Goal: Task Accomplishment & Management: Manage account settings

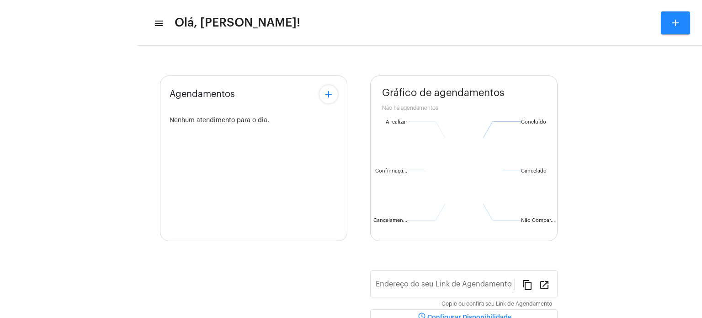
type input "https://neft.com.br/léo-rezende-dourado-"
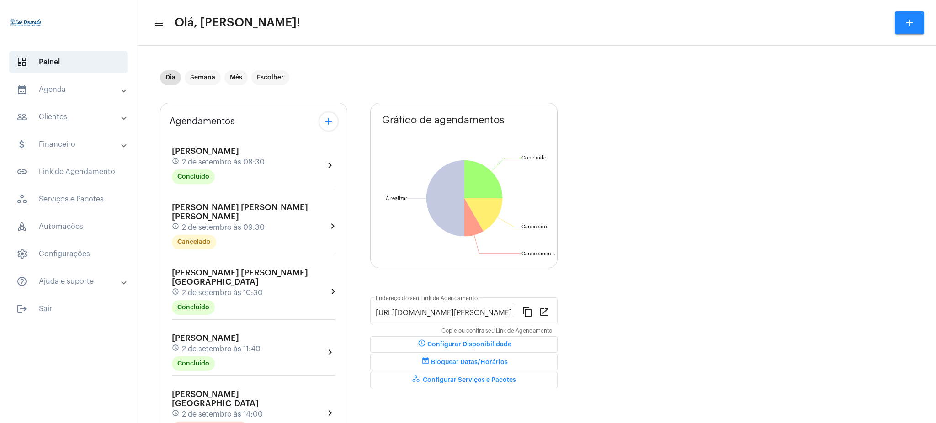
click at [89, 103] on mat-accordion "calendar_month_outlined Agenda calendar_month_outlined Calendário schedule Disp…" at bounding box center [68, 186] width 137 height 214
click at [91, 92] on mat-panel-title "calendar_month_outlined Agenda" at bounding box center [69, 89] width 106 height 11
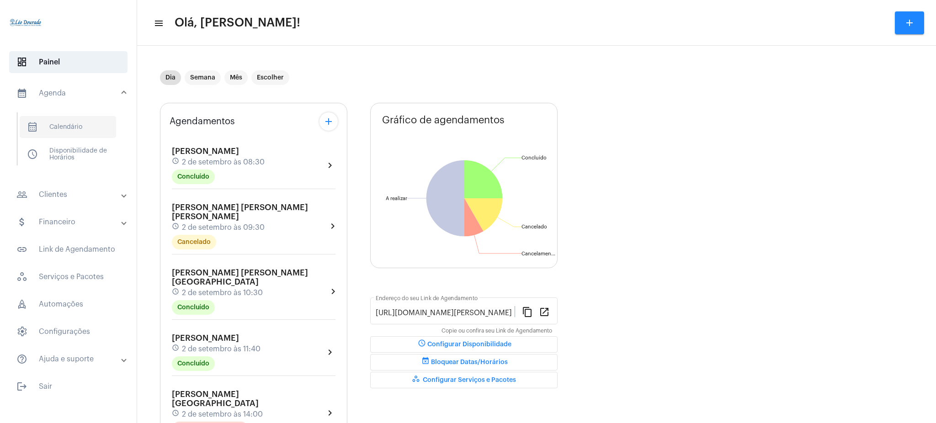
click at [95, 120] on span "calendar_month_outlined Calendário" at bounding box center [68, 127] width 96 height 22
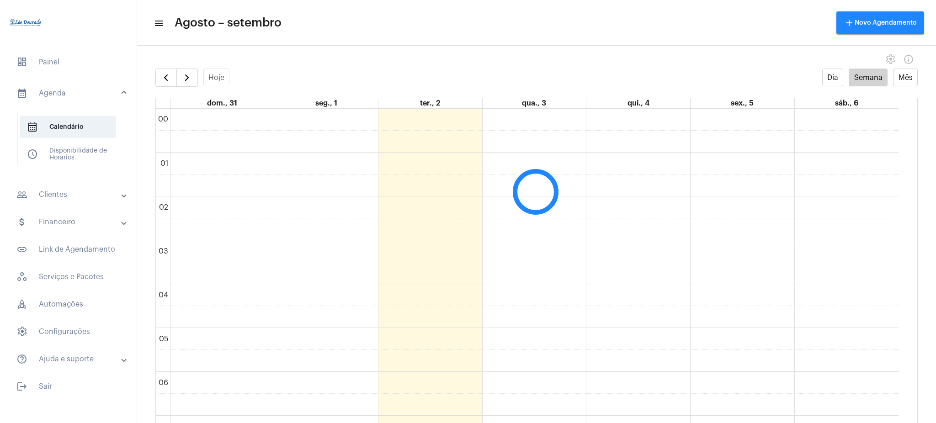
scroll to position [264, 0]
click at [72, 187] on mat-expansion-panel-header "people_outline Clientes" at bounding box center [70, 195] width 131 height 22
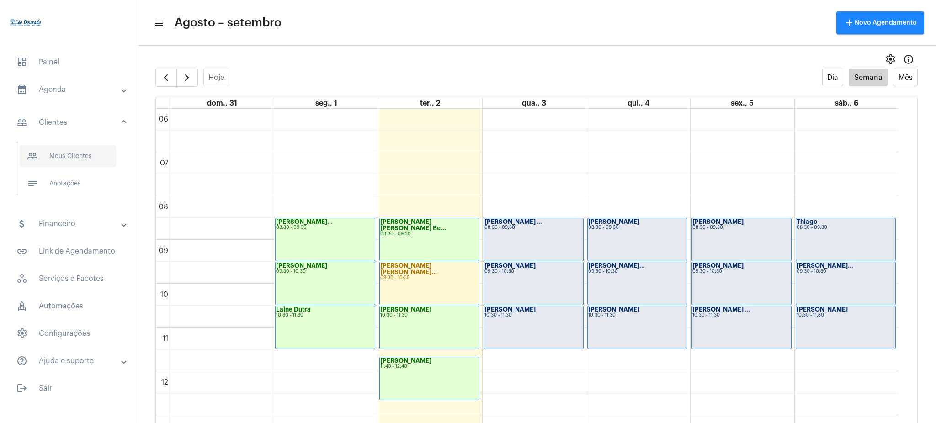
click at [101, 164] on span "people_outline Meus Clientes" at bounding box center [68, 156] width 96 height 22
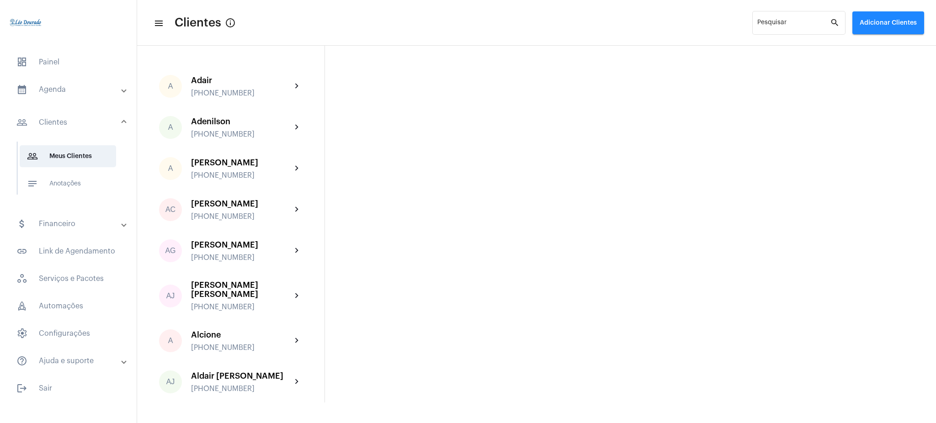
click at [80, 82] on mat-expansion-panel-header "calendar_month_outlined Agenda" at bounding box center [70, 90] width 131 height 22
click at [89, 123] on span "calendar_month_outlined Calendário" at bounding box center [68, 127] width 96 height 22
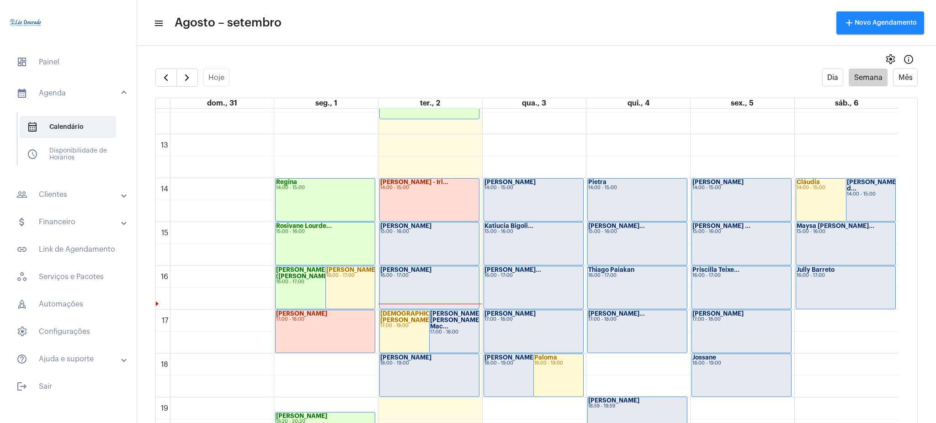
scroll to position [549, 0]
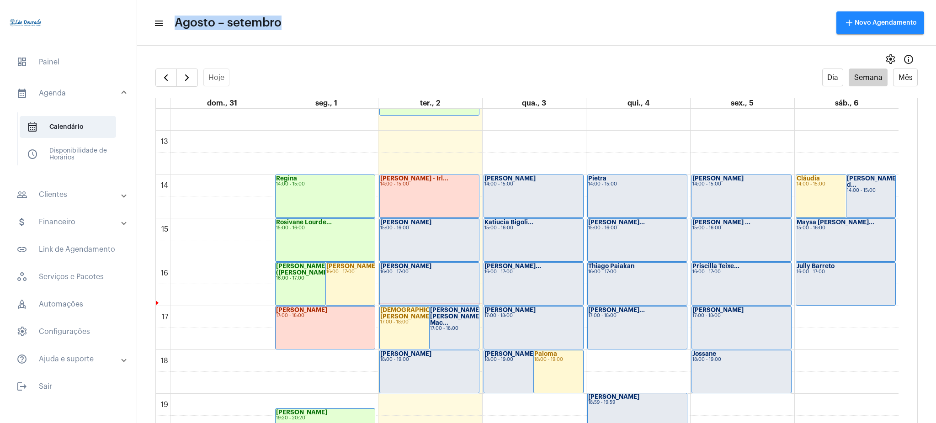
drag, startPoint x: 175, startPoint y: 20, endPoint x: 281, endPoint y: 24, distance: 106.1
click at [281, 24] on span "Agosto – setembro" at bounding box center [228, 23] width 107 height 15
drag, startPoint x: 53, startPoint y: 190, endPoint x: 71, endPoint y: 188, distance: 18.0
click at [71, 188] on mat-expansion-panel-header "people_outline Clientes" at bounding box center [70, 195] width 131 height 22
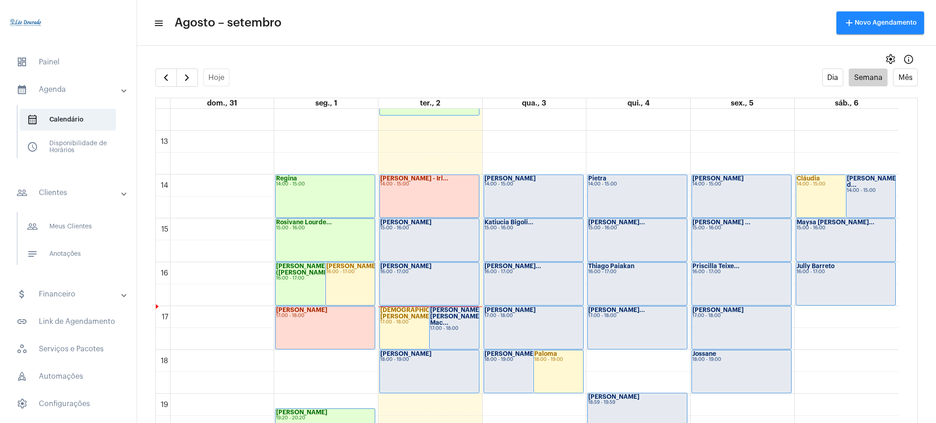
click at [71, 243] on span "notes Anotações" at bounding box center [68, 254] width 96 height 22
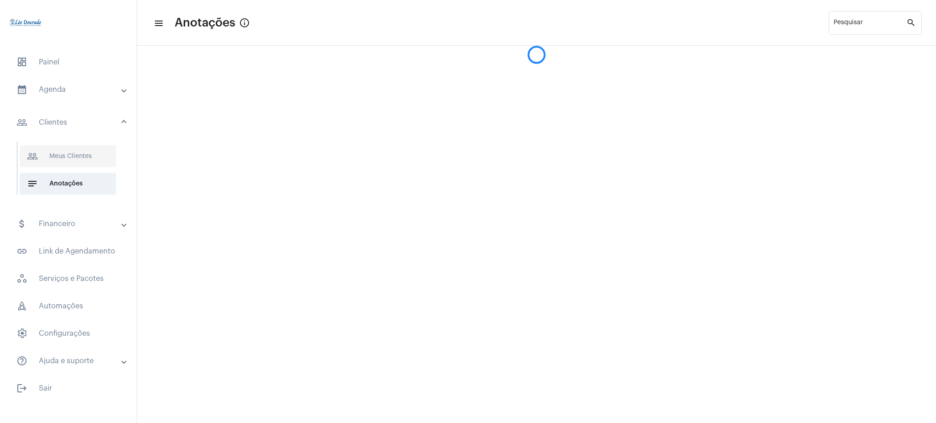
click at [68, 160] on span "people_outline Meus Clientes" at bounding box center [68, 156] width 96 height 22
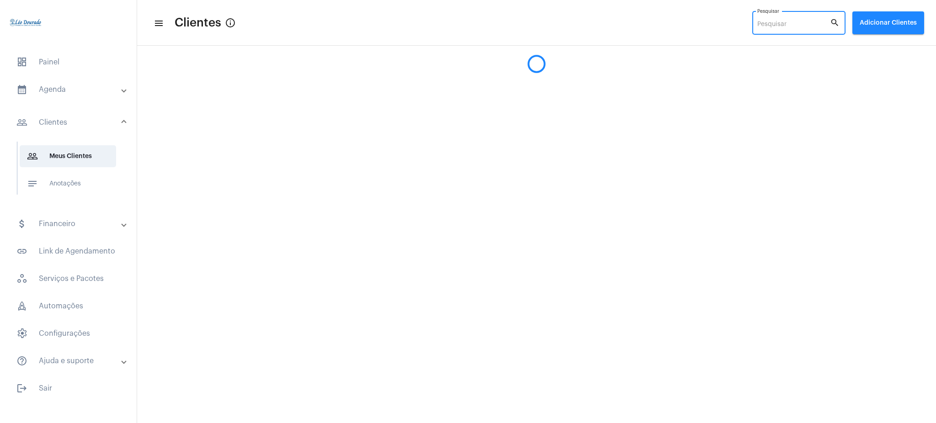
click at [702, 21] on input "Pesquisar" at bounding box center [793, 24] width 73 height 7
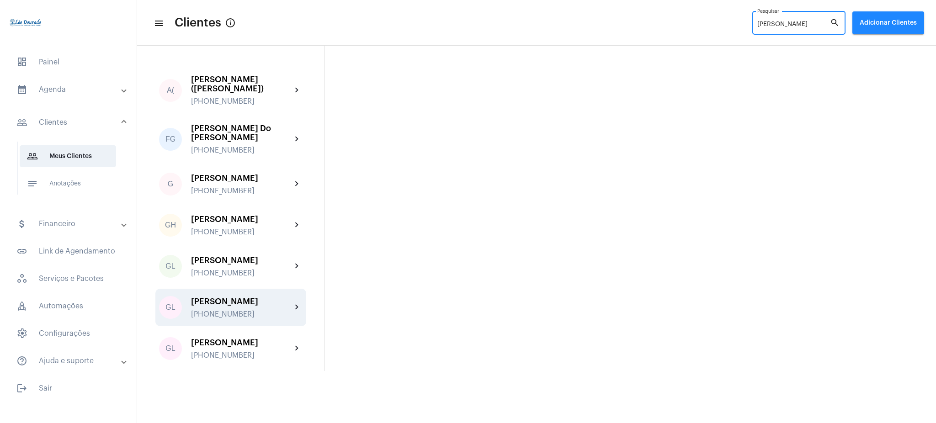
type input "gustav"
click at [297, 303] on mat-icon "chevron_right" at bounding box center [297, 307] width 11 height 11
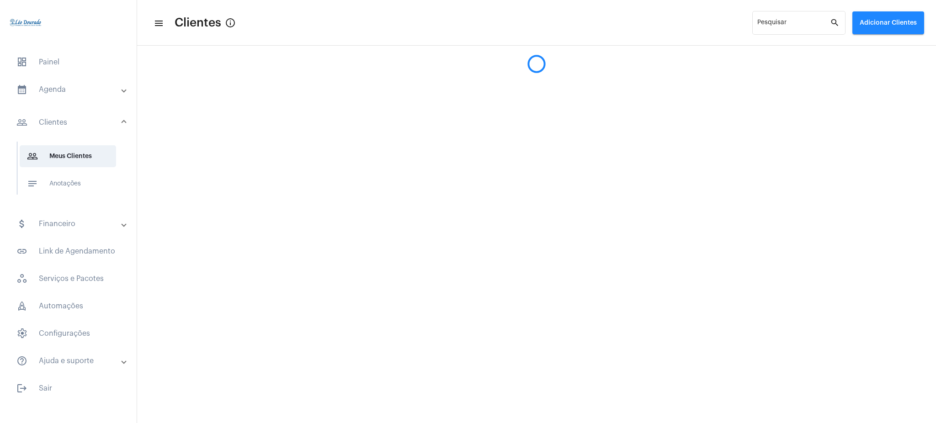
click at [99, 97] on mat-expansion-panel-header "calendar_month_outlined Agenda" at bounding box center [70, 90] width 131 height 22
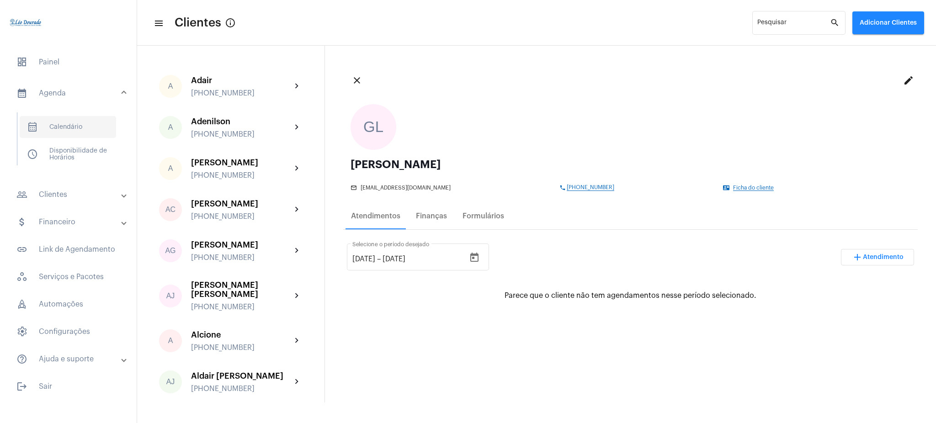
click at [79, 117] on span "calendar_month_outlined Calendário" at bounding box center [68, 127] width 96 height 22
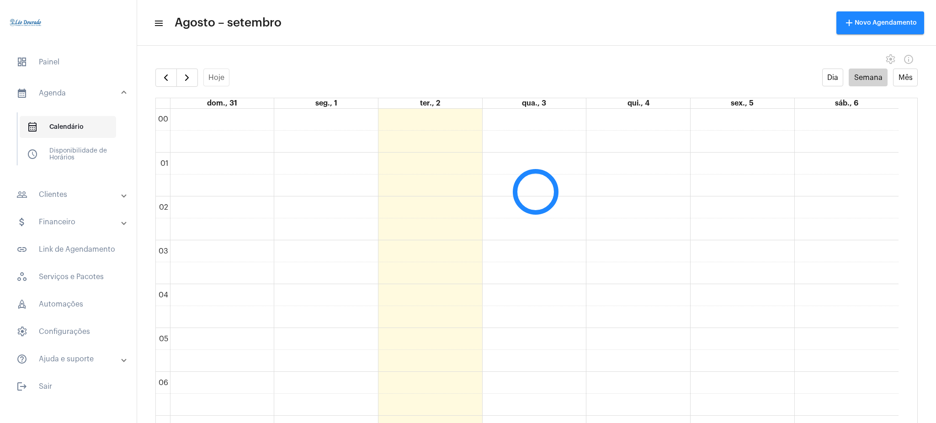
scroll to position [264, 0]
click at [180, 73] on button "button" at bounding box center [186, 78] width 21 height 18
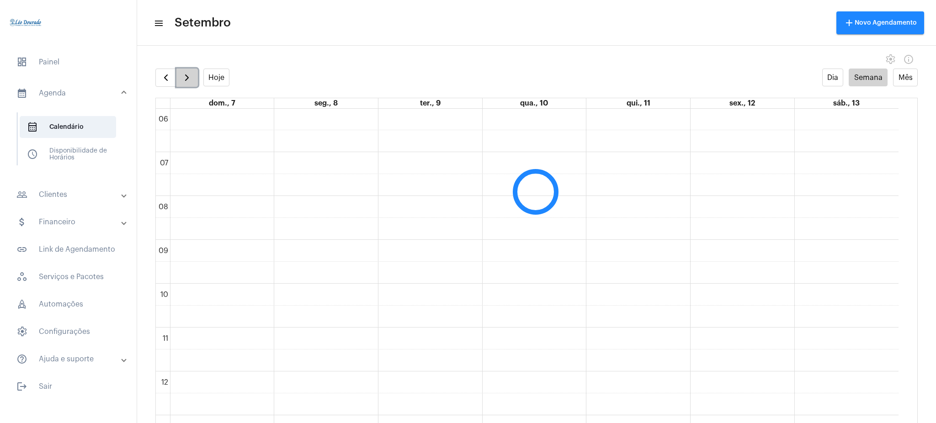
scroll to position [264, 0]
click at [180, 73] on button "button" at bounding box center [186, 78] width 21 height 18
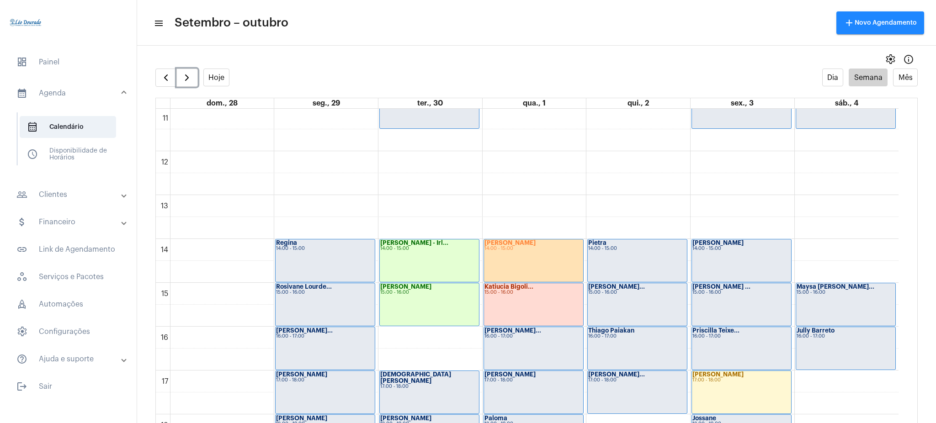
scroll to position [491, 0]
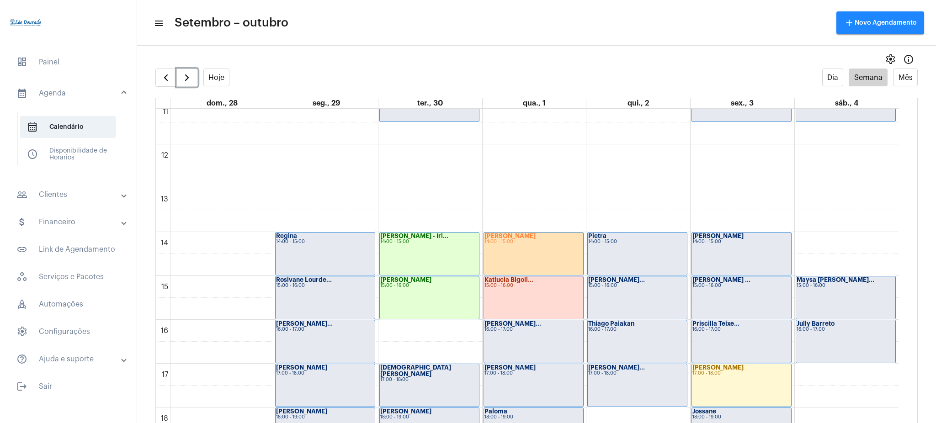
click at [529, 250] on div "Gustavo Lima 14:00 - 15:00" at bounding box center [533, 254] width 99 height 43
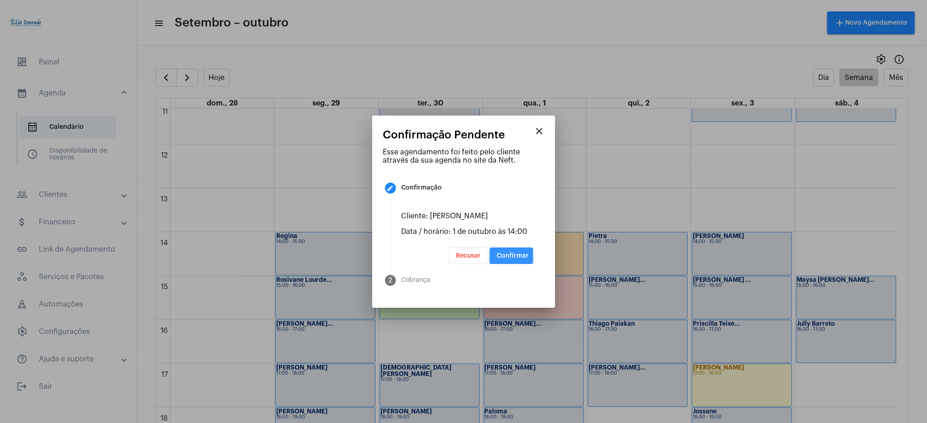
click at [524, 259] on span "Confirmar" at bounding box center [513, 256] width 32 height 6
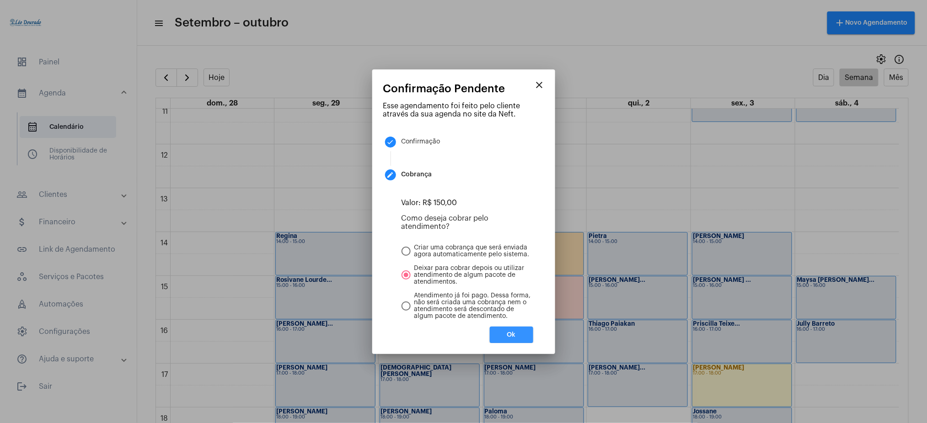
click at [520, 317] on button "Ok" at bounding box center [511, 335] width 43 height 16
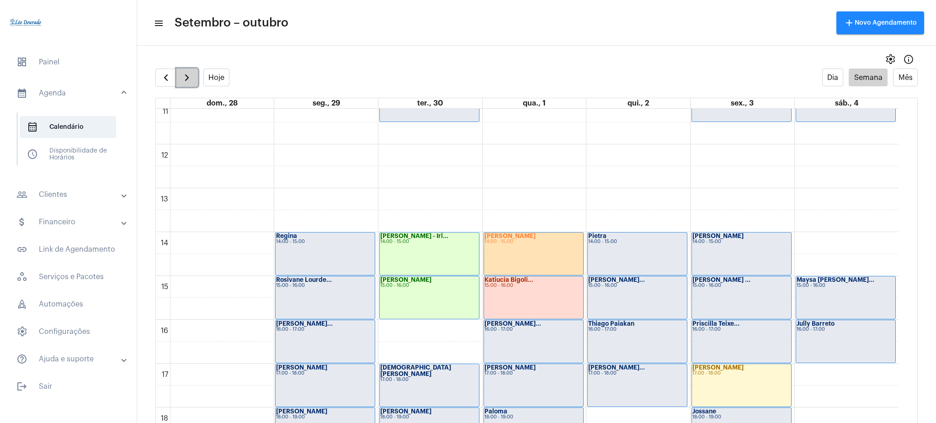
click at [180, 80] on button "button" at bounding box center [186, 78] width 21 height 18
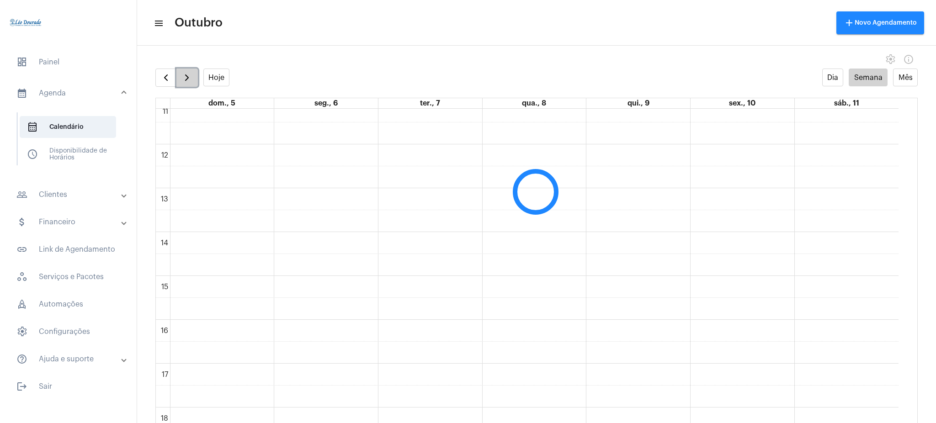
scroll to position [264, 0]
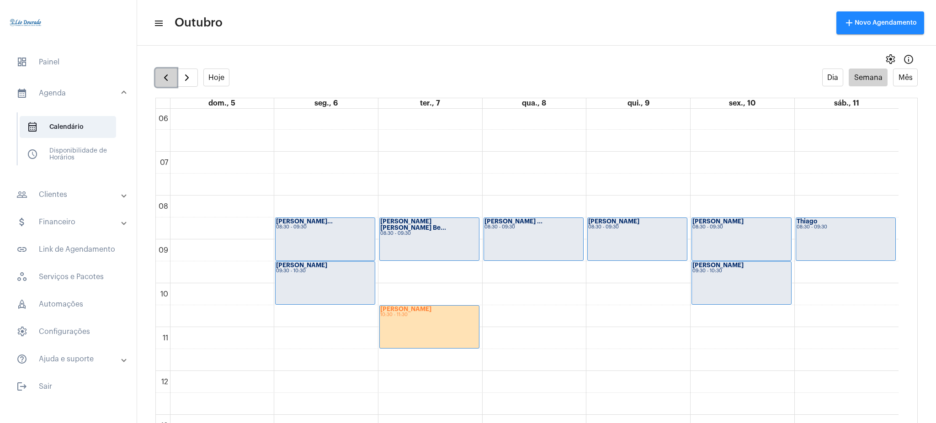
click at [170, 73] on span "button" at bounding box center [165, 77] width 11 height 11
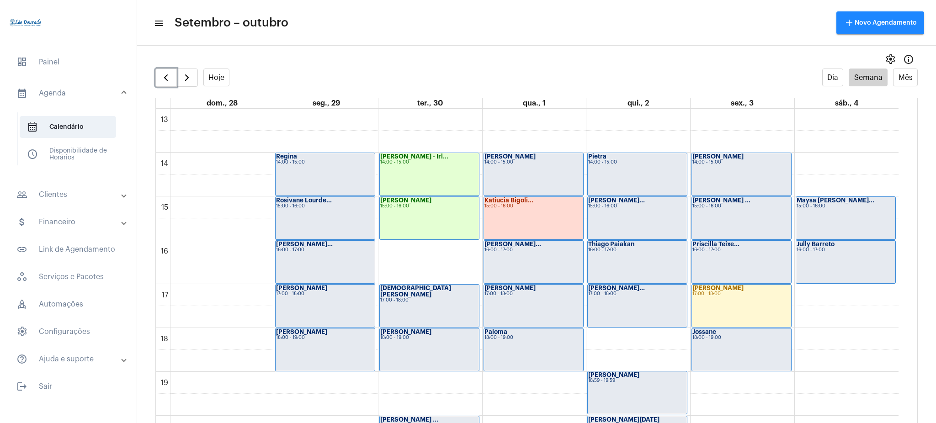
scroll to position [593, 0]
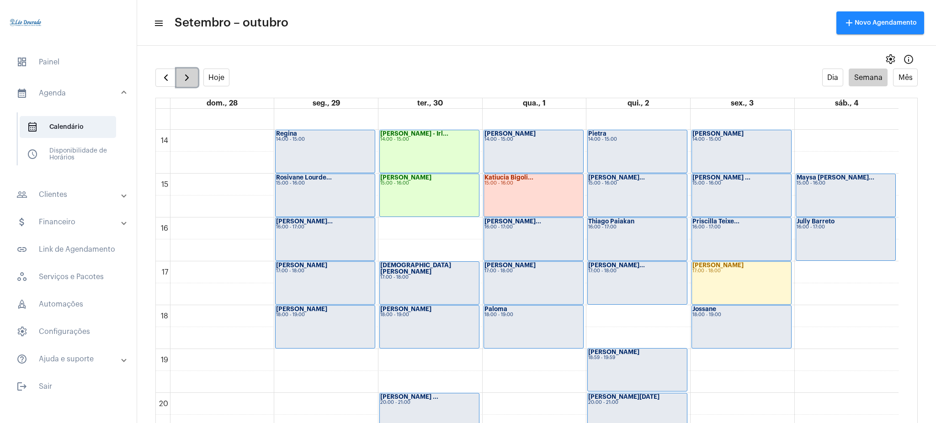
click at [197, 70] on button "button" at bounding box center [186, 78] width 21 height 18
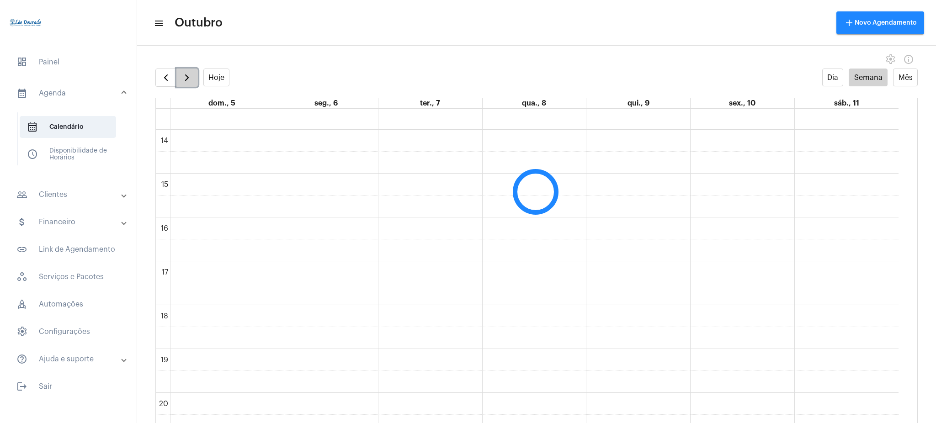
scroll to position [264, 0]
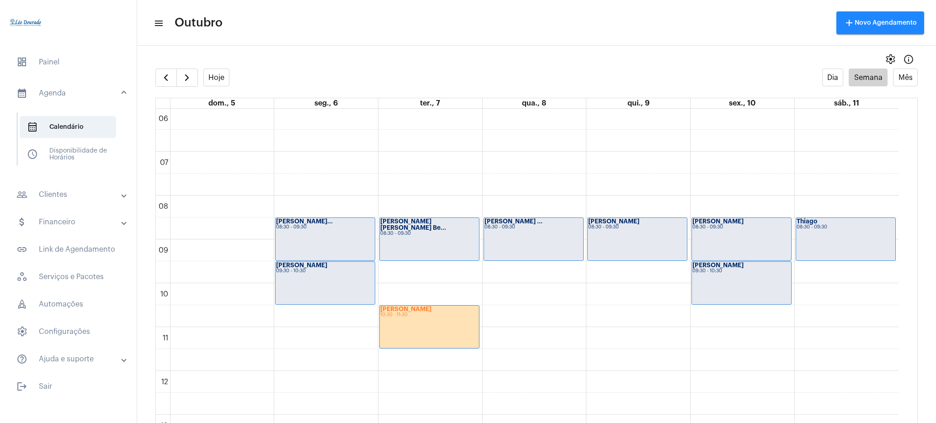
click at [153, 75] on full-calendar "Hoje Dia Semana Mês dom., 5 seg., 6 ter., 7 qua., 8 qui., 9 sex., 10 sáb., 11 0…" at bounding box center [536, 255] width 799 height 373
click at [167, 75] on span "button" at bounding box center [165, 77] width 11 height 11
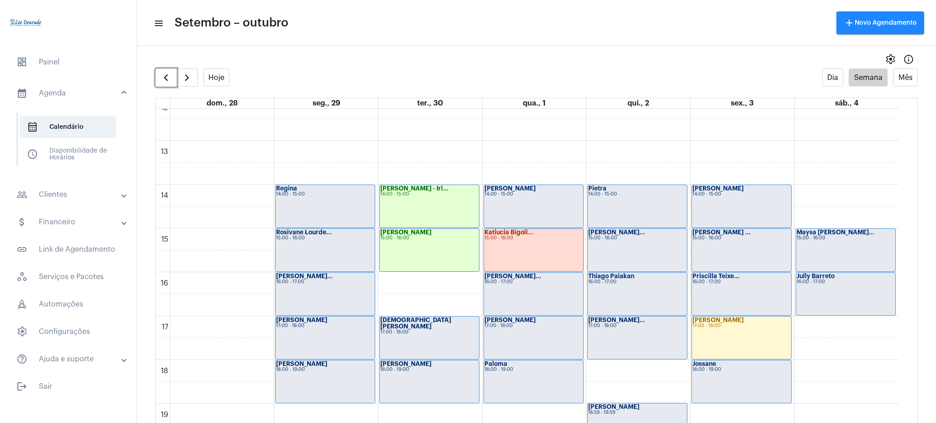
scroll to position [540, 0]
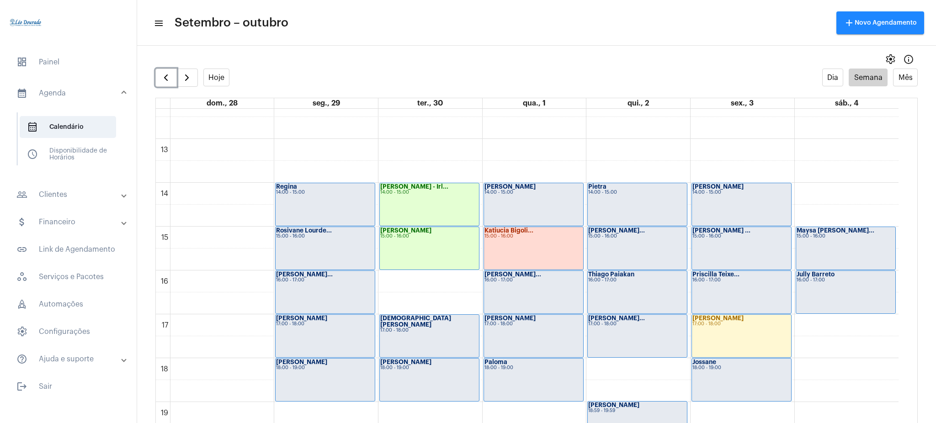
click at [407, 194] on div "14:00 - 15:00" at bounding box center [429, 192] width 98 height 5
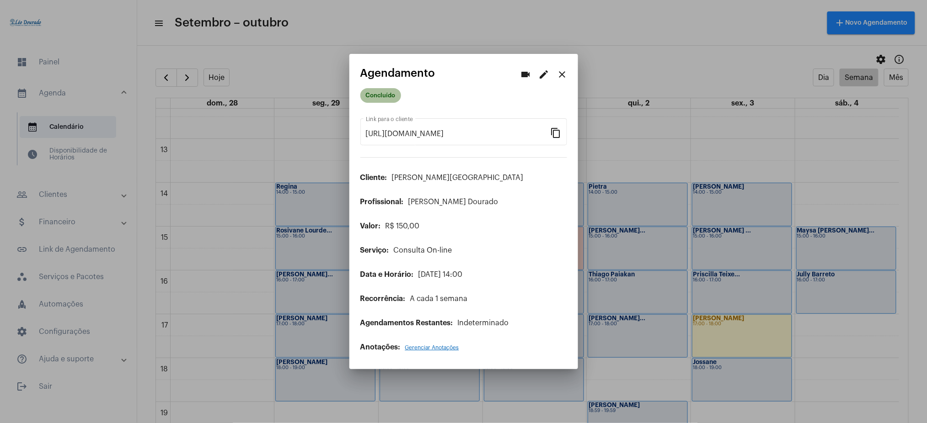
click at [374, 93] on mat-chip "Concluído" at bounding box center [380, 95] width 41 height 15
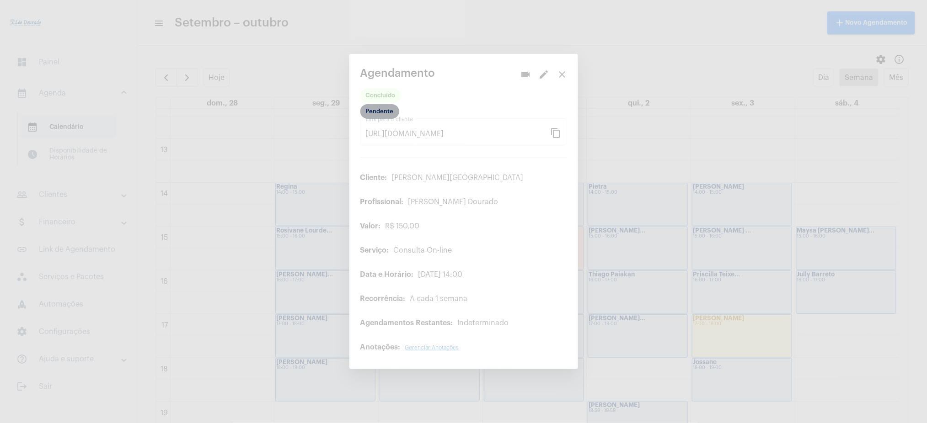
click at [388, 114] on mat-chip "Pendente" at bounding box center [379, 111] width 39 height 15
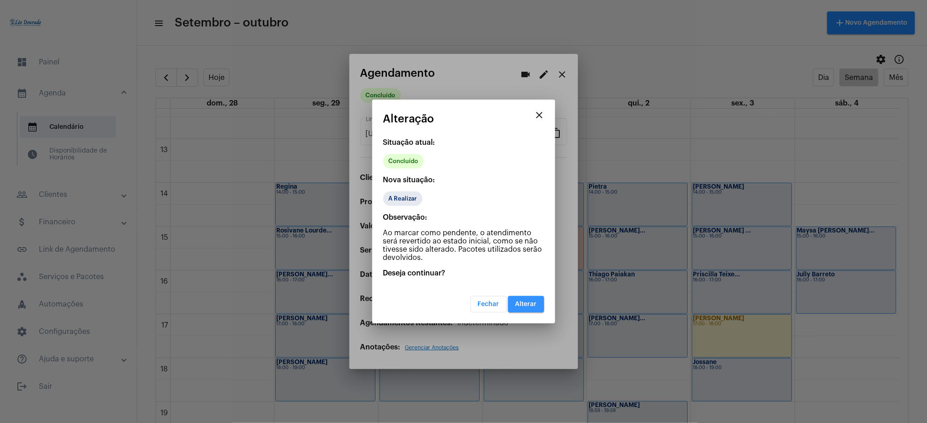
click at [535, 306] on span "Alterar" at bounding box center [525, 304] width 21 height 6
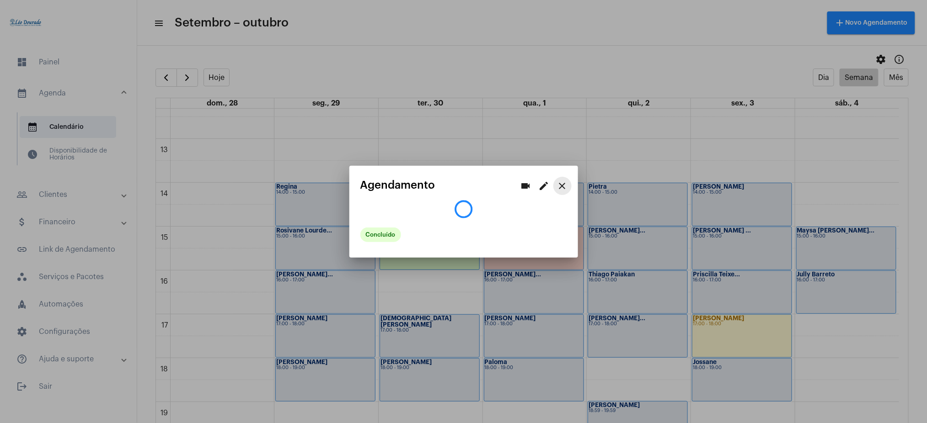
click at [561, 190] on mat-icon "close" at bounding box center [562, 186] width 11 height 11
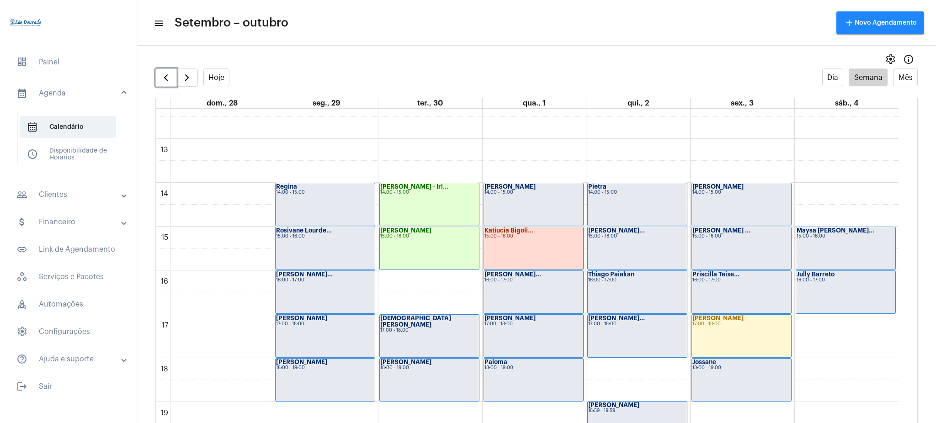
click at [547, 245] on div "Katiucia Bigoli... 15:00 - 16:00" at bounding box center [533, 248] width 99 height 43
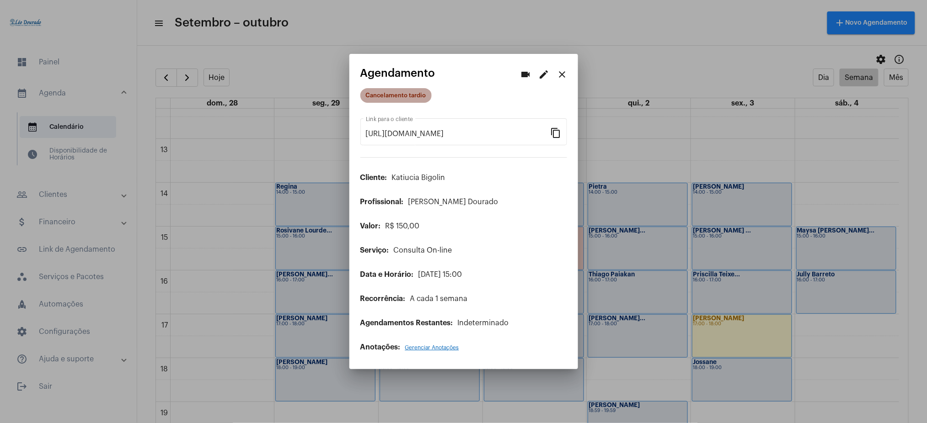
click at [369, 94] on mat-chip "Cancelamento tardio" at bounding box center [395, 95] width 71 height 15
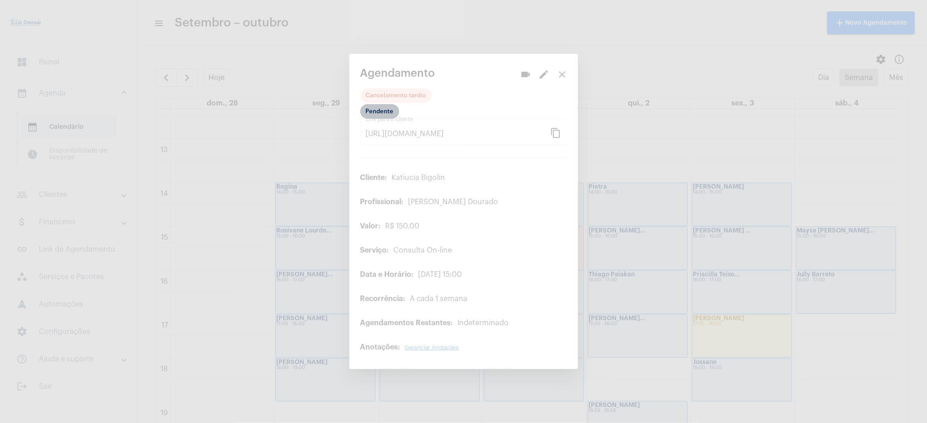
click at [384, 118] on mat-chip "Pendente" at bounding box center [379, 111] width 39 height 15
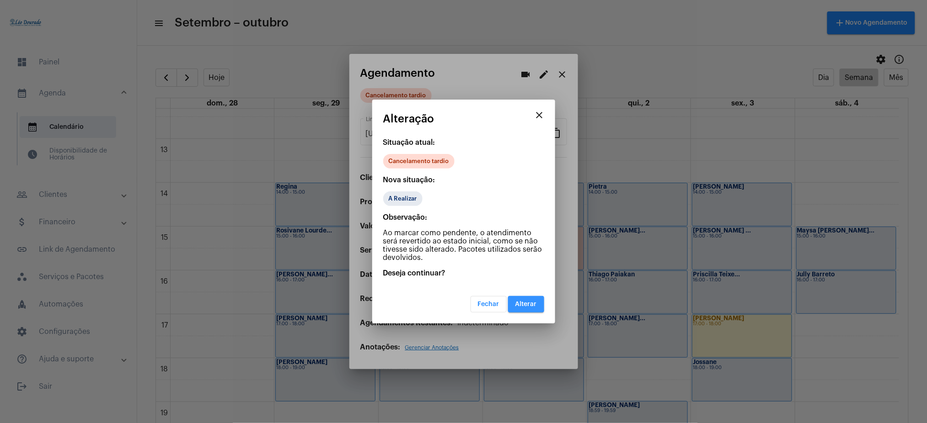
click at [520, 303] on span "Alterar" at bounding box center [525, 304] width 21 height 6
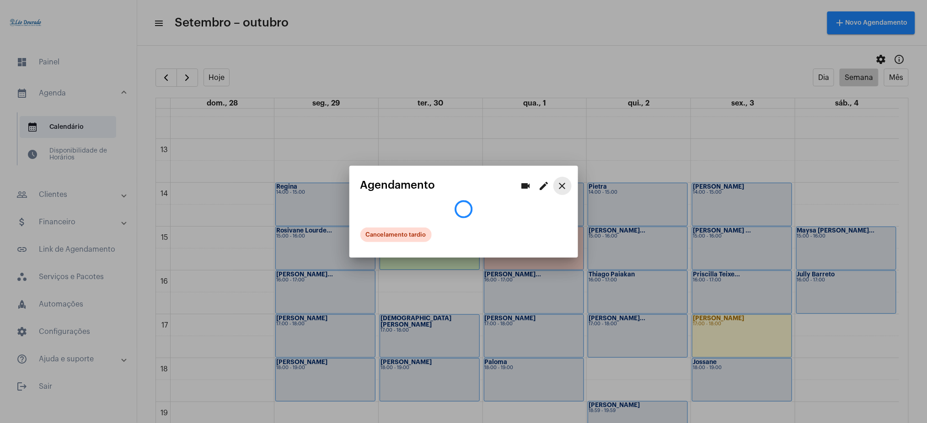
click at [560, 188] on mat-icon "close" at bounding box center [562, 186] width 11 height 11
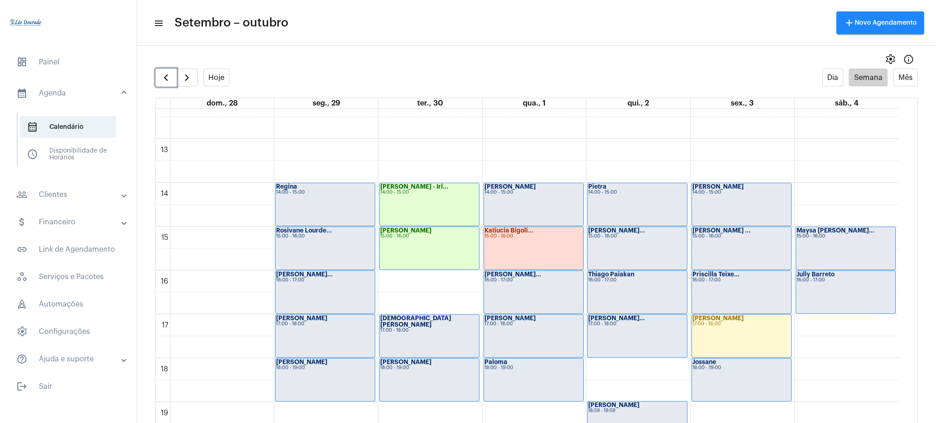
click at [702, 317] on div "Caio Moraes 17:00 - 18:00" at bounding box center [741, 336] width 99 height 43
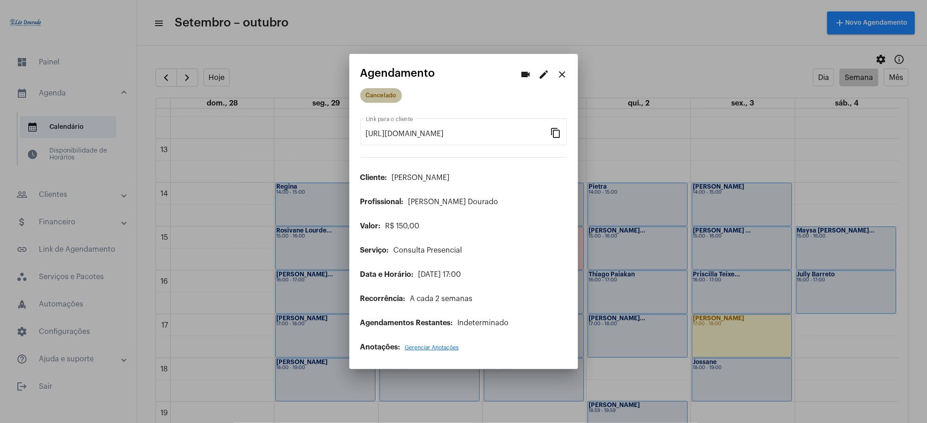
click at [395, 99] on mat-chip "Cancelado" at bounding box center [381, 95] width 42 height 15
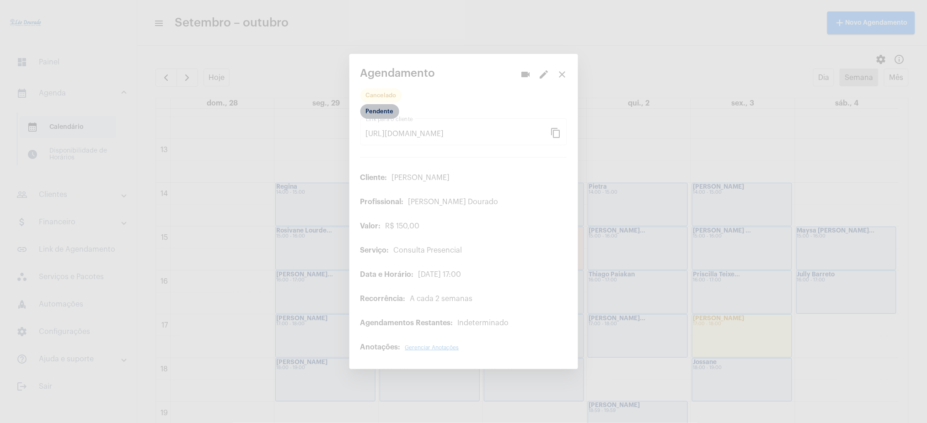
click at [381, 113] on mat-chip "Pendente" at bounding box center [379, 111] width 39 height 15
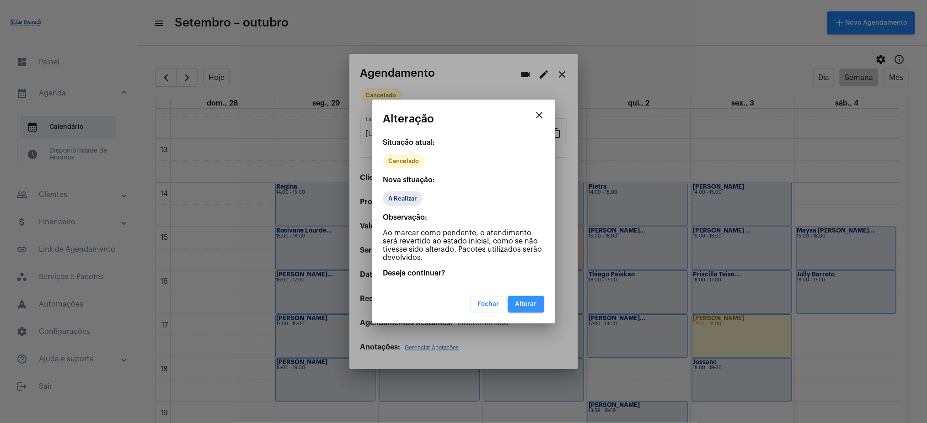
click at [514, 305] on button "Alterar" at bounding box center [526, 304] width 36 height 16
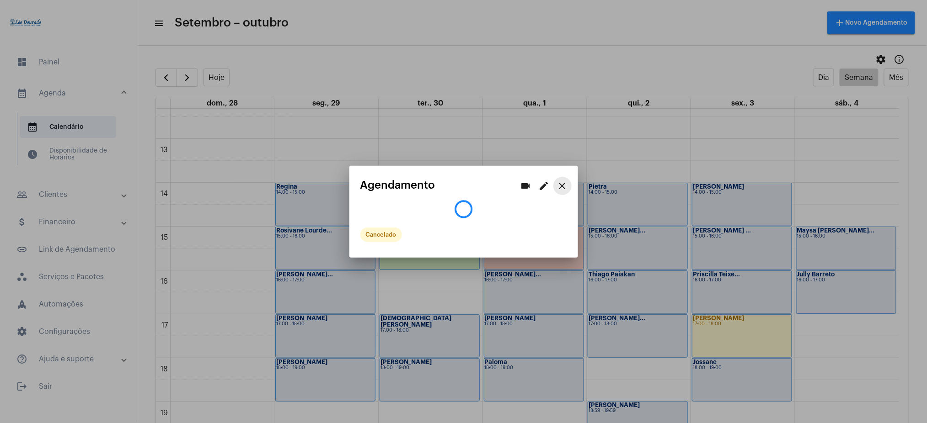
click at [563, 183] on mat-icon "close" at bounding box center [562, 186] width 11 height 11
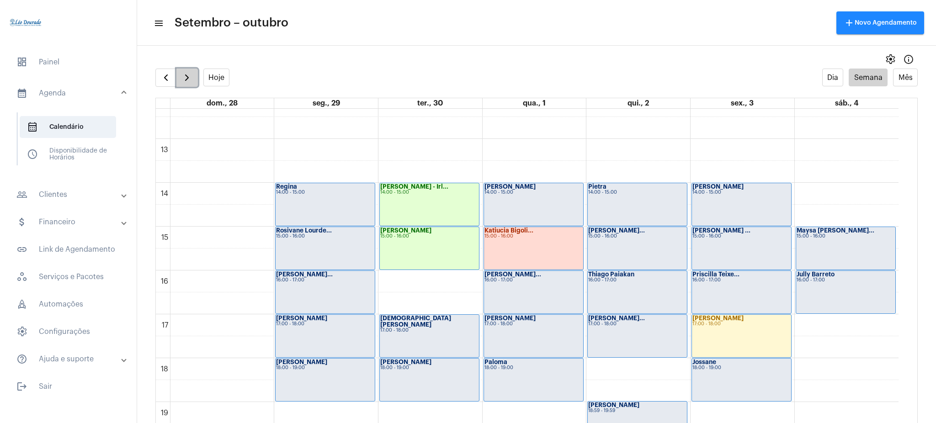
click at [189, 71] on button "button" at bounding box center [186, 78] width 21 height 18
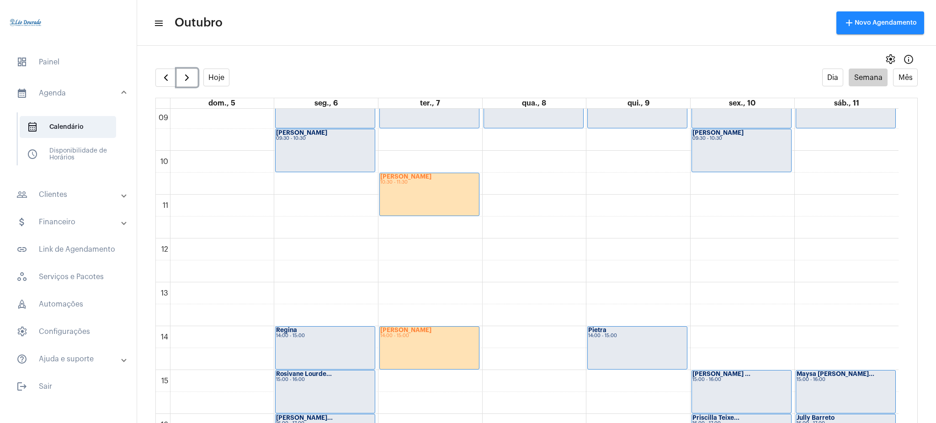
scroll to position [401, 0]
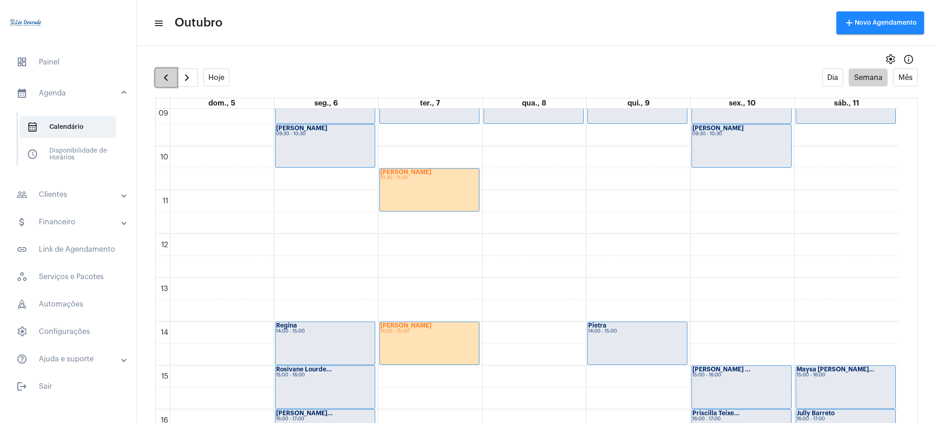
click at [161, 82] on span "button" at bounding box center [165, 77] width 11 height 11
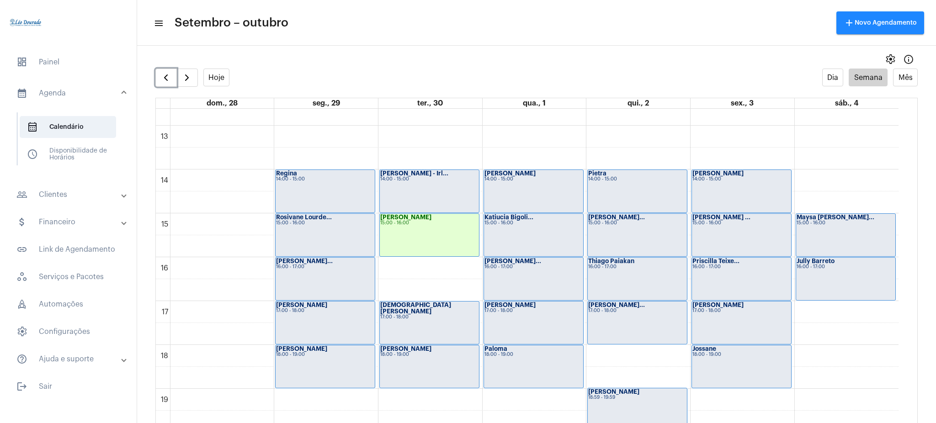
scroll to position [549, 0]
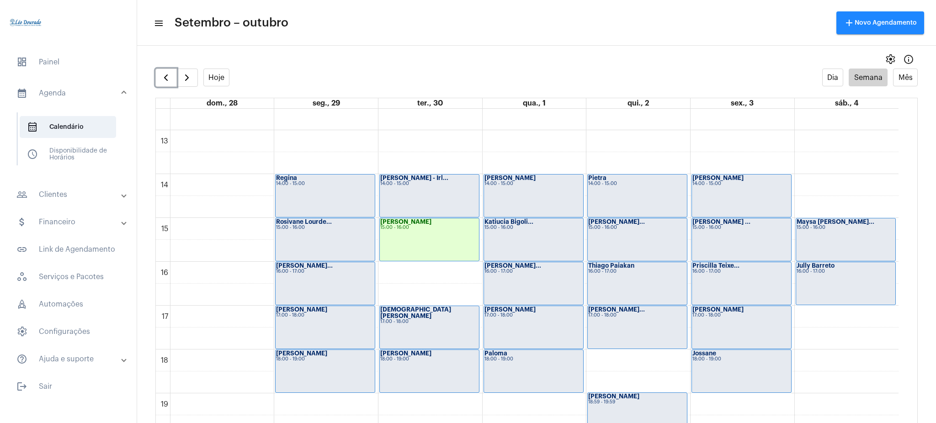
click at [420, 187] on div "Ana Mello - Irl... 14:00 - 15:00" at bounding box center [429, 196] width 99 height 43
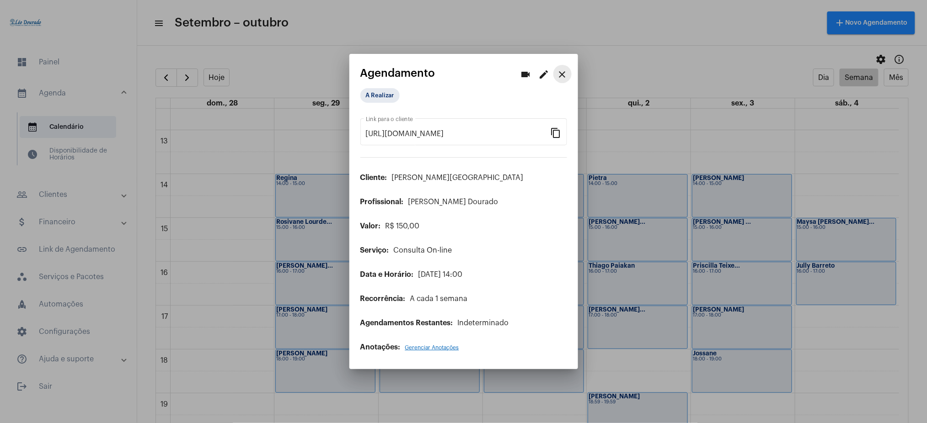
click at [557, 76] on mat-icon "close" at bounding box center [562, 74] width 11 height 11
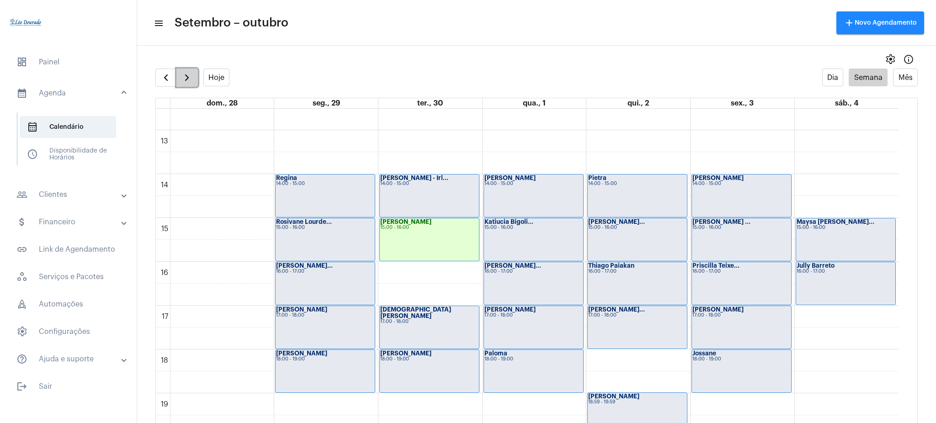
click at [187, 74] on span "button" at bounding box center [186, 77] width 11 height 11
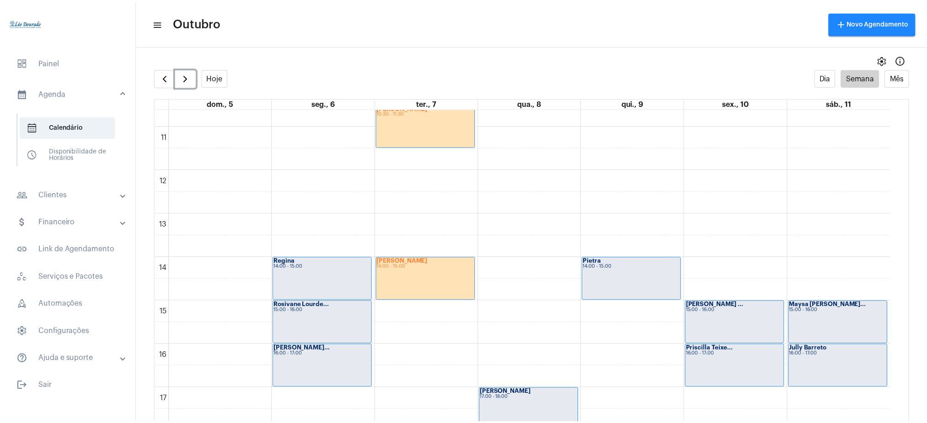
scroll to position [444, 0]
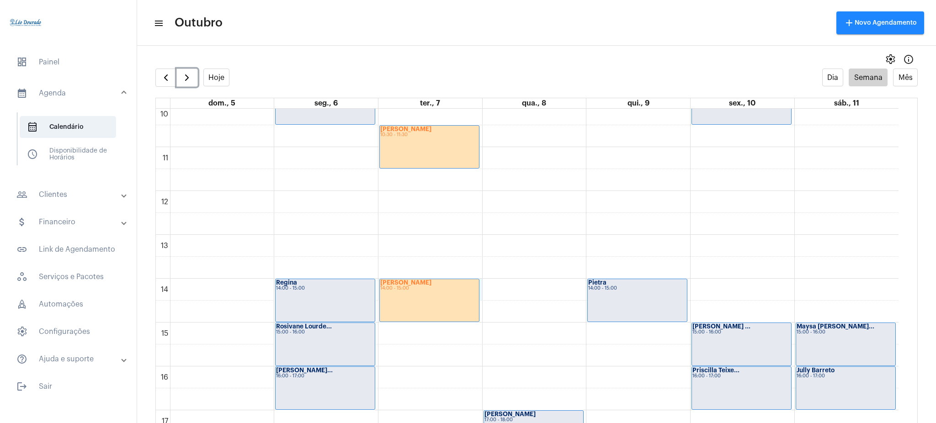
click at [378, 301] on td at bounding box center [534, 312] width 729 height 22
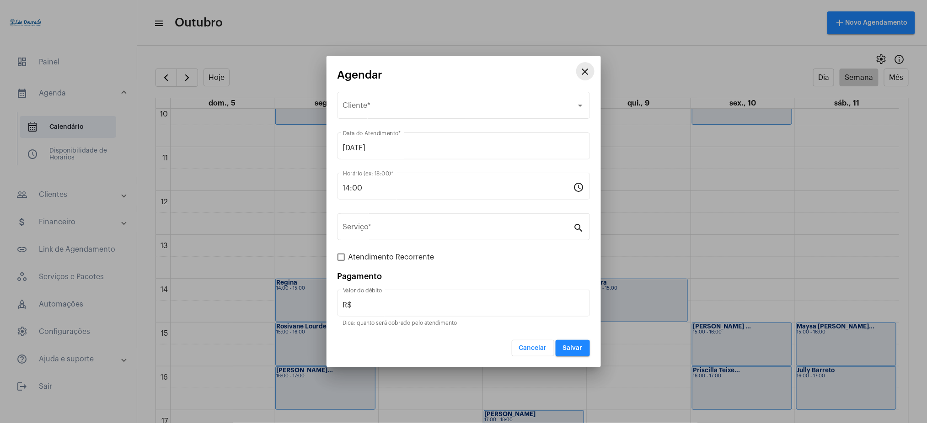
click at [581, 77] on mat-icon "close" at bounding box center [585, 71] width 11 height 11
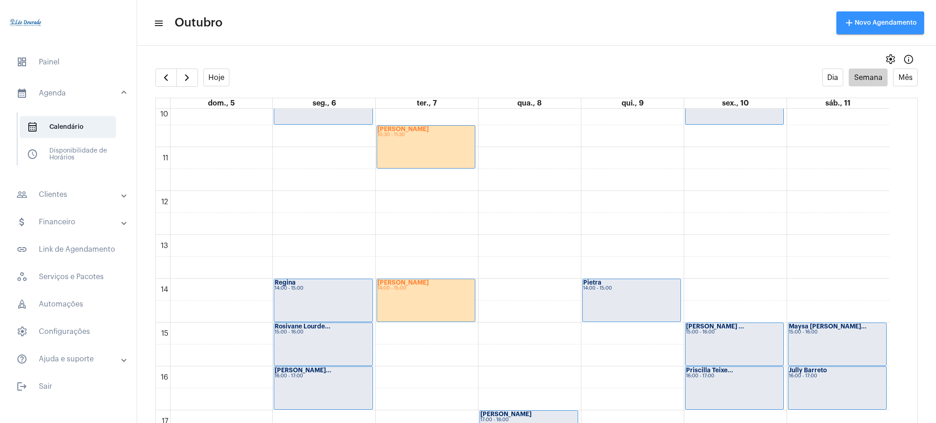
click at [702, 33] on button "add Novo Agendamento" at bounding box center [880, 22] width 88 height 23
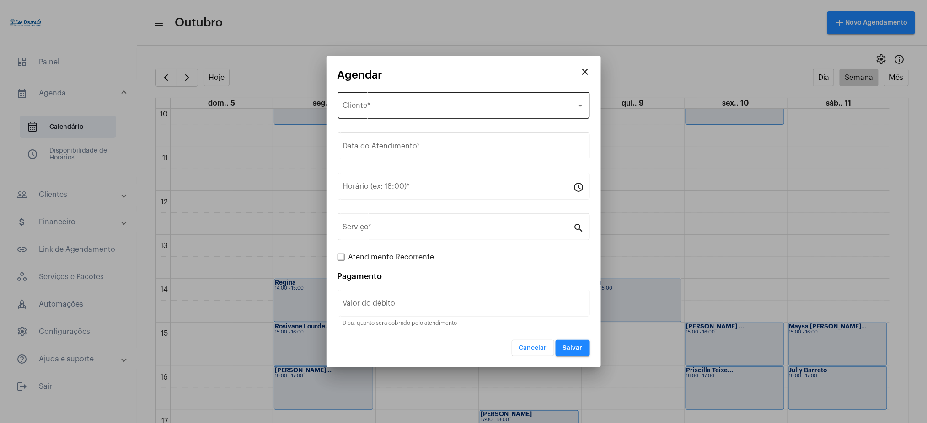
click at [392, 101] on div "Selecione o Cliente Cliente *" at bounding box center [463, 104] width 241 height 29
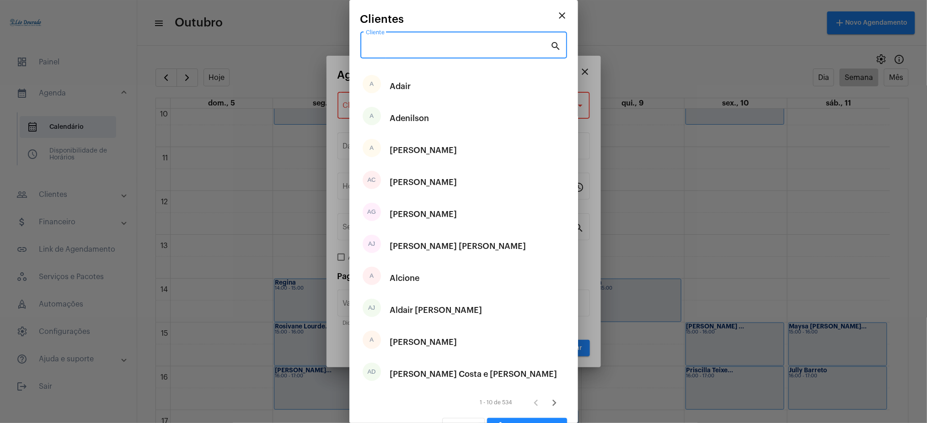
click at [419, 43] on input "Cliente" at bounding box center [458, 47] width 185 height 8
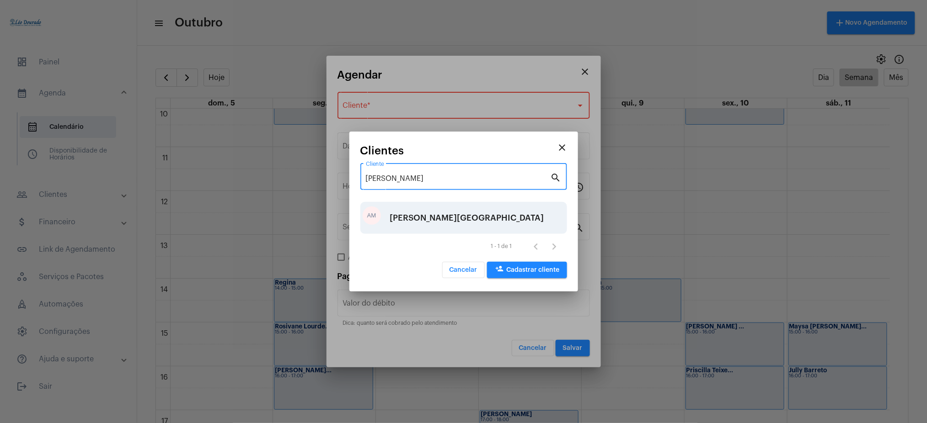
type input "ana mello"
click at [452, 217] on div "[PERSON_NAME][GEOGRAPHIC_DATA]" at bounding box center [467, 217] width 154 height 27
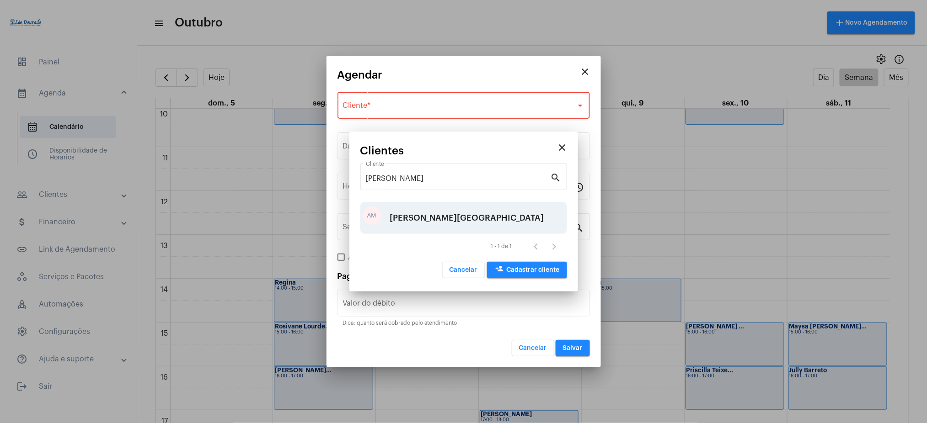
type input "R$"
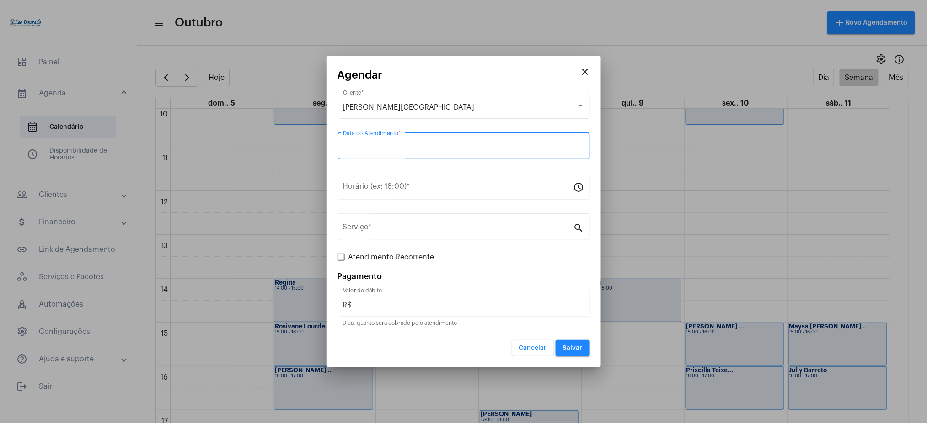
click at [412, 146] on input "Data do Atendimento *" at bounding box center [463, 148] width 241 height 8
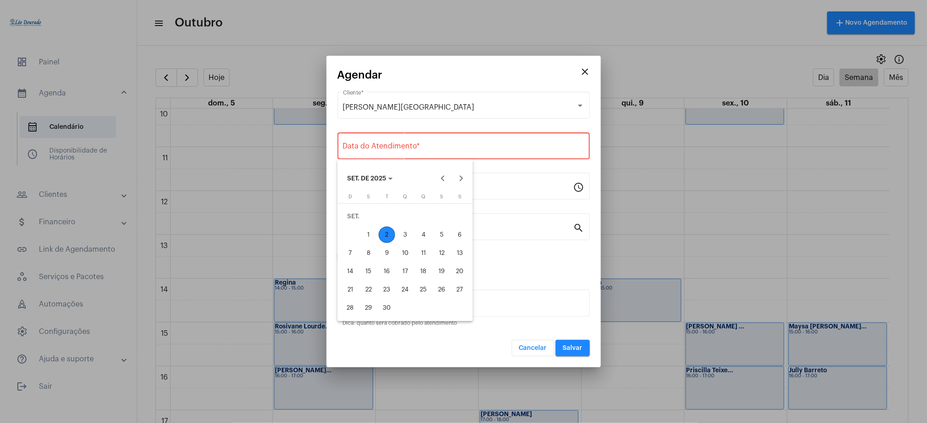
click at [386, 179] on span "SET. DE 2025" at bounding box center [366, 179] width 39 height 6
click at [390, 242] on div "2025" at bounding box center [388, 244] width 29 height 16
click at [381, 261] on div "OUT." at bounding box center [388, 262] width 29 height 16
click at [384, 232] on div "7" at bounding box center [386, 235] width 16 height 16
type input "07/10/2025"
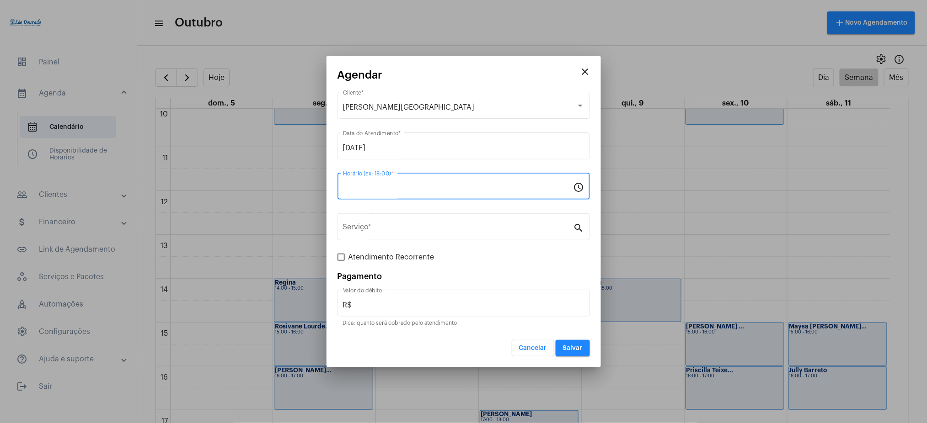
click at [367, 187] on input "Horário (ex: 18:00) *" at bounding box center [458, 188] width 230 height 8
click at [370, 186] on input "Horário (ex: 18:00) *" at bounding box center [458, 188] width 230 height 8
type input "0"
type input "14:00"
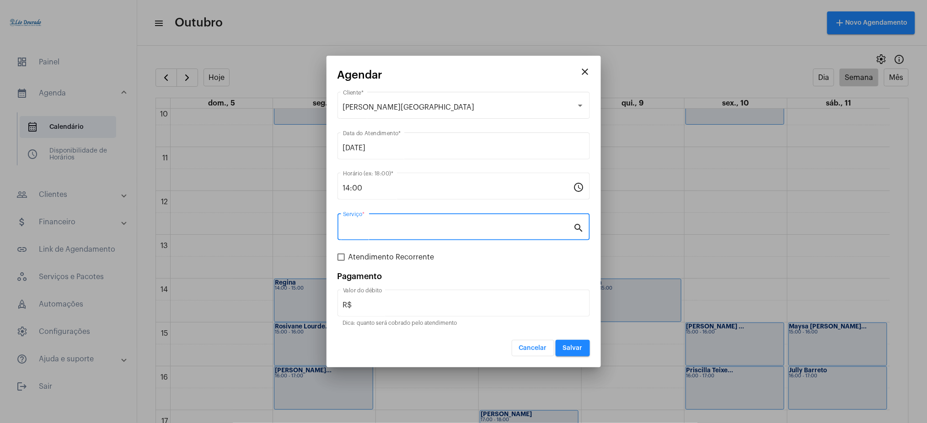
click at [348, 225] on input "Serviço *" at bounding box center [458, 229] width 230 height 8
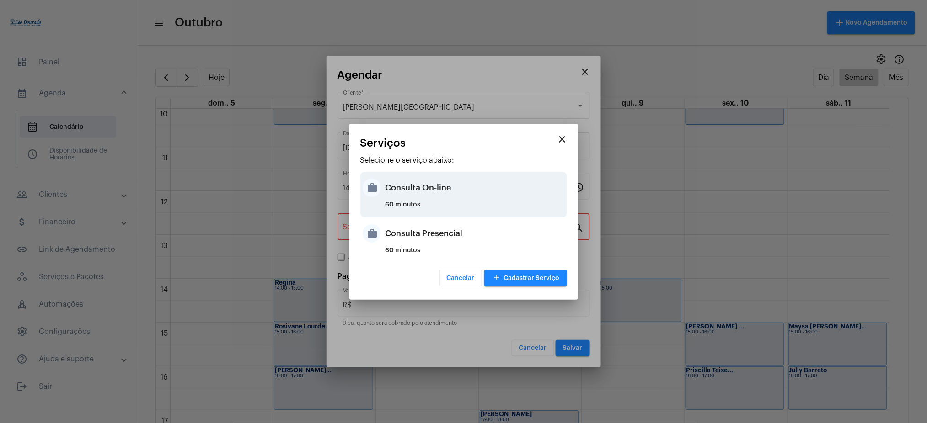
click at [395, 202] on div "60 minutos" at bounding box center [474, 209] width 179 height 14
type input "Consulta On-line"
type input "R$ 150"
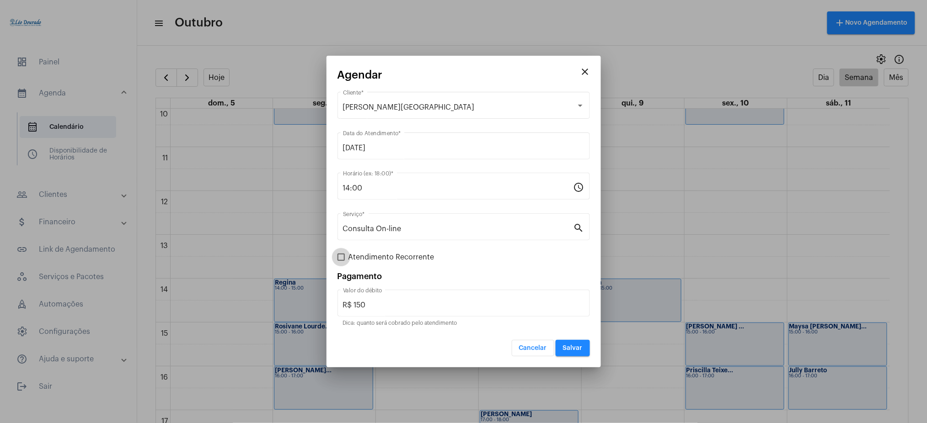
click at [346, 259] on label "Atendimento Recorrente" at bounding box center [385, 257] width 97 height 11
click at [341, 261] on input "Atendimento Recorrente" at bounding box center [341, 261] width 0 height 0
checkbox input "true"
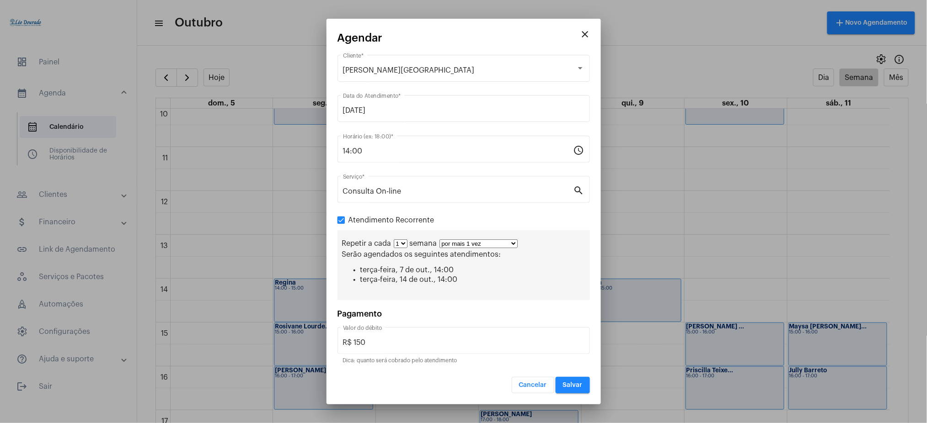
click at [464, 245] on select "por mais 1 vez por mais 2 vezes por mais 3 vezes por mais 4 vezes por mais 5 ve…" at bounding box center [478, 244] width 78 height 9
select select "10: 0"
click at [439, 240] on select "por mais 1 vez por mais 2 vezes por mais 3 vezes por mais 4 vezes por mais 5 ve…" at bounding box center [478, 244] width 78 height 9
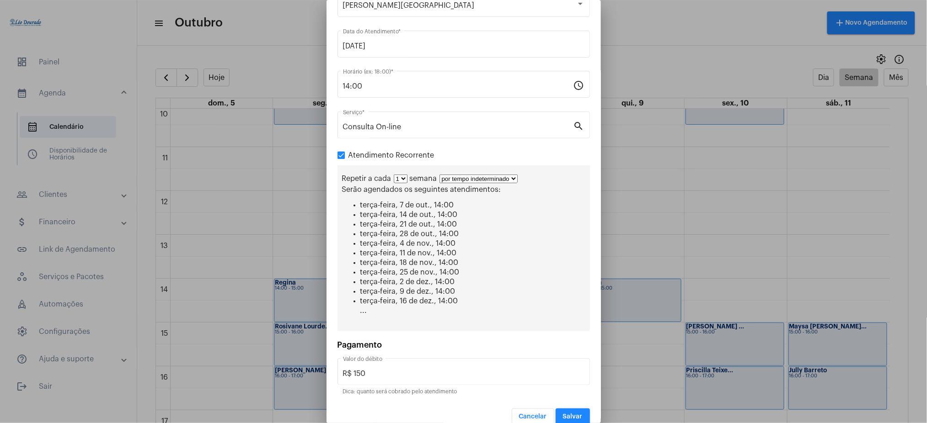
scroll to position [53, 0]
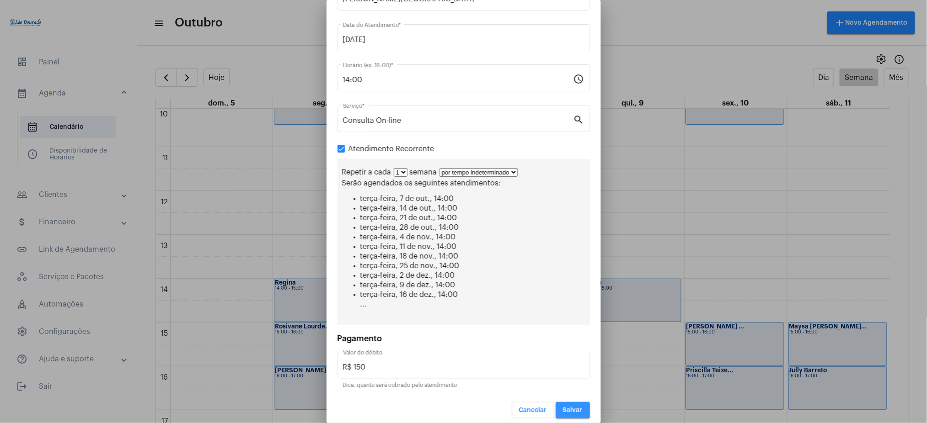
click at [561, 317] on button "Salvar" at bounding box center [572, 410] width 34 height 16
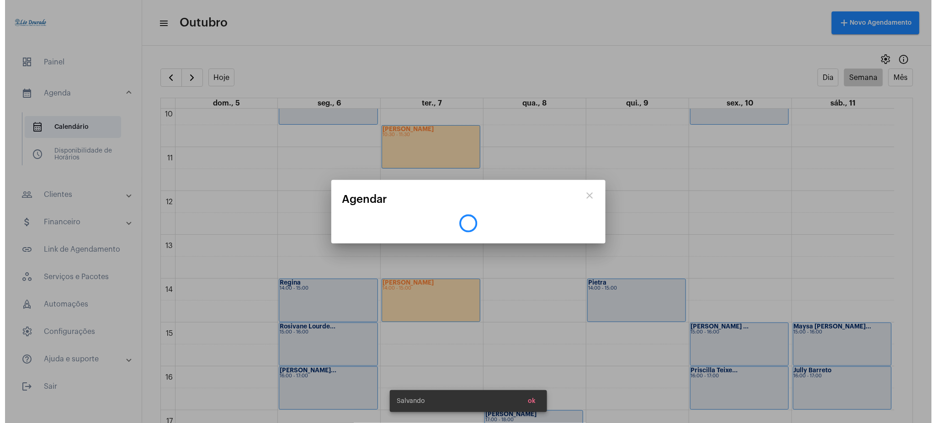
scroll to position [0, 0]
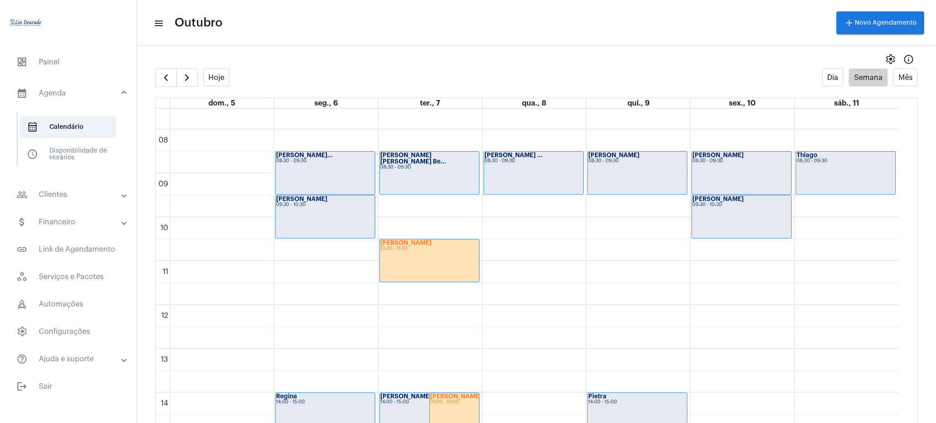
scroll to position [328, 0]
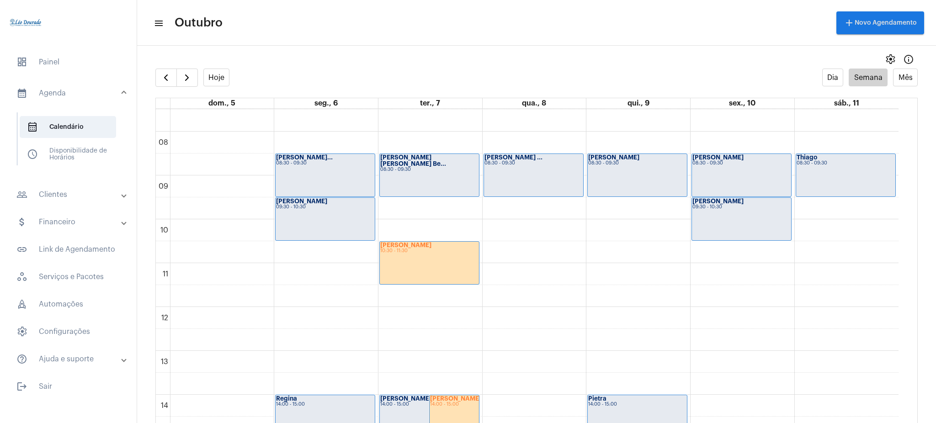
click at [452, 317] on strong "[PERSON_NAME]" at bounding box center [455, 399] width 51 height 6
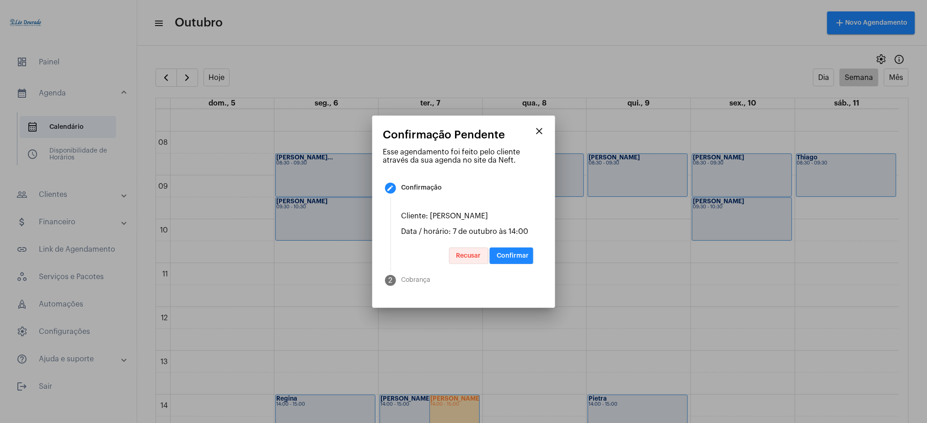
click at [472, 253] on span "Recusar" at bounding box center [468, 256] width 25 height 6
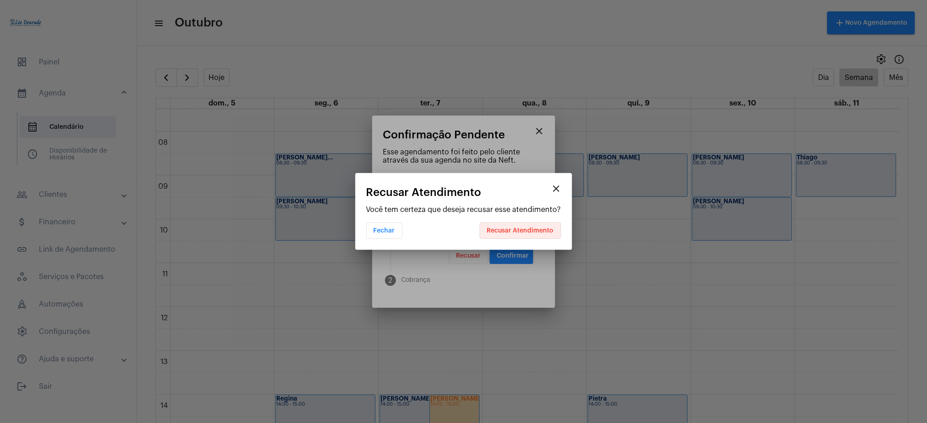
click at [519, 229] on span "Recusar Atendimento" at bounding box center [520, 231] width 67 height 6
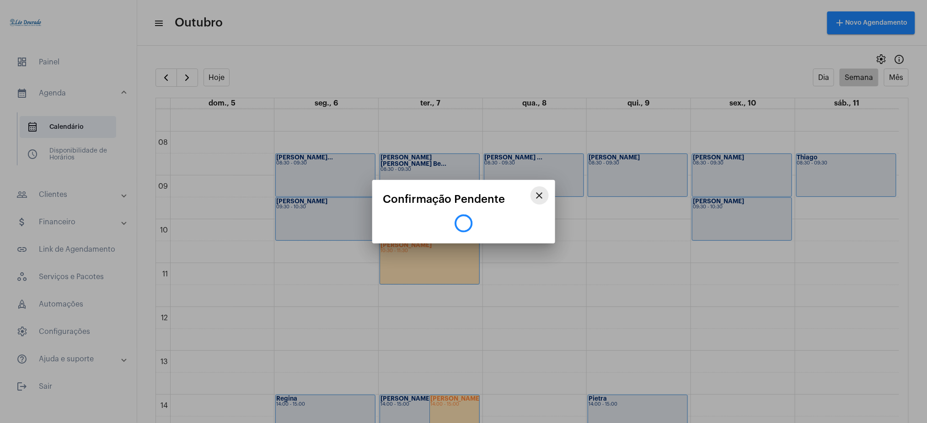
click at [536, 189] on button "close" at bounding box center [539, 195] width 18 height 18
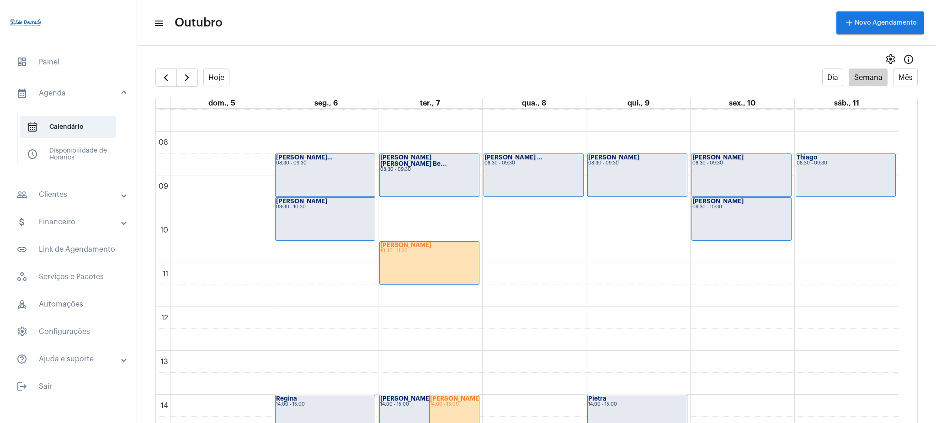
click at [423, 266] on div "[PERSON_NAME] 10:30 - 11:30" at bounding box center [429, 263] width 99 height 43
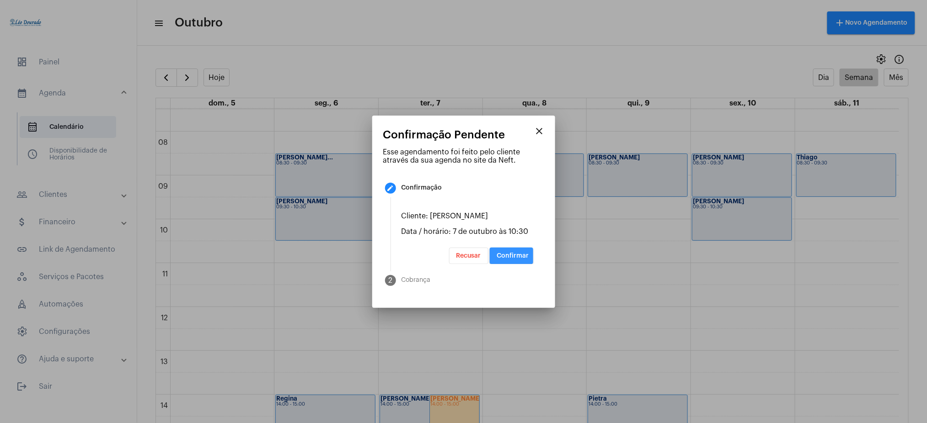
click at [514, 256] on span "Confirmar" at bounding box center [513, 256] width 32 height 6
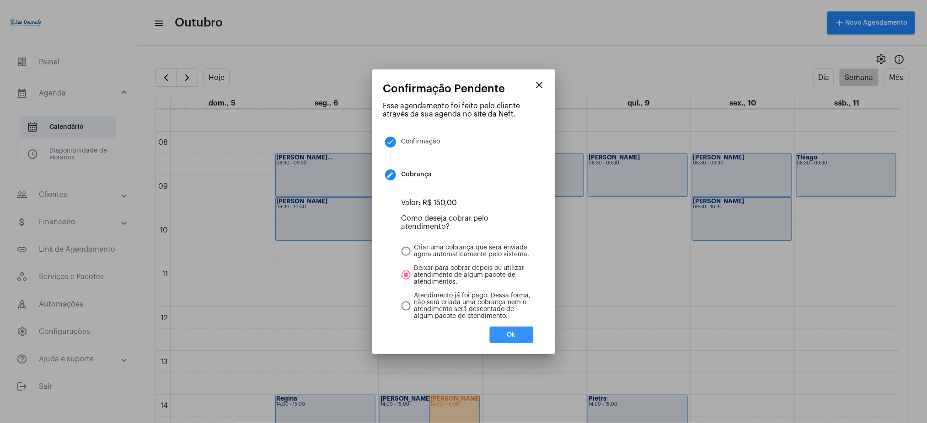
click at [522, 317] on button "Ok" at bounding box center [511, 335] width 43 height 16
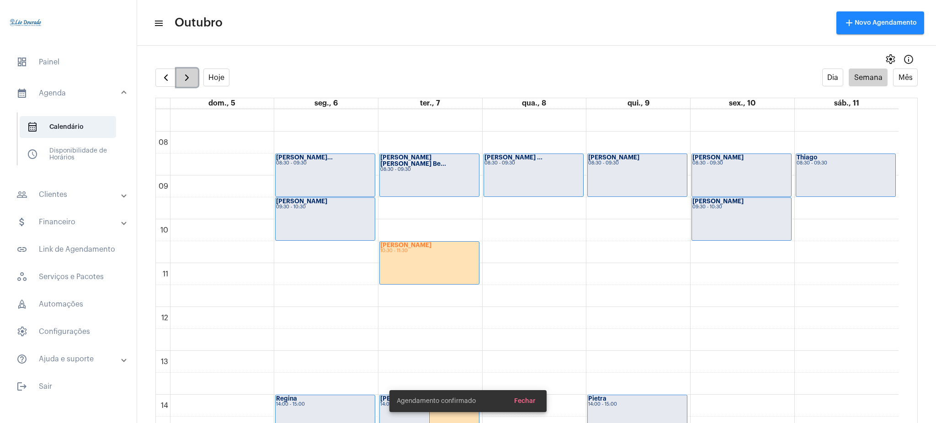
click at [182, 73] on span "button" at bounding box center [186, 77] width 11 height 11
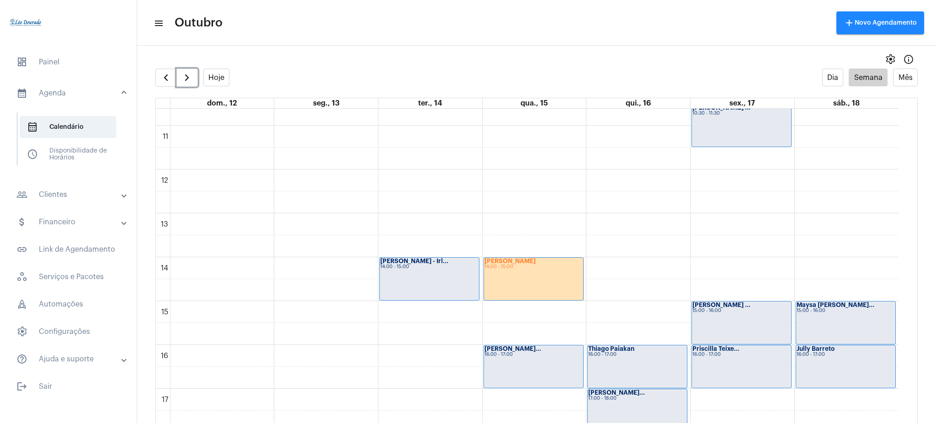
scroll to position [461, 0]
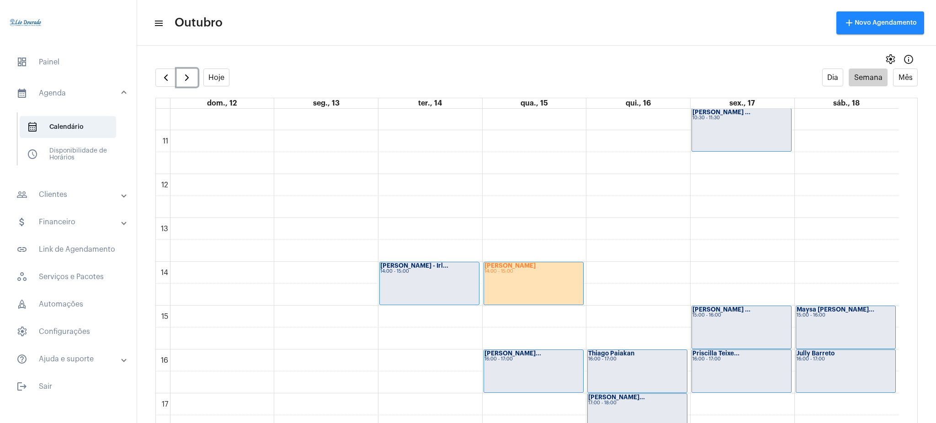
click at [548, 265] on div "[PERSON_NAME]" at bounding box center [534, 266] width 98 height 6
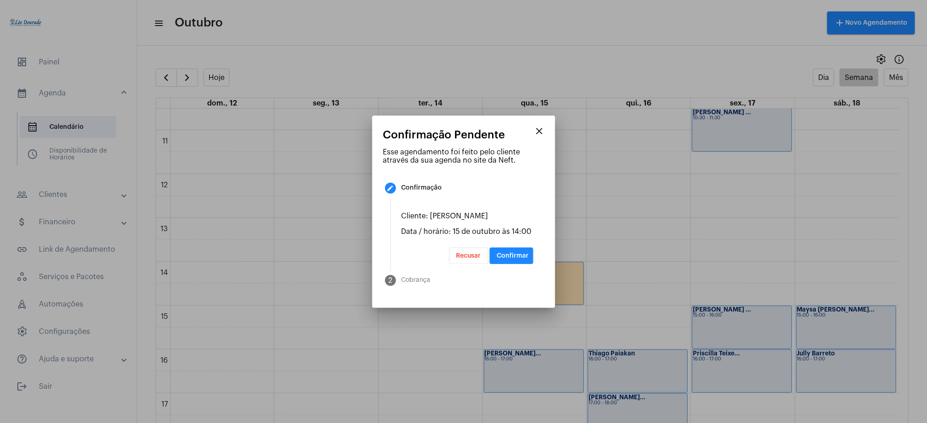
click at [518, 258] on span "Confirmar" at bounding box center [513, 256] width 32 height 6
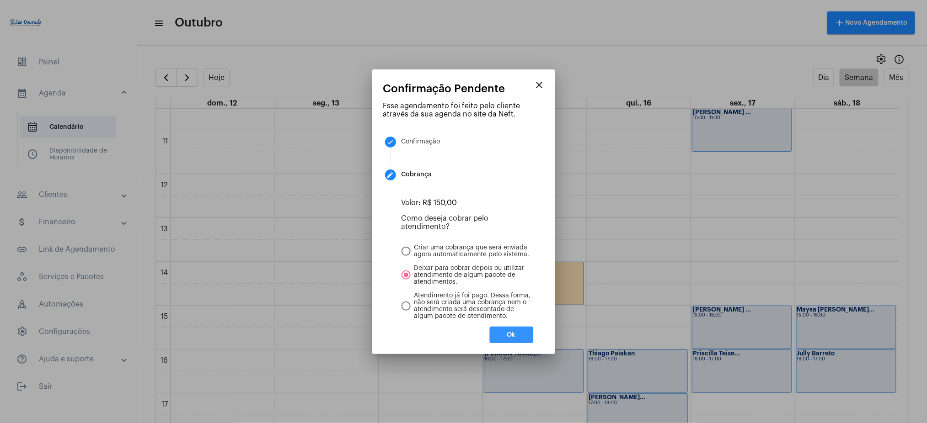
click at [513, 317] on span "Ok" at bounding box center [511, 335] width 9 height 6
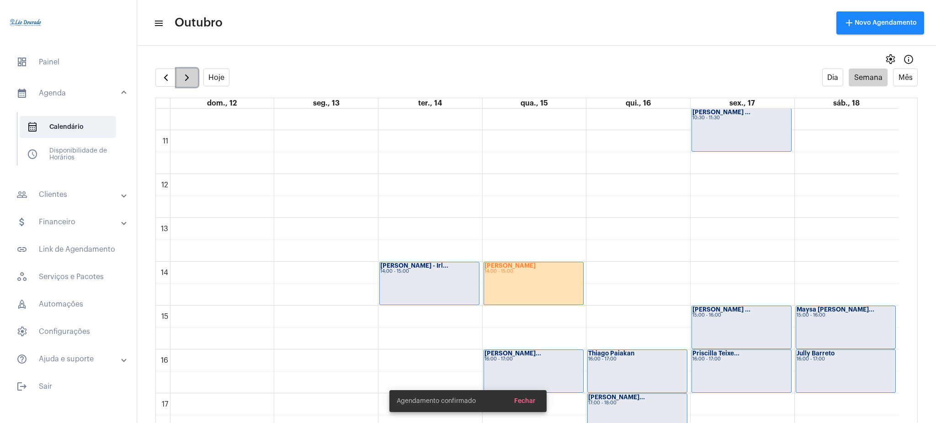
click at [197, 71] on button "button" at bounding box center [186, 78] width 21 height 18
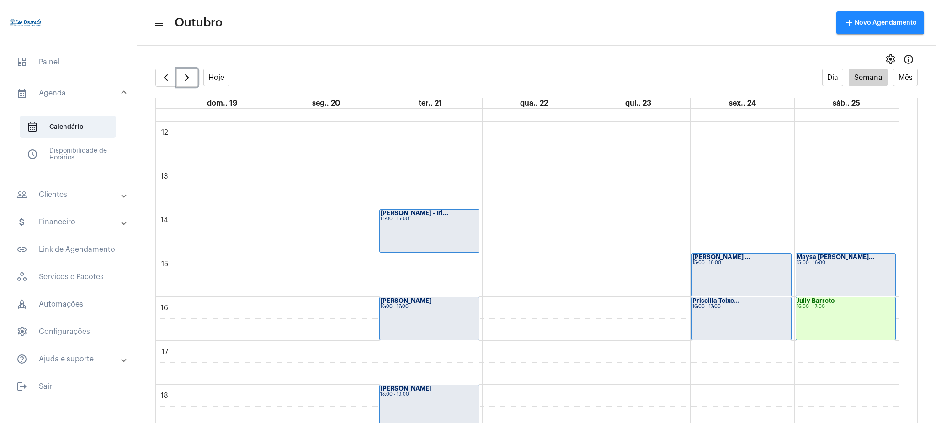
scroll to position [576, 0]
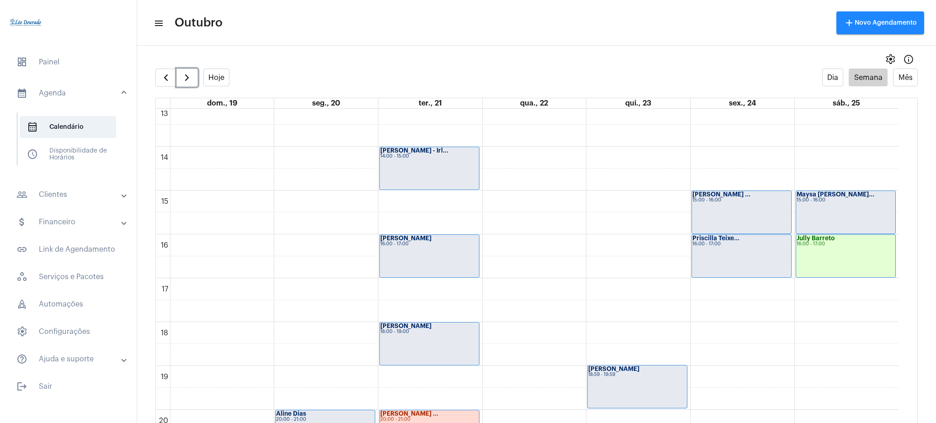
click at [702, 263] on div "Jully Barreto 16:00 - 17:00" at bounding box center [846, 256] width 100 height 43
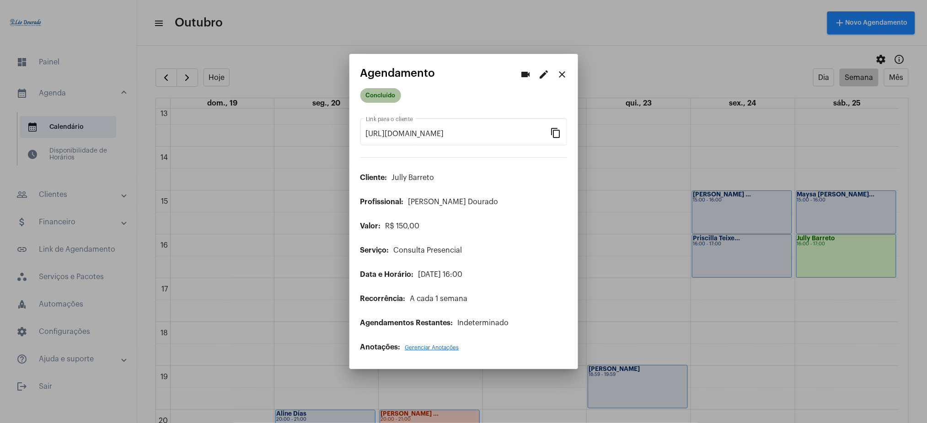
click at [393, 96] on mat-chip "Concluído" at bounding box center [380, 95] width 41 height 15
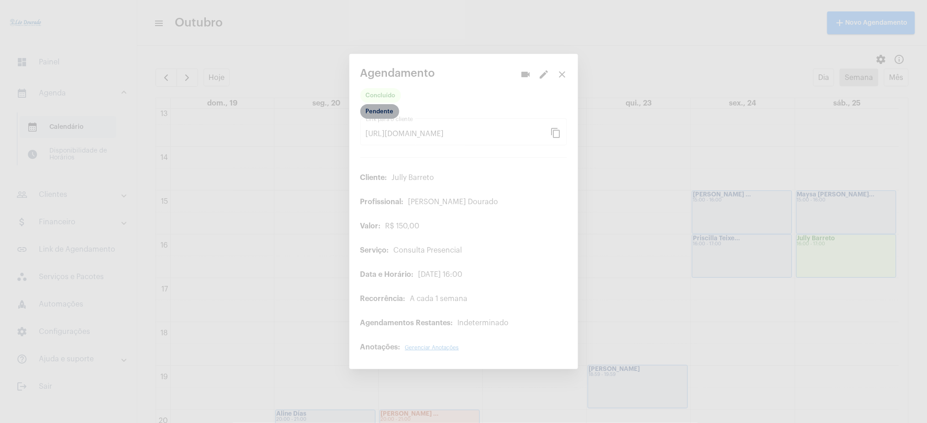
click at [384, 114] on mat-chip "Pendente" at bounding box center [379, 111] width 39 height 15
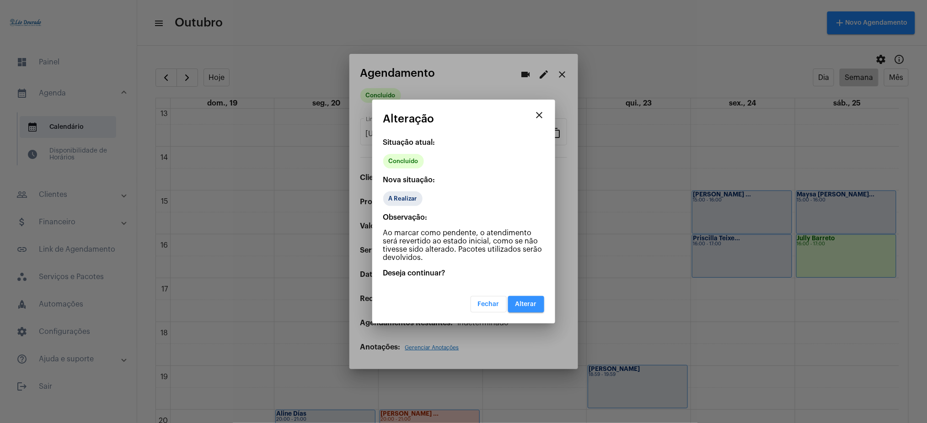
click at [521, 304] on span "Alterar" at bounding box center [525, 304] width 21 height 6
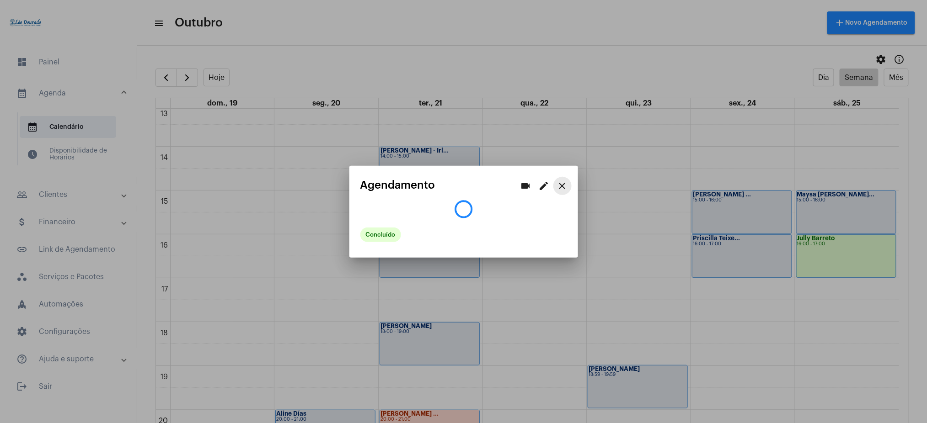
click at [558, 189] on mat-icon "close" at bounding box center [562, 186] width 11 height 11
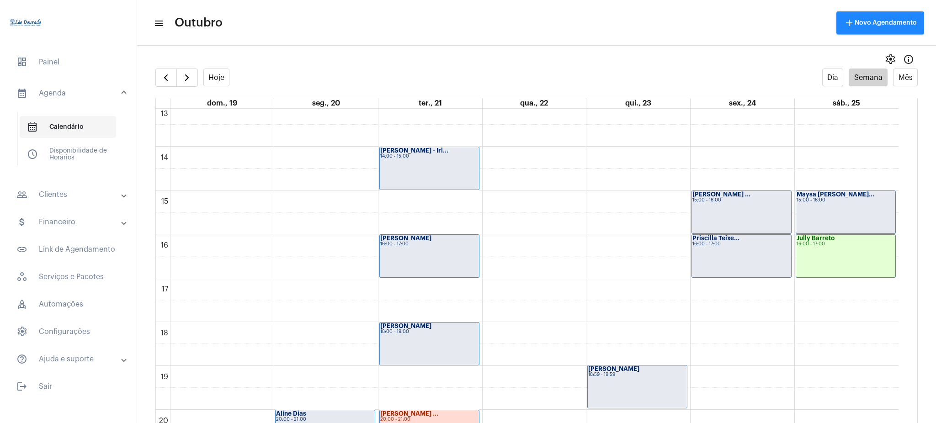
click at [52, 122] on span "calendar_month_outlined Calendário" at bounding box center [68, 127] width 96 height 22
click at [205, 76] on button "Hoje" at bounding box center [216, 78] width 27 height 18
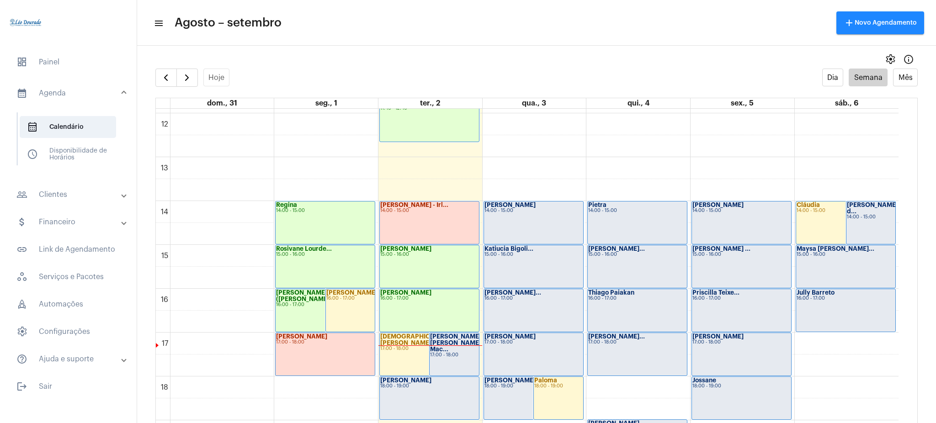
scroll to position [521, 0]
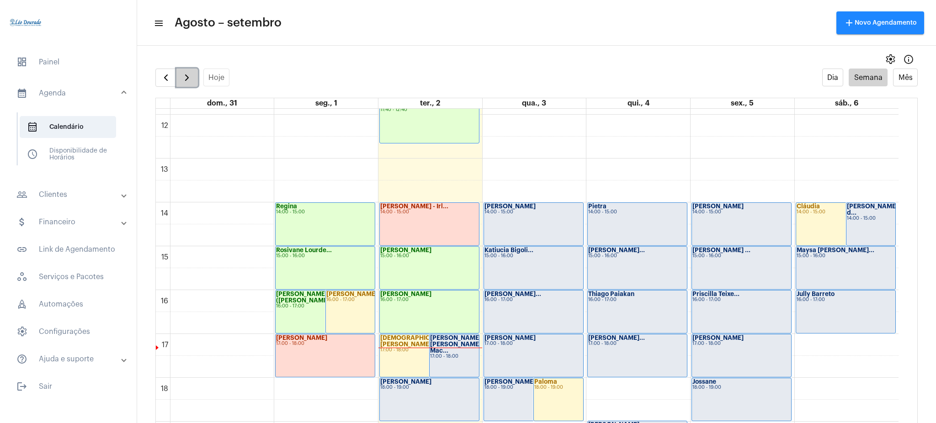
click at [194, 69] on button "button" at bounding box center [186, 78] width 21 height 18
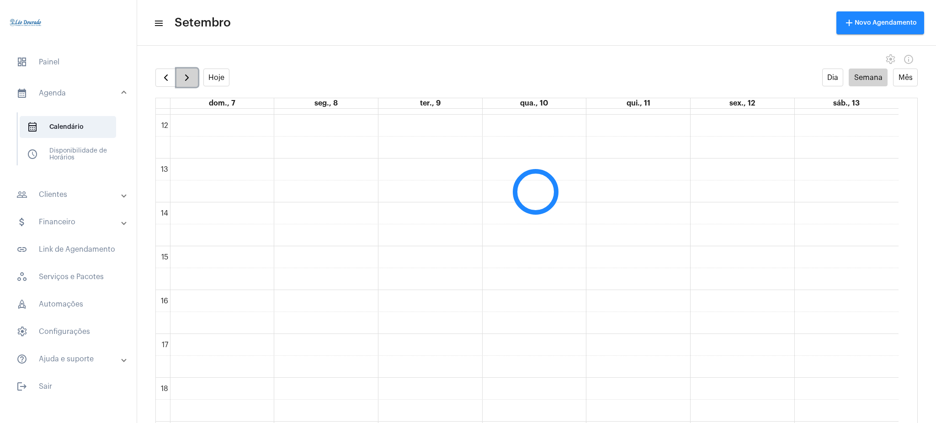
scroll to position [264, 0]
click at [194, 69] on button "button" at bounding box center [186, 78] width 21 height 18
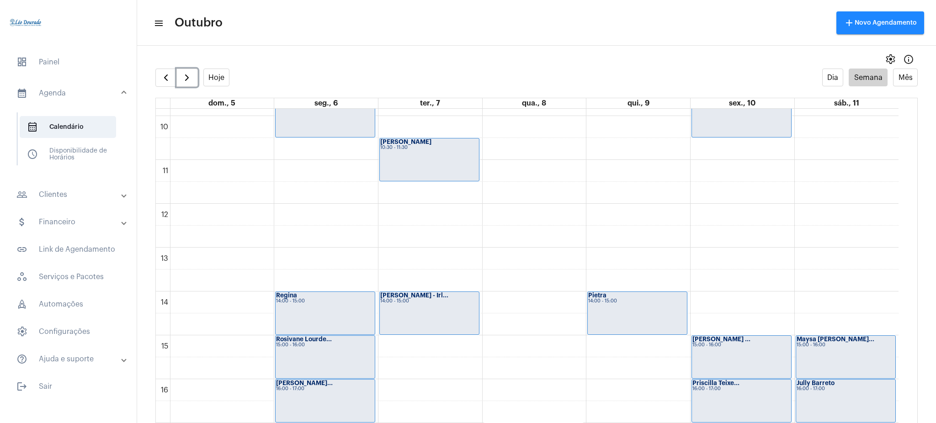
scroll to position [435, 0]
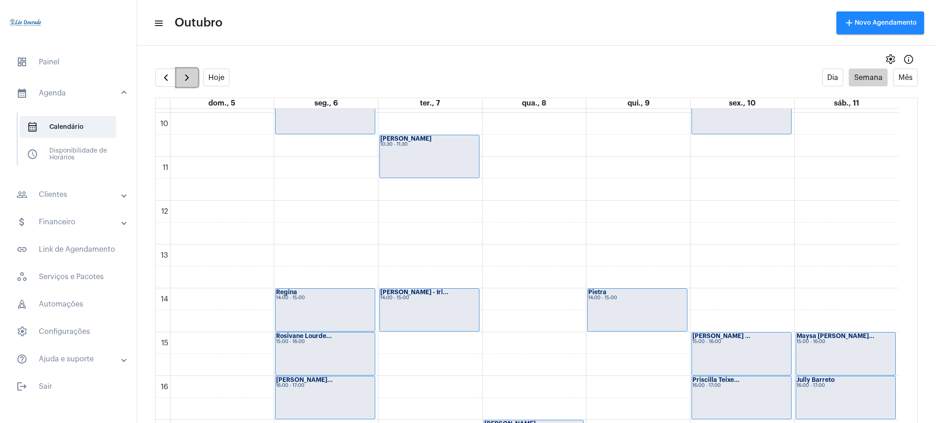
click at [195, 76] on button "button" at bounding box center [186, 78] width 21 height 18
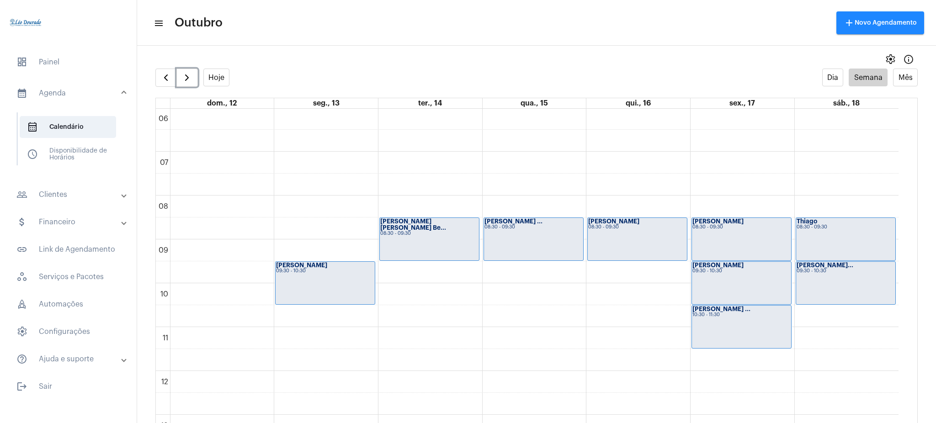
drag, startPoint x: 897, startPoint y: 240, endPoint x: 903, endPoint y: 259, distance: 20.1
click at [702, 259] on div "00 01 02 03 04 05 06 07 08 09 10 11 12 13 14 15 16 17 18 19 20 21 22 23 Flávia …" at bounding box center [537, 275] width 762 height 332
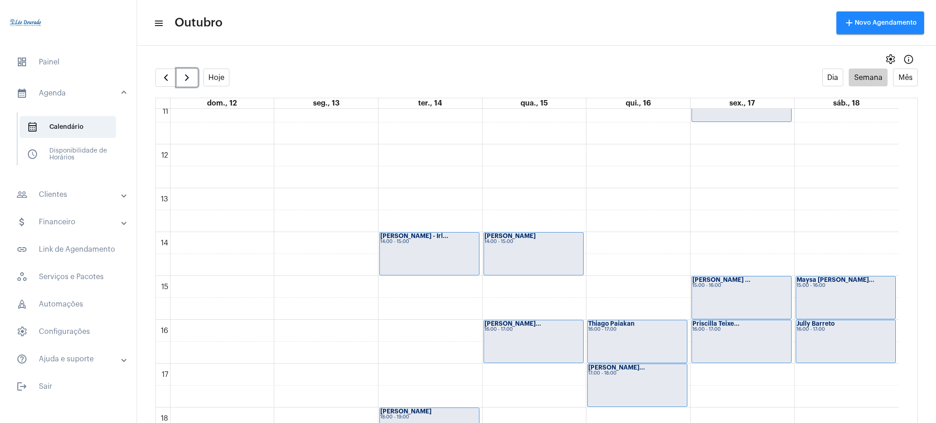
scroll to position [495, 0]
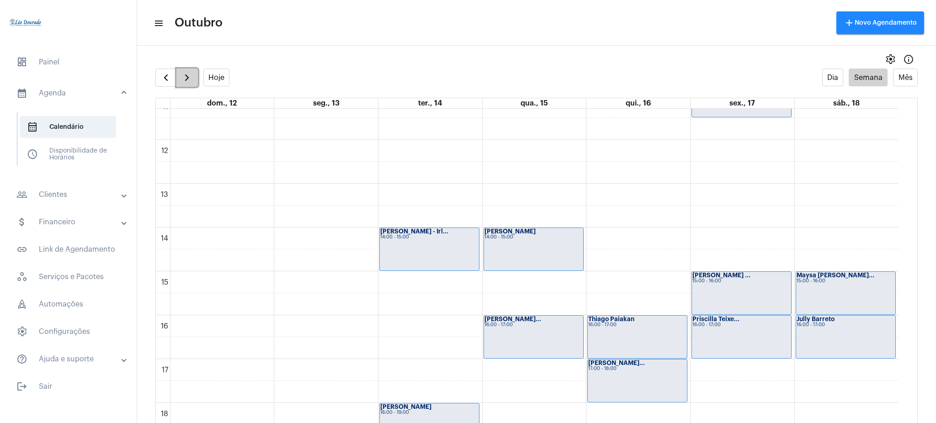
click at [192, 82] on span "button" at bounding box center [186, 77] width 11 height 11
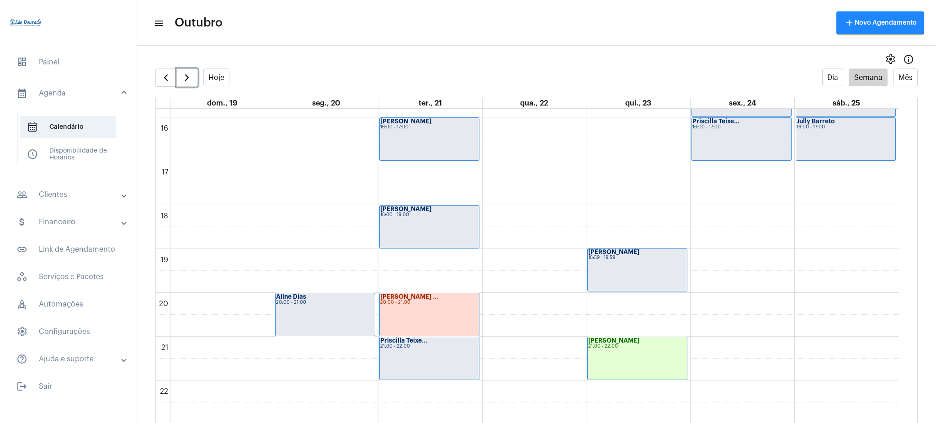
scroll to position [696, 0]
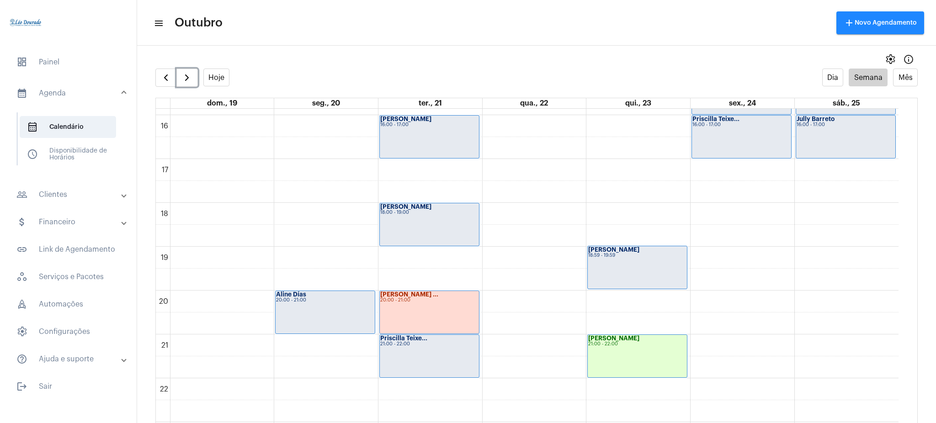
click at [412, 297] on div "[PERSON_NAME] ..." at bounding box center [429, 295] width 98 height 6
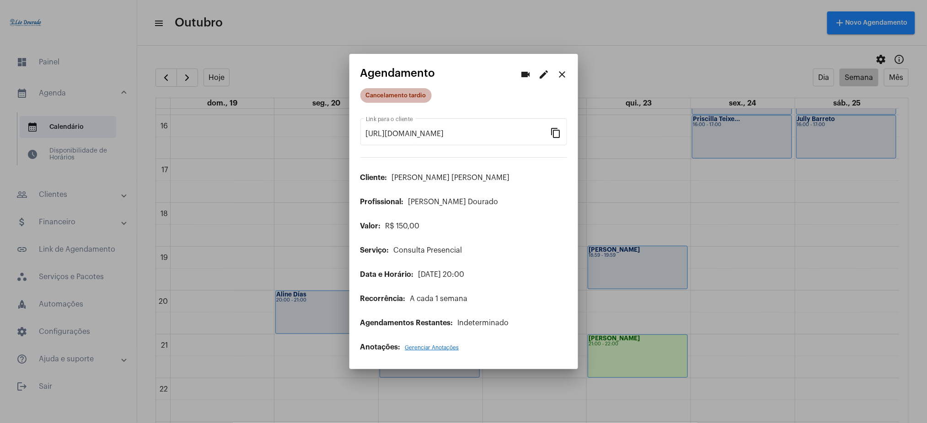
click at [378, 101] on mat-chip "Cancelamento tardio" at bounding box center [395, 95] width 71 height 15
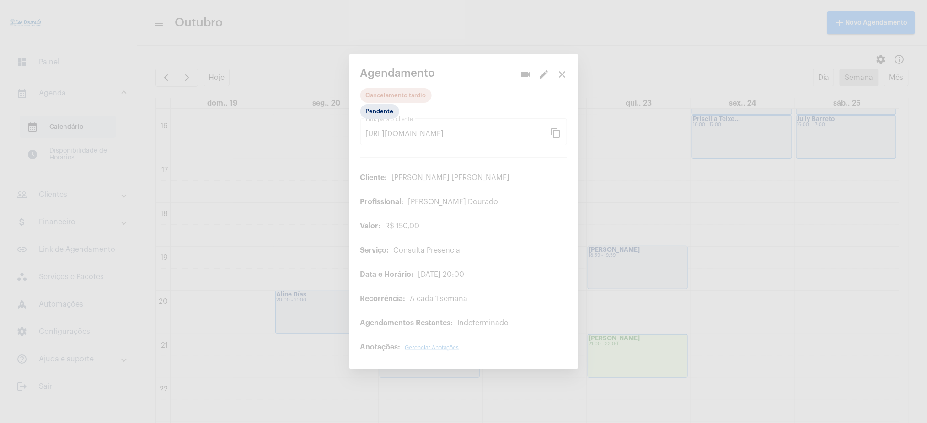
click at [378, 101] on div at bounding box center [463, 211] width 927 height 423
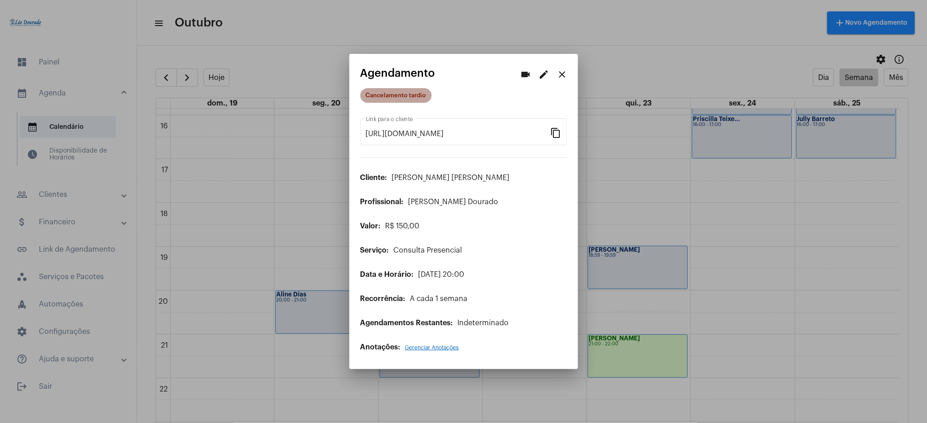
click at [378, 101] on mat-chip "Cancelamento tardio" at bounding box center [395, 95] width 71 height 15
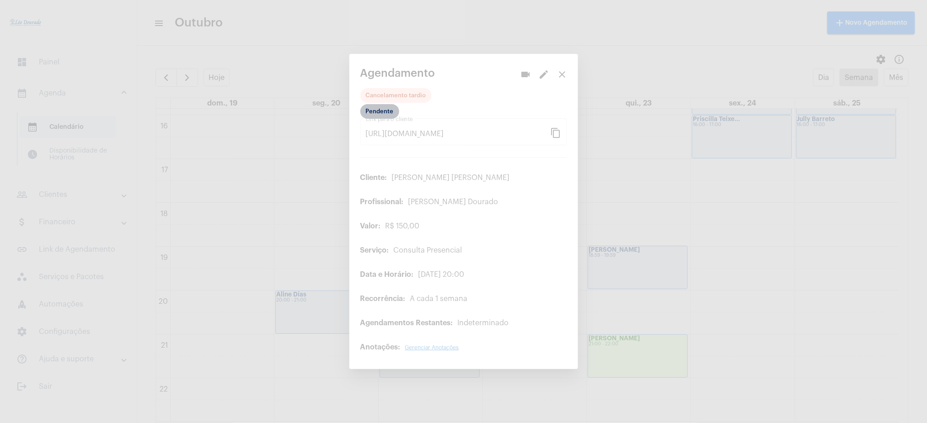
click at [379, 109] on mat-chip "Pendente" at bounding box center [379, 111] width 39 height 15
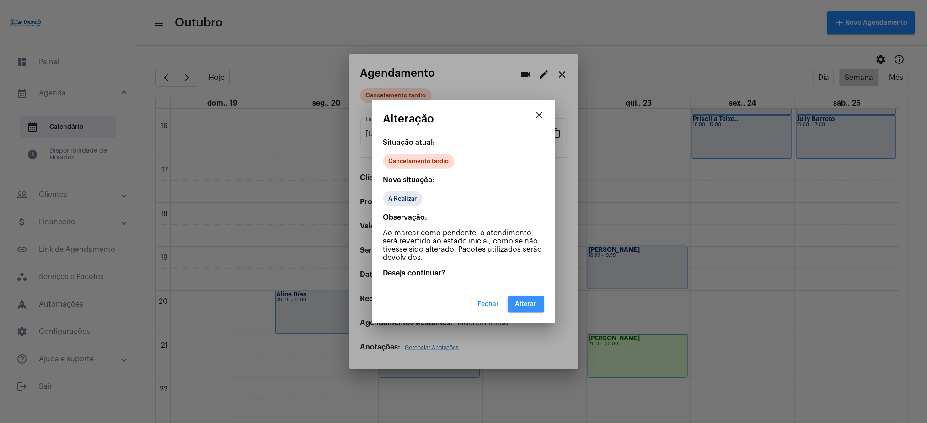
click at [523, 304] on span "Alterar" at bounding box center [525, 304] width 21 height 6
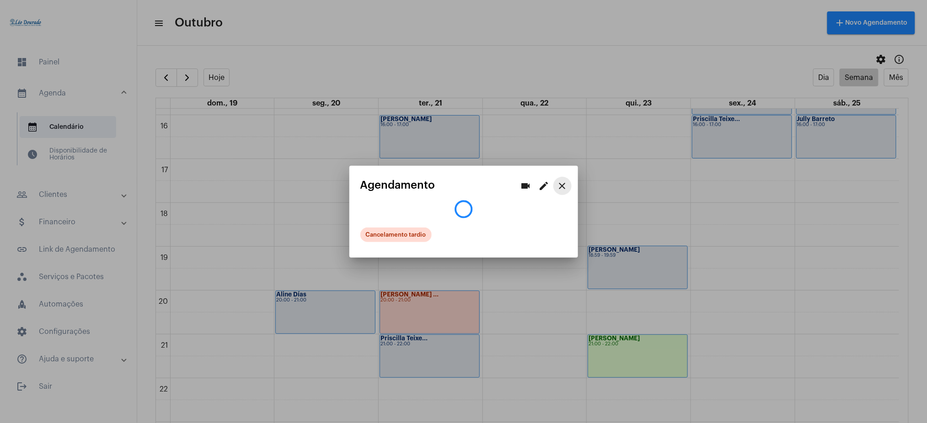
click at [561, 181] on mat-icon "close" at bounding box center [562, 186] width 11 height 11
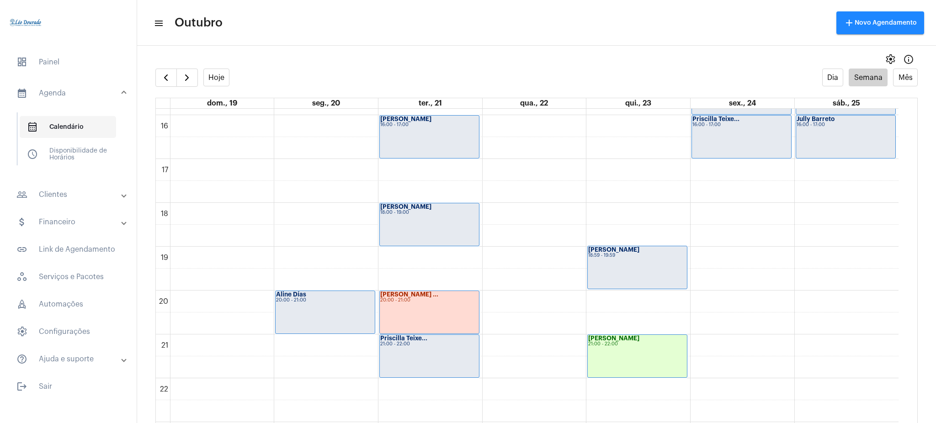
click at [101, 121] on span "calendar_month_outlined Calendário" at bounding box center [68, 127] width 96 height 22
click at [97, 131] on span "calendar_month_outlined Calendário" at bounding box center [68, 127] width 96 height 22
click at [224, 79] on button "Hoje" at bounding box center [216, 78] width 27 height 18
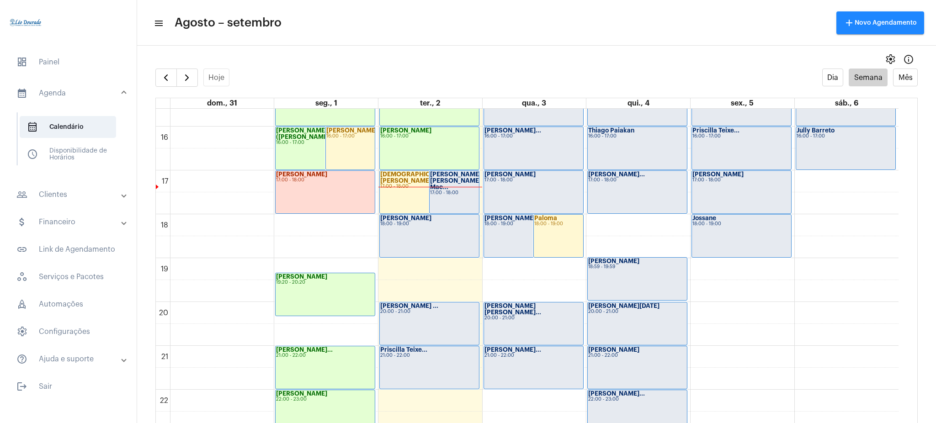
scroll to position [720, 0]
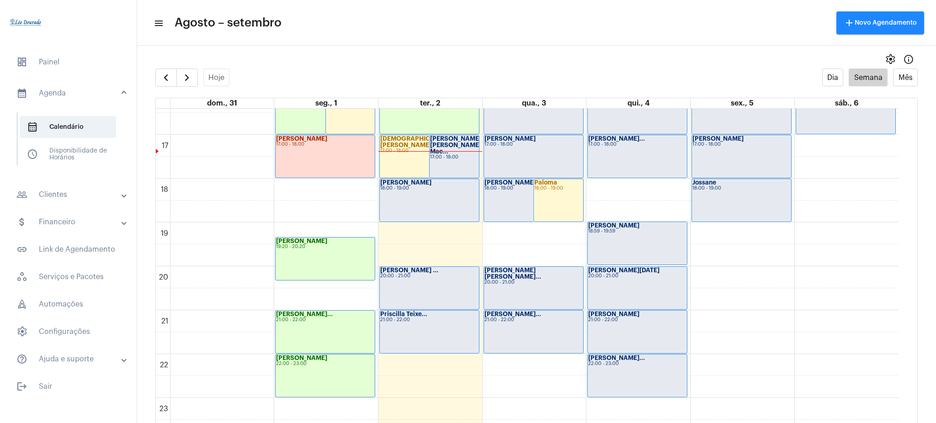
click at [101, 187] on mat-expansion-panel-header "people_outline Clientes" at bounding box center [70, 195] width 131 height 22
click at [183, 84] on button "button" at bounding box center [186, 78] width 21 height 18
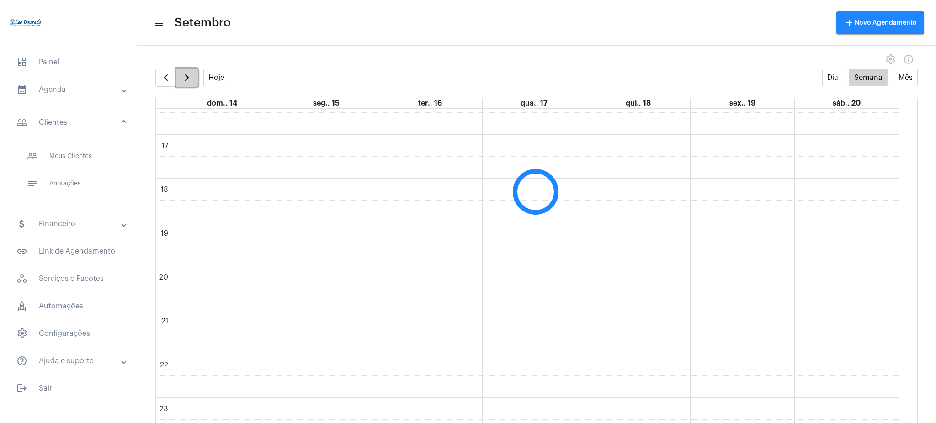
scroll to position [264, 0]
click at [183, 84] on button "button" at bounding box center [186, 78] width 21 height 18
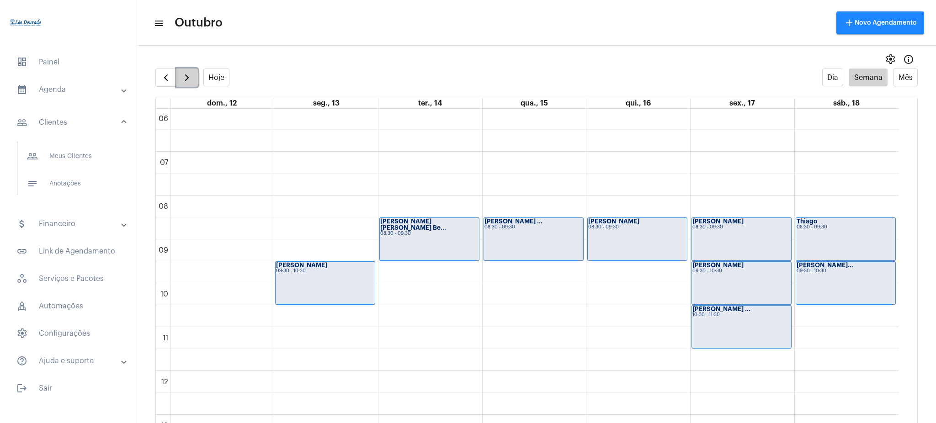
click at [190, 85] on button "button" at bounding box center [186, 78] width 21 height 18
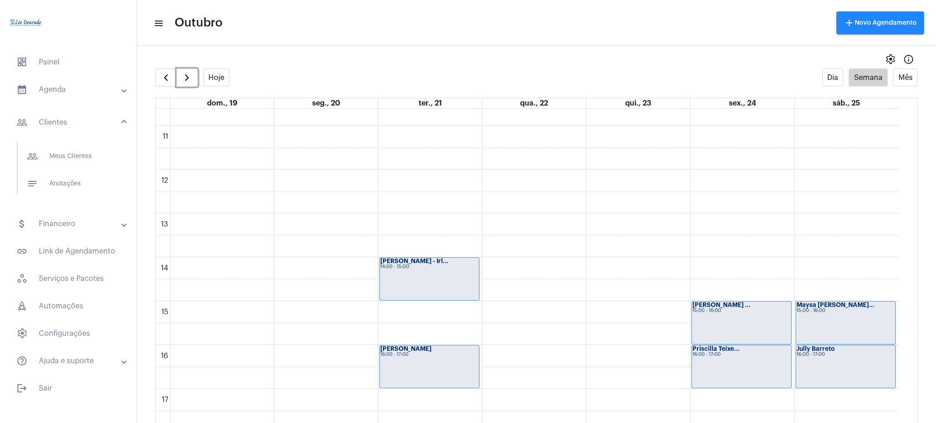
scroll to position [537, 0]
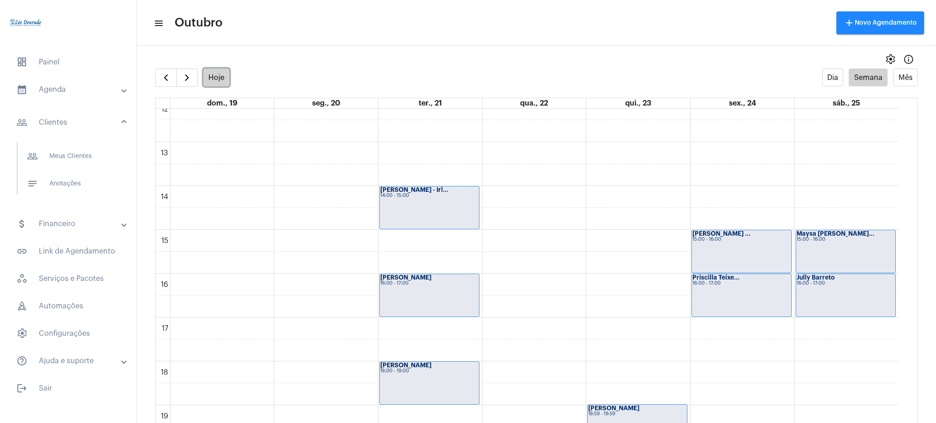
click at [214, 79] on button "Hoje" at bounding box center [216, 78] width 27 height 18
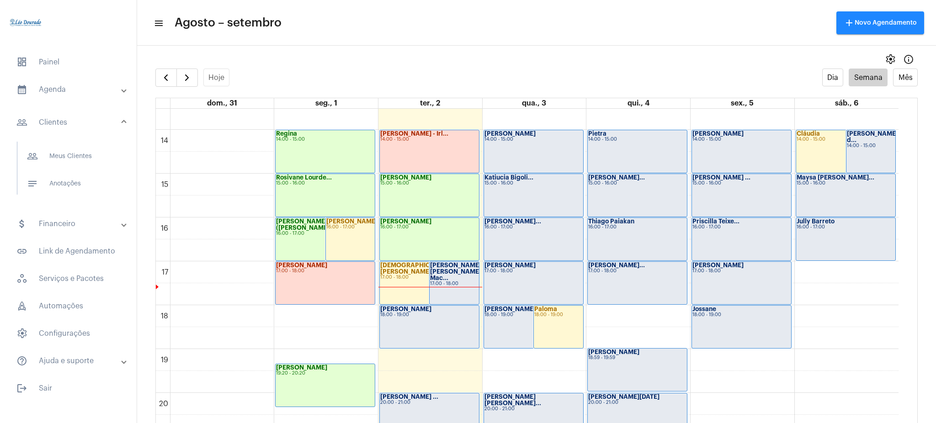
scroll to position [561, 0]
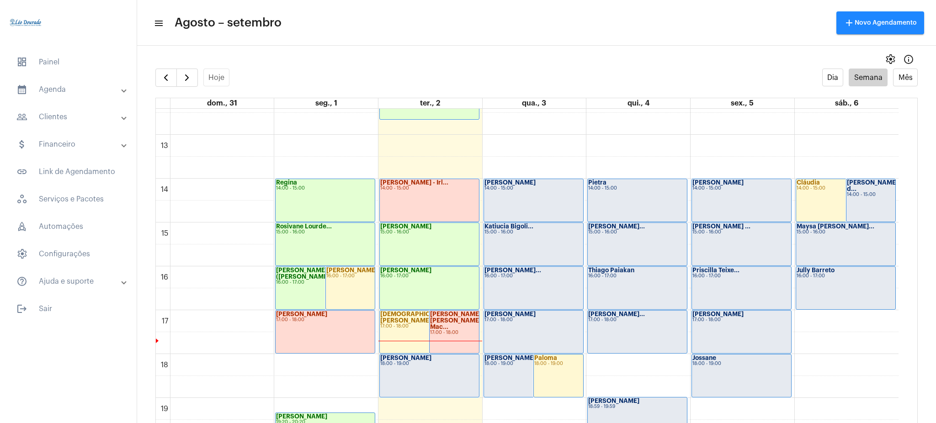
scroll to position [530, 0]
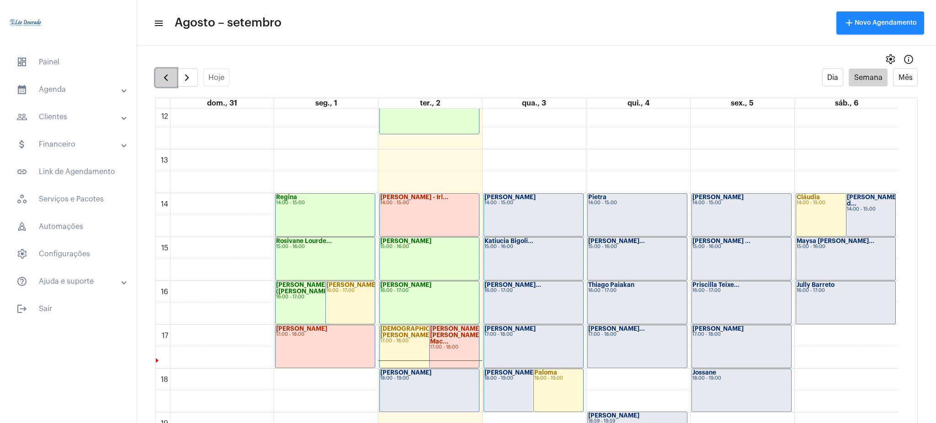
click at [165, 75] on span "button" at bounding box center [165, 77] width 11 height 11
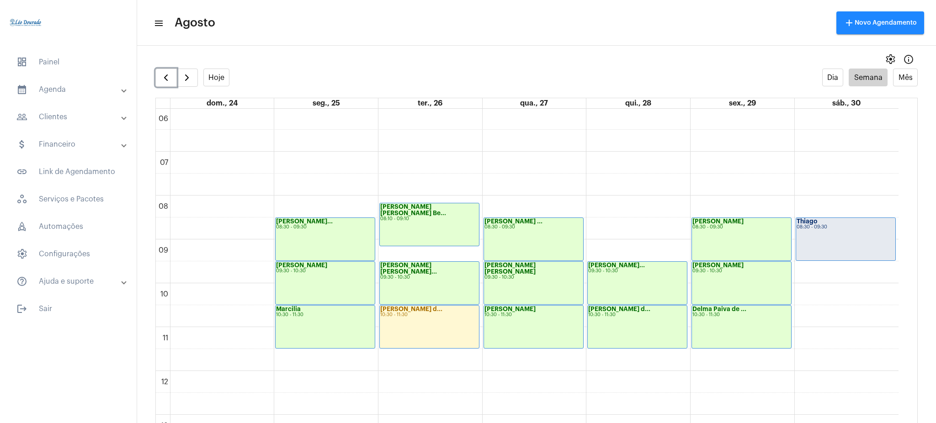
scroll to position [352, 0]
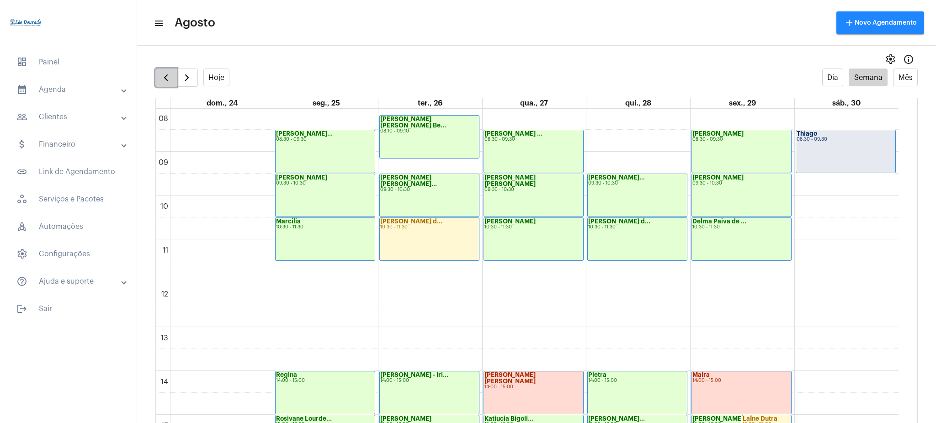
click at [171, 75] on button "button" at bounding box center [165, 78] width 21 height 18
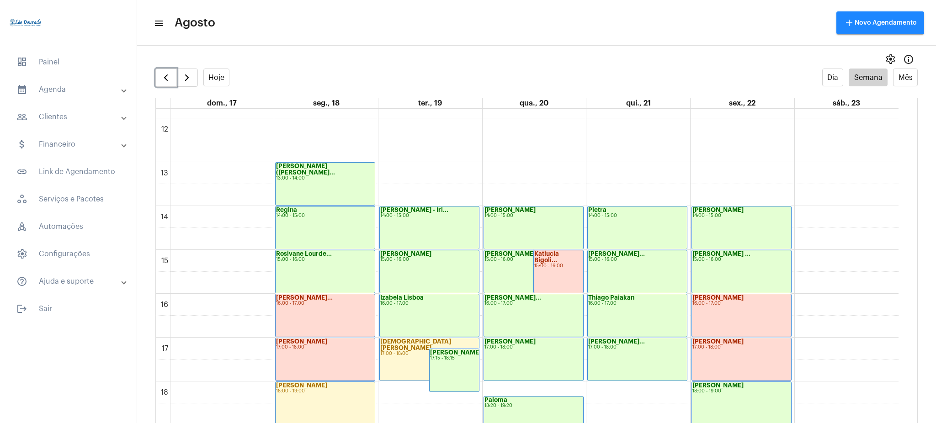
scroll to position [514, 0]
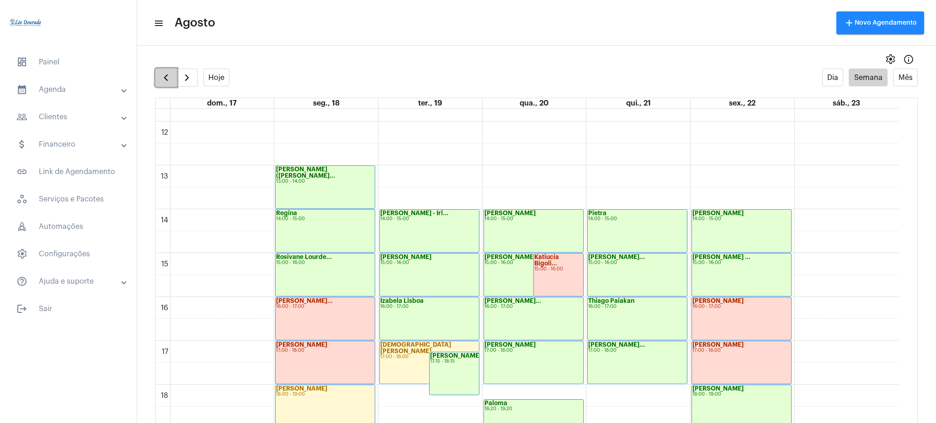
click at [166, 75] on span "button" at bounding box center [165, 77] width 11 height 11
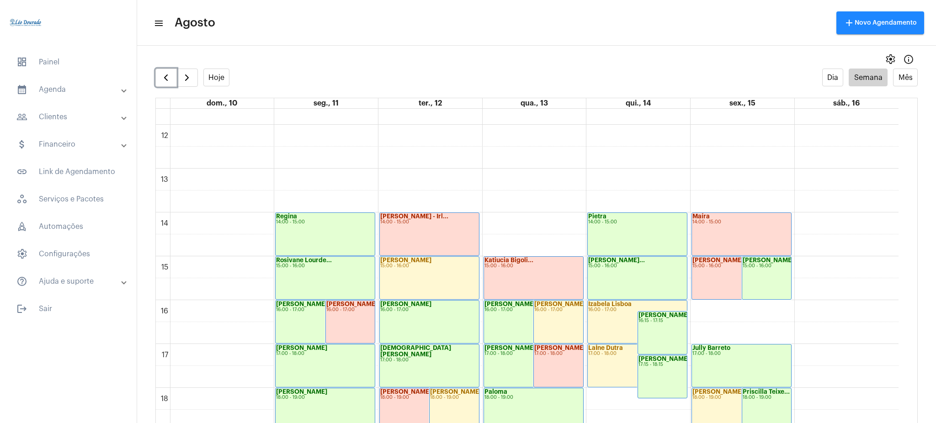
scroll to position [507, 0]
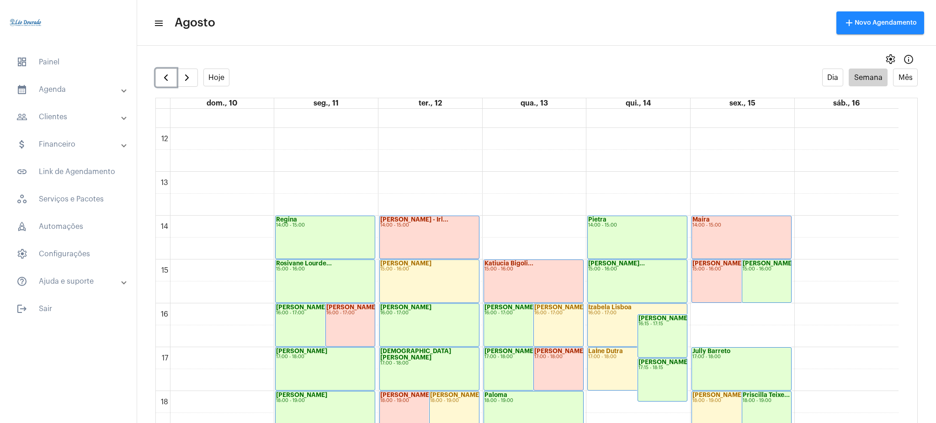
click at [761, 272] on div "[PERSON_NAME] 15:00 - 16:00" at bounding box center [766, 281] width 49 height 43
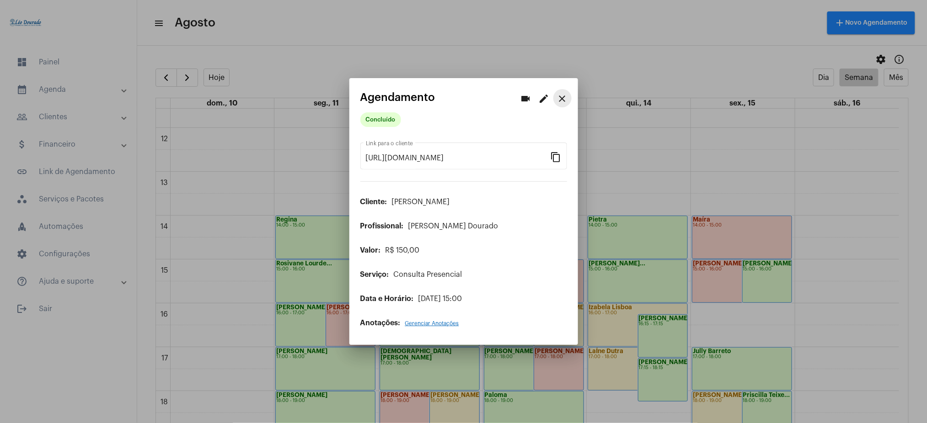
click at [570, 100] on button "close" at bounding box center [562, 98] width 18 height 18
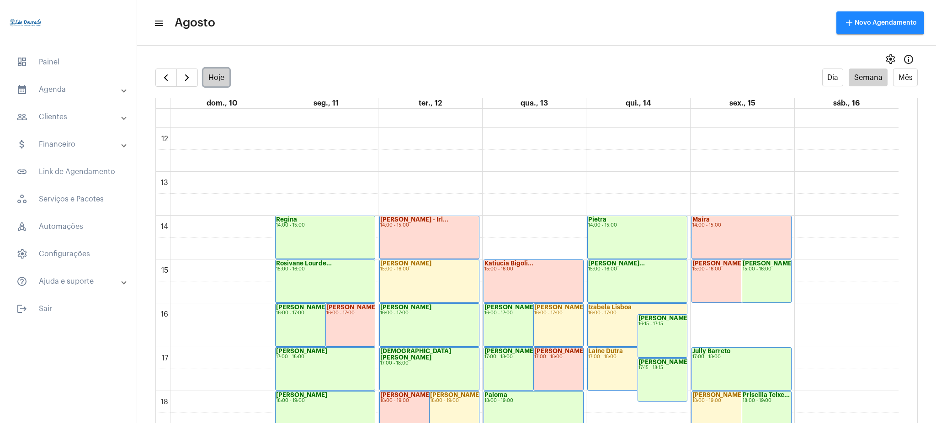
click at [224, 71] on button "Hoje" at bounding box center [216, 78] width 27 height 18
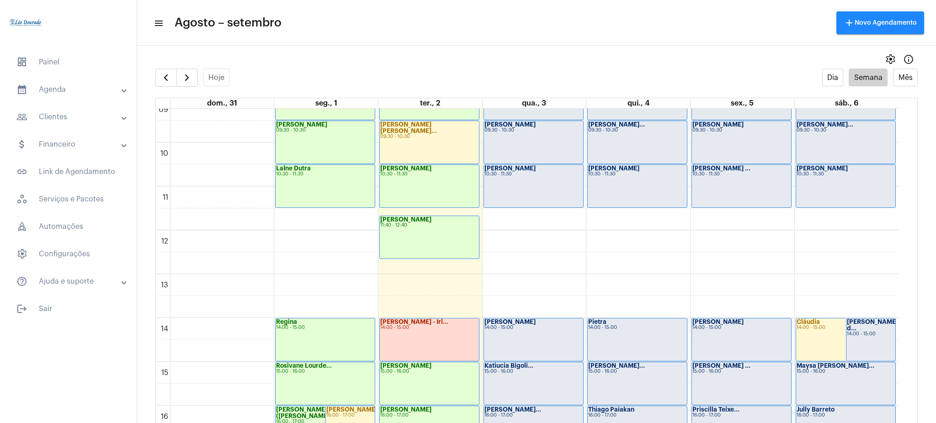
scroll to position [417, 0]
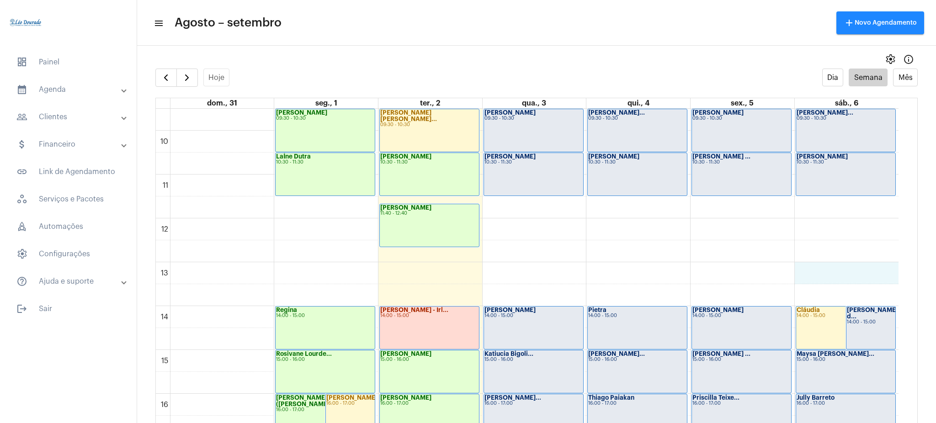
click at [827, 268] on div "00 01 02 03 04 05 06 07 08 09 10 11 12 13 14 15 16 17 18 19 20 21 22 23 [PERSON…" at bounding box center [527, 218] width 743 height 1053
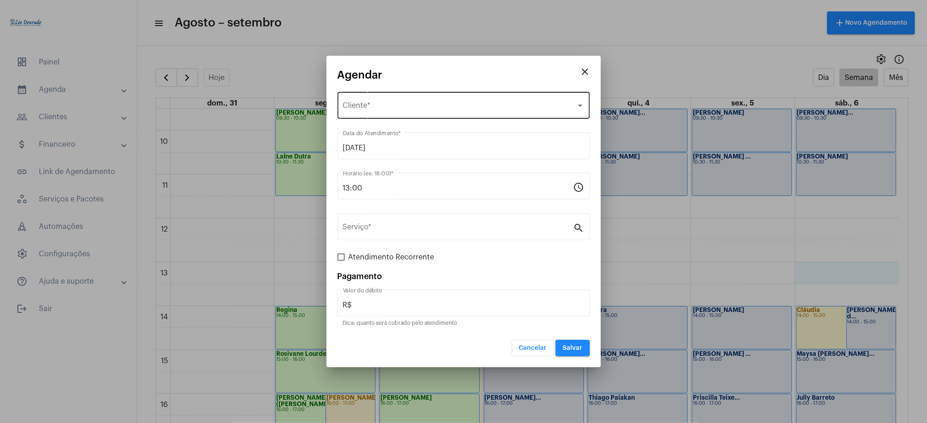
click at [385, 114] on div "Selecione o Cliente Cliente *" at bounding box center [463, 104] width 241 height 29
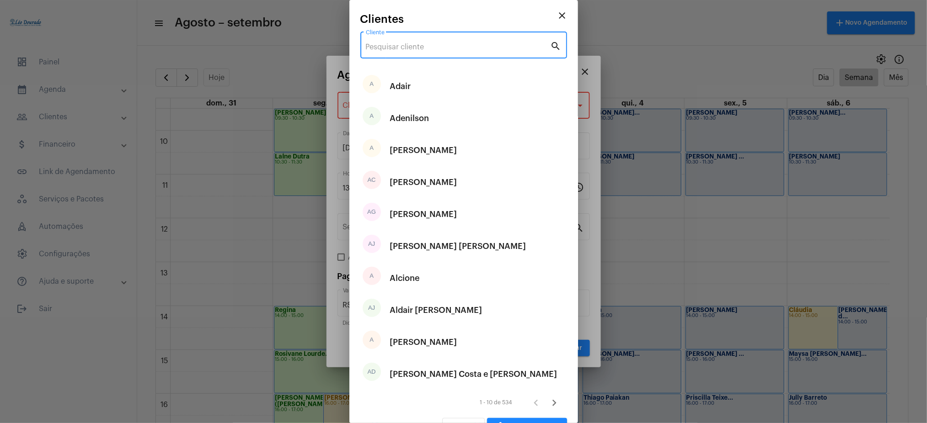
click at [394, 43] on input "Cliente" at bounding box center [458, 47] width 185 height 8
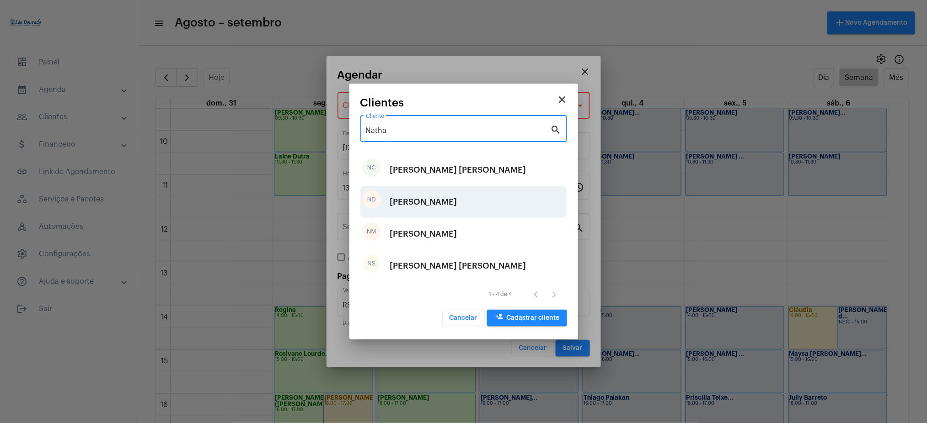
type input "Natha"
click at [445, 195] on div "[PERSON_NAME]" at bounding box center [423, 201] width 67 height 27
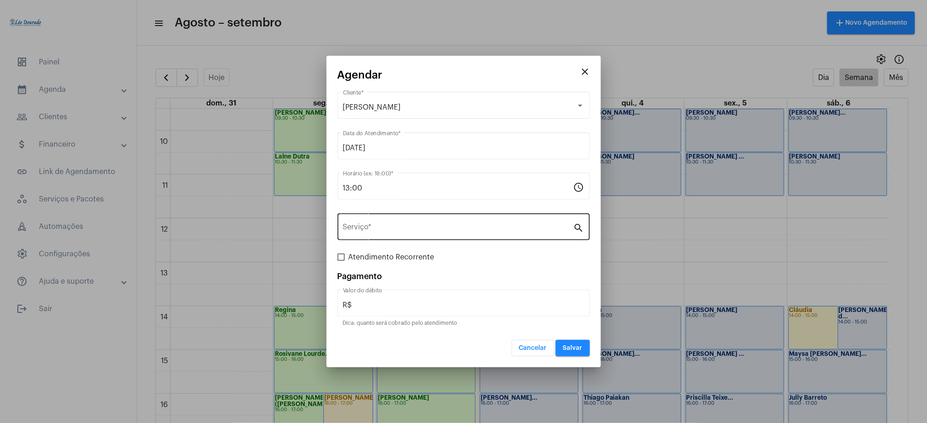
click at [375, 222] on div "Serviço *" at bounding box center [458, 226] width 230 height 29
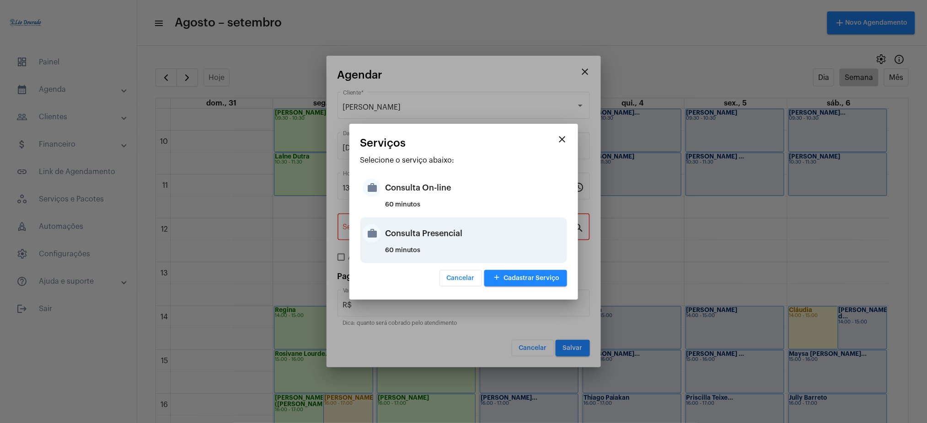
click at [460, 246] on div "Consulta Presencial" at bounding box center [474, 233] width 179 height 27
type input "Consulta Presencial"
type input "R$ 150"
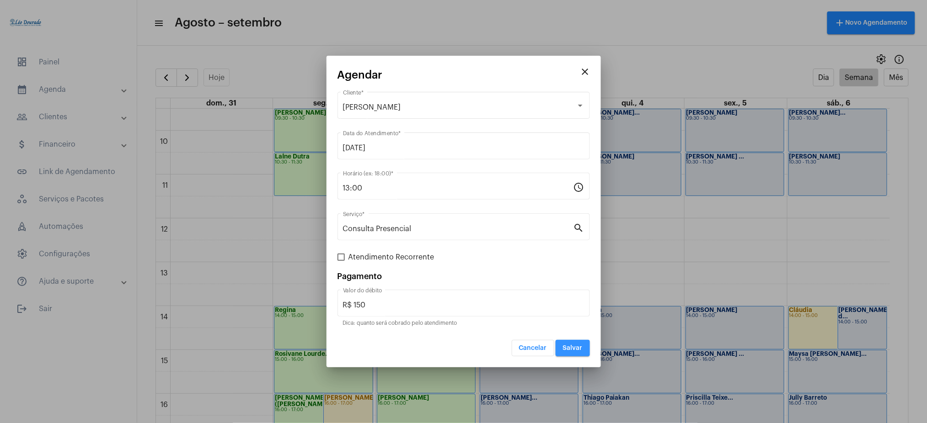
click at [571, 346] on span "Salvar" at bounding box center [573, 348] width 20 height 6
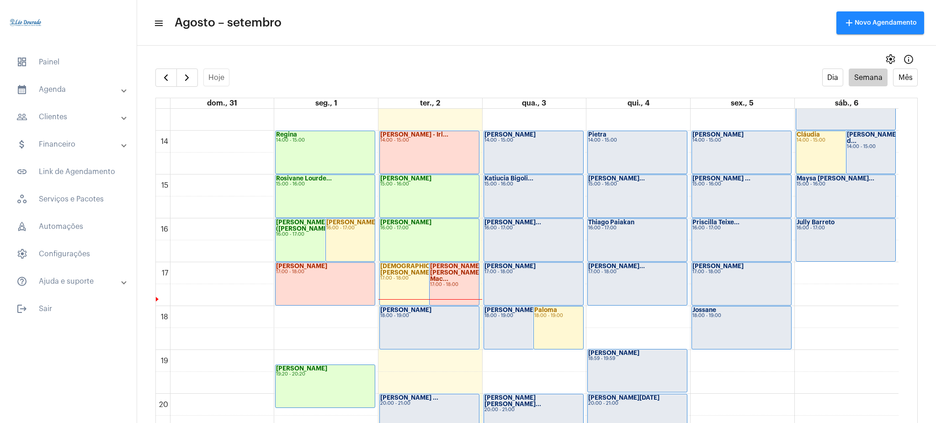
scroll to position [582, 0]
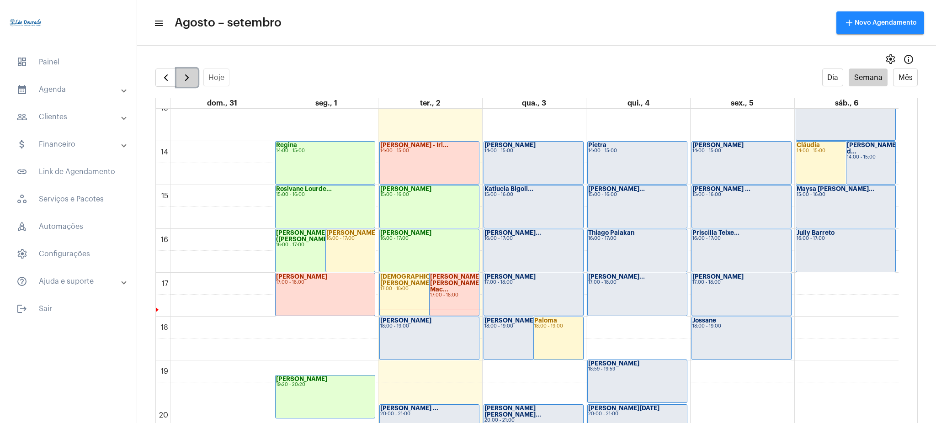
click at [192, 75] on span "button" at bounding box center [186, 77] width 11 height 11
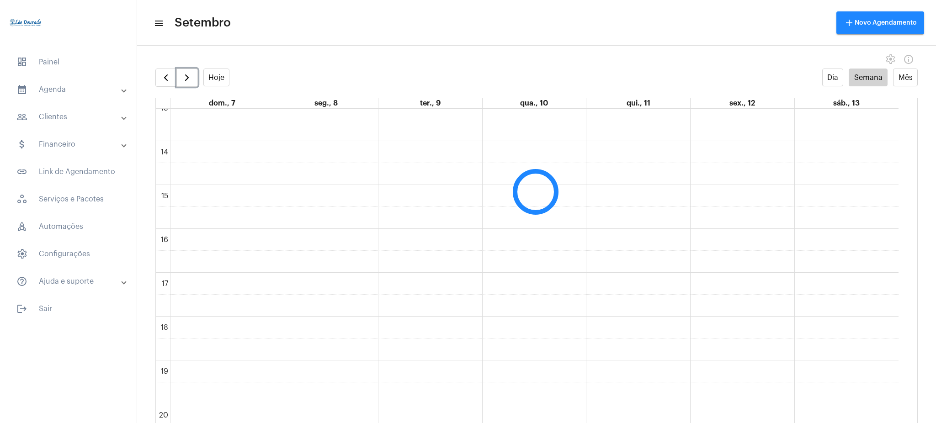
scroll to position [264, 0]
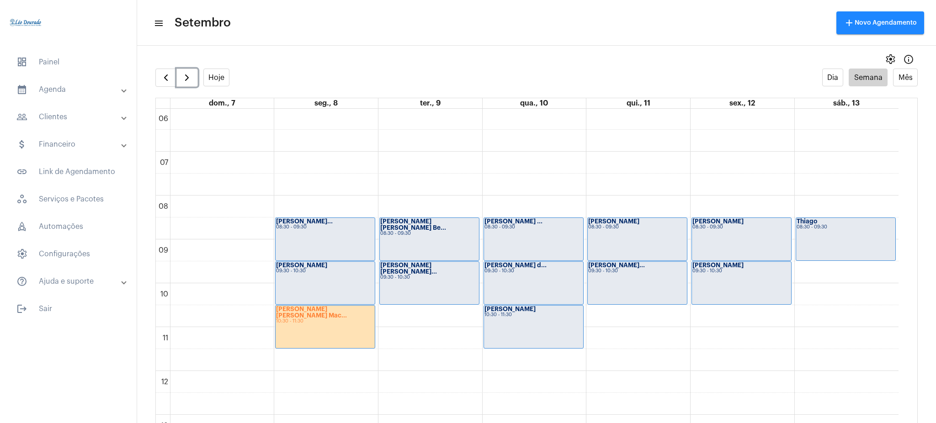
click at [298, 330] on div "[PERSON_NAME] [PERSON_NAME] Mac... 10:30 - 11:30" at bounding box center [325, 327] width 99 height 43
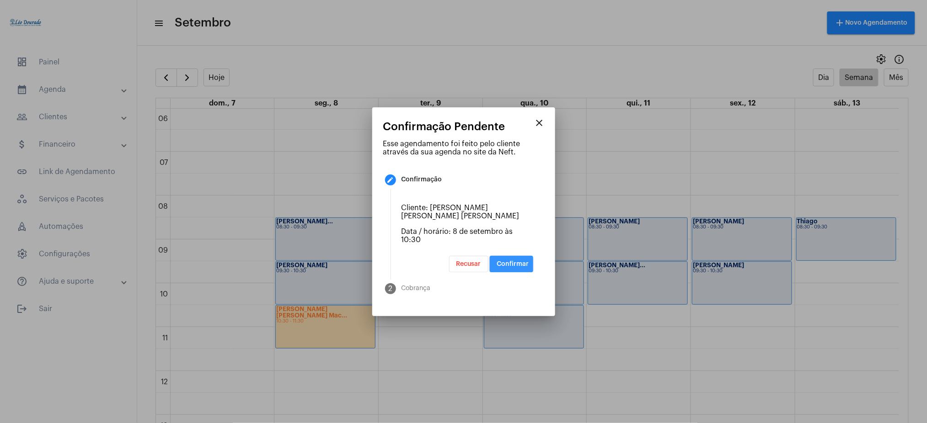
click at [519, 261] on span "Confirmar" at bounding box center [513, 264] width 32 height 6
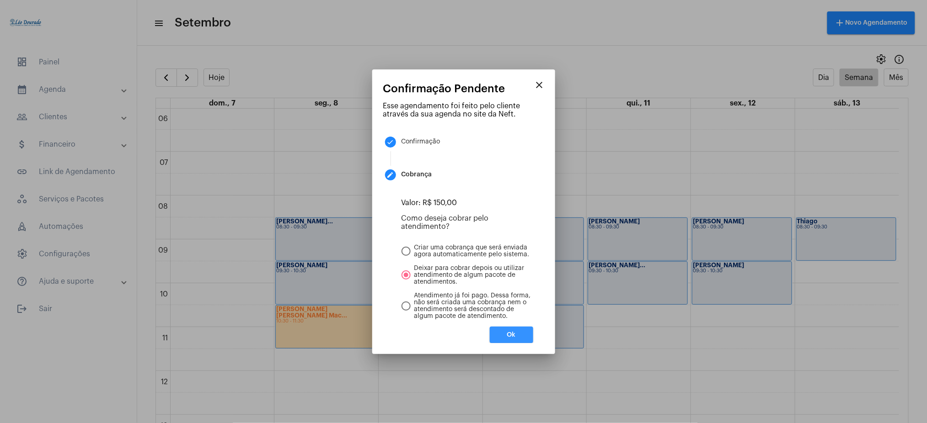
click at [520, 327] on button "Ok" at bounding box center [511, 335] width 43 height 16
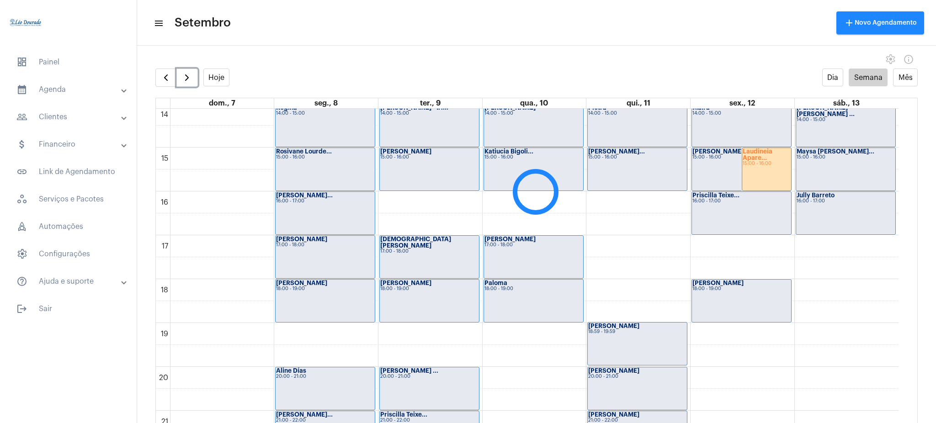
scroll to position [615, 0]
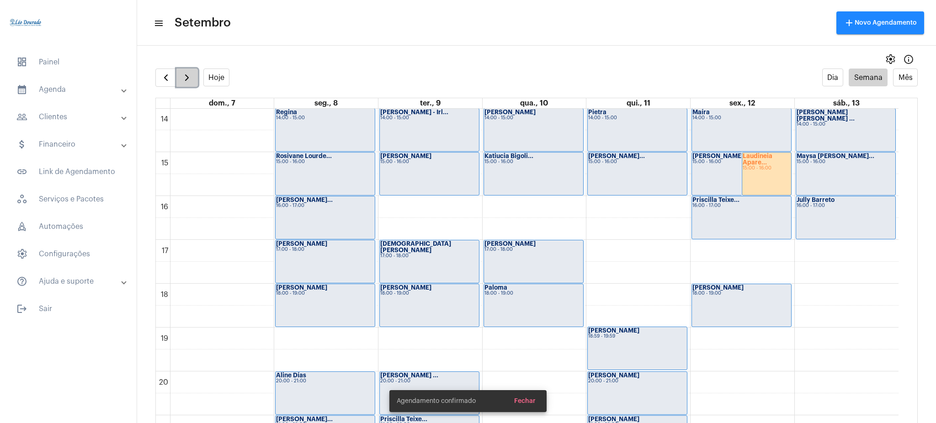
click at [189, 69] on button "button" at bounding box center [186, 78] width 21 height 18
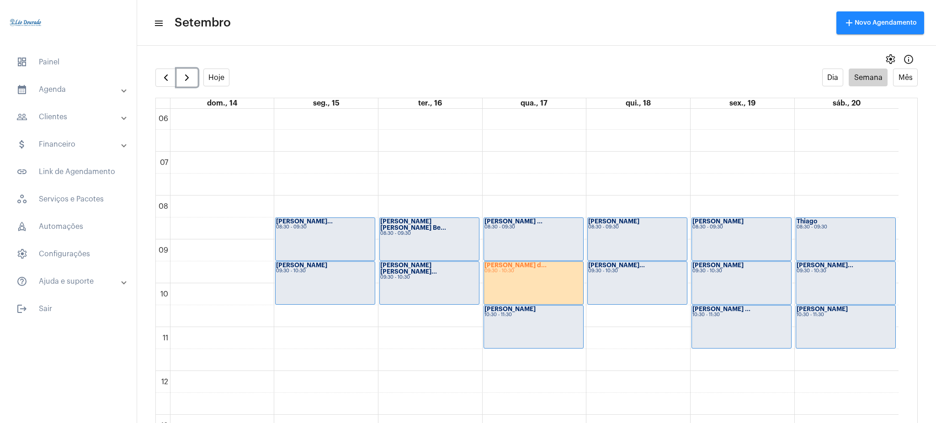
scroll to position [319, 0]
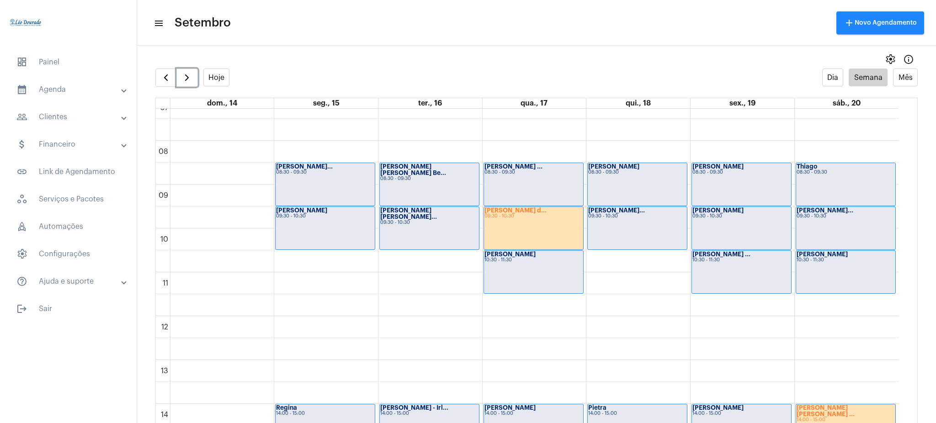
click at [506, 218] on div "09:30 - 10:30" at bounding box center [534, 216] width 98 height 5
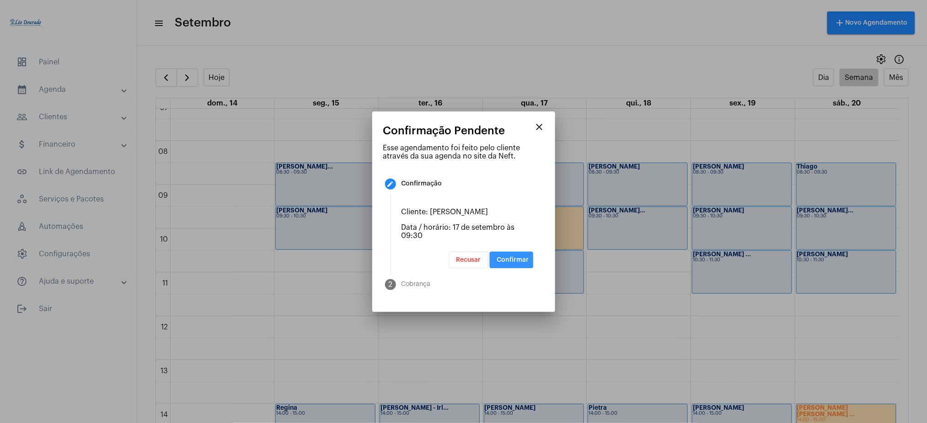
click at [523, 255] on button "Confirmar" at bounding box center [511, 260] width 43 height 16
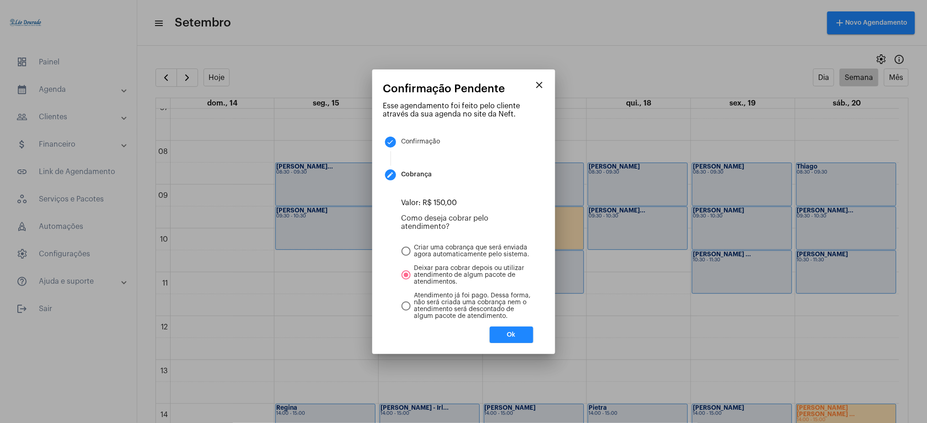
click at [515, 325] on div "Valor: R$ 150,00 Como deseja cobrar pelo atendimento? Criar uma cobrança que se…" at bounding box center [467, 268] width 154 height 139
click at [524, 334] on button "Ok" at bounding box center [511, 335] width 43 height 16
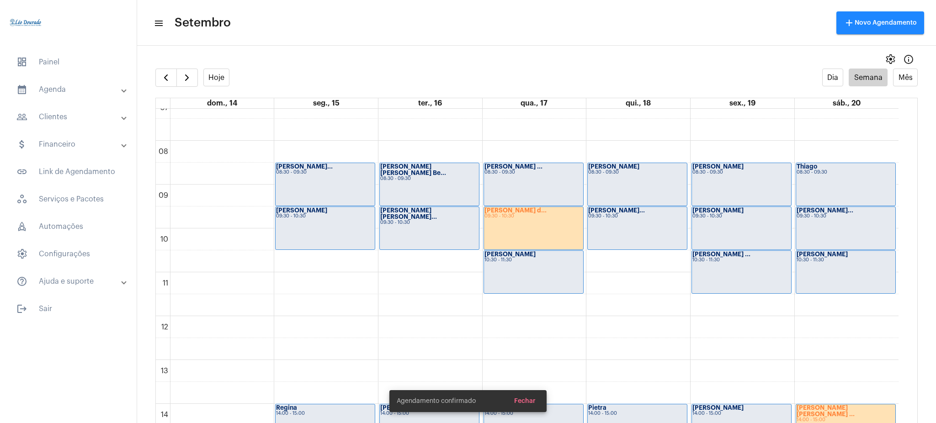
drag, startPoint x: 908, startPoint y: 288, endPoint x: 902, endPoint y: 288, distance: 6.4
click at [902, 288] on td "00 01 02 03 04 05 06 07 08 09 10 11 12 13 14 15 16 17 18 19 20 21 22 23 [PERSON…" at bounding box center [537, 275] width 762 height 333
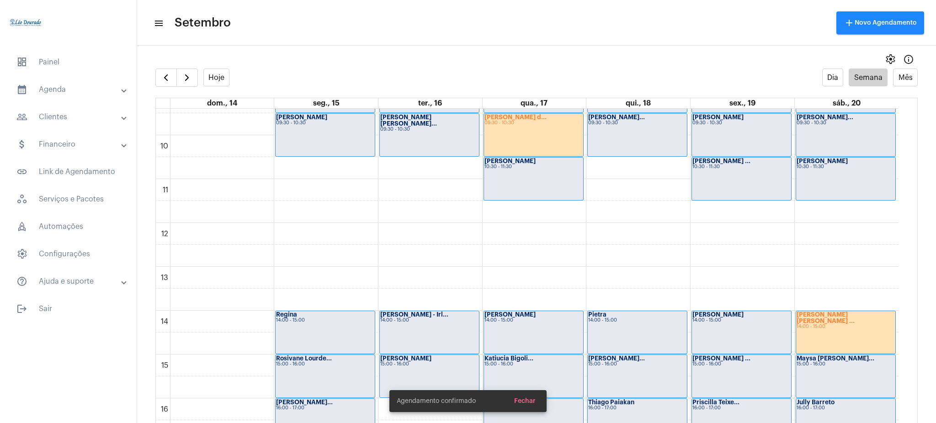
scroll to position [412, 0]
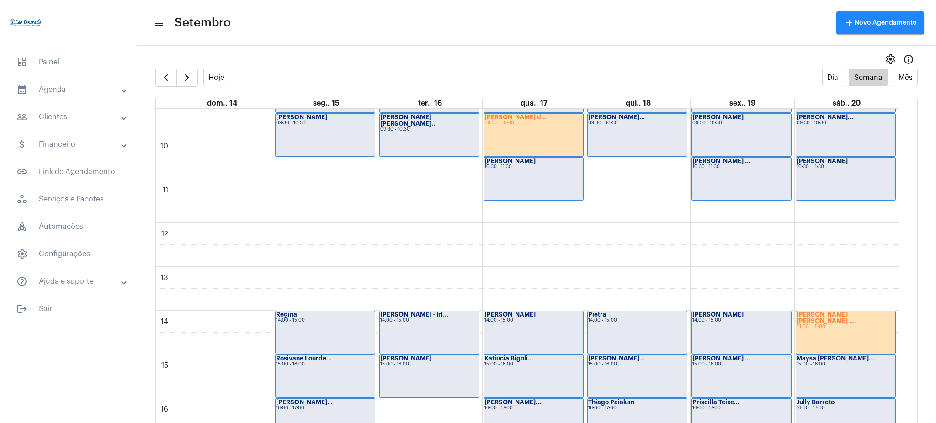
click at [817, 325] on div "14:00 - 15:00" at bounding box center [846, 327] width 99 height 5
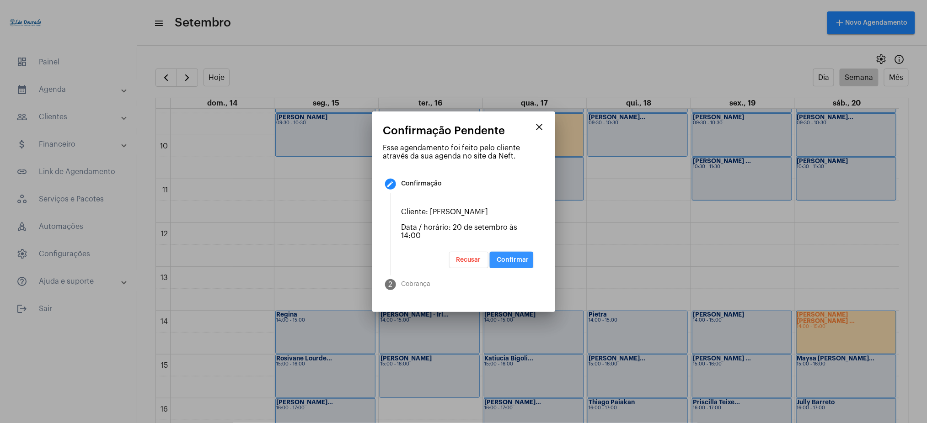
click at [521, 258] on span "Confirmar" at bounding box center [513, 260] width 32 height 6
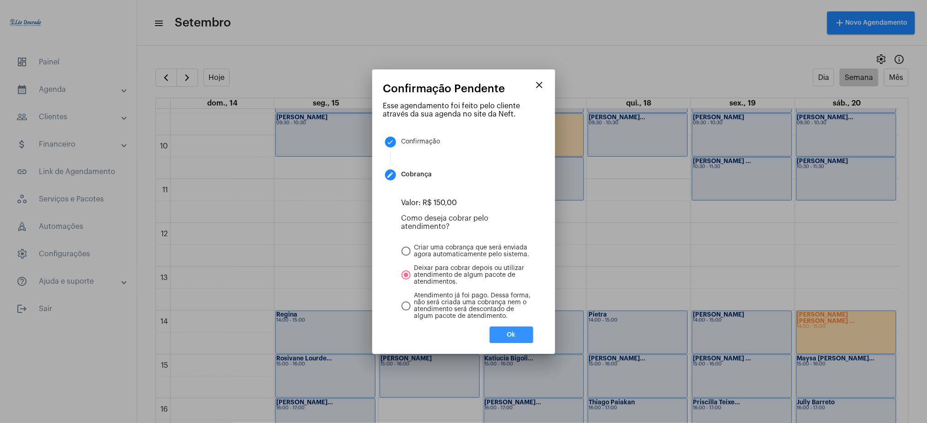
click at [522, 328] on button "Ok" at bounding box center [511, 335] width 43 height 16
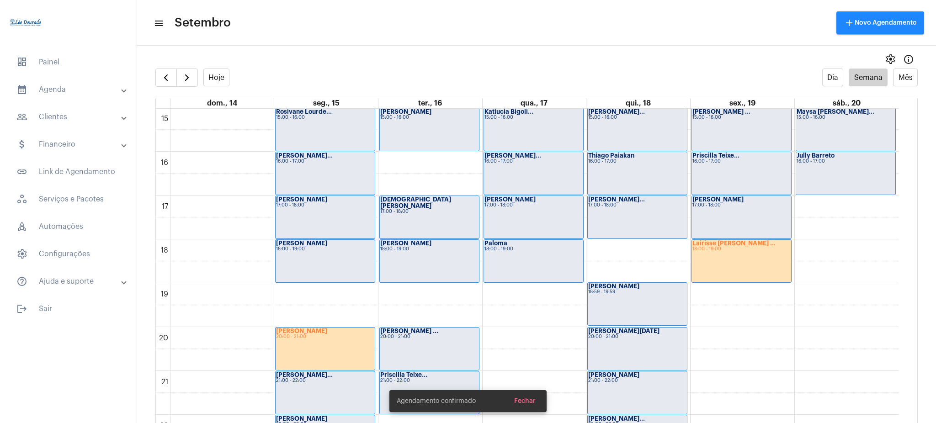
scroll to position [697, 0]
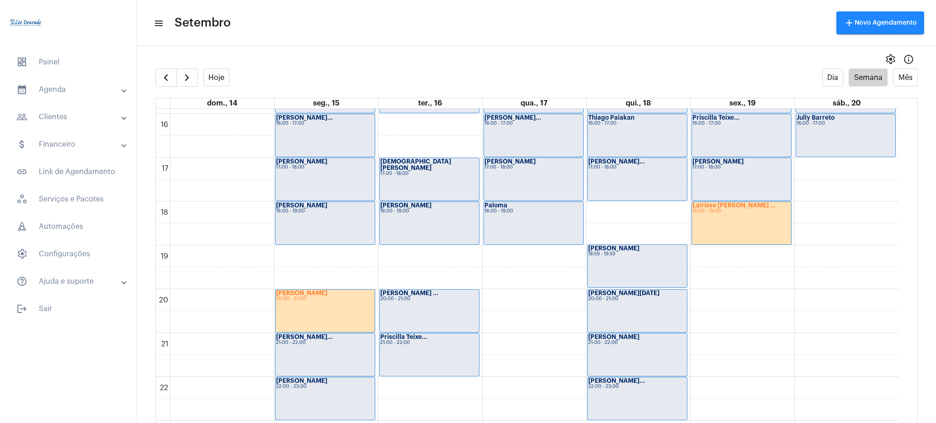
click at [741, 219] on div "Lairisse [PERSON_NAME] ... 18:00 - 19:00" at bounding box center [741, 223] width 99 height 43
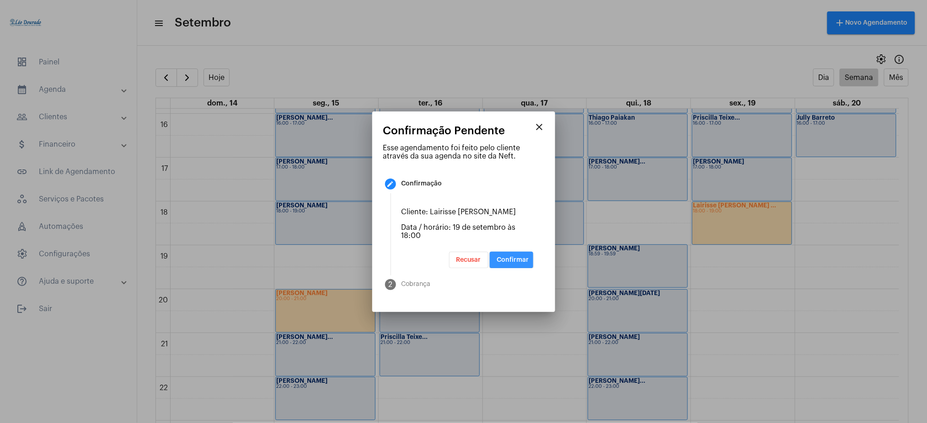
click at [524, 253] on button "Confirmar" at bounding box center [511, 260] width 43 height 16
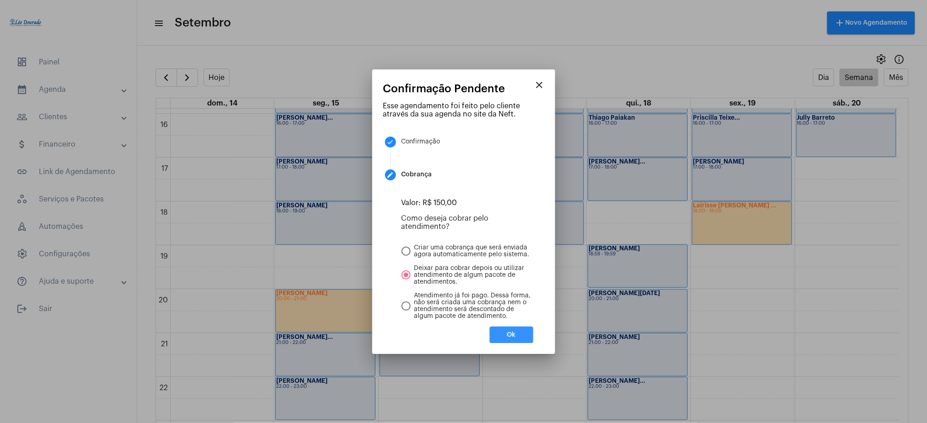
click at [520, 333] on button "Ok" at bounding box center [511, 335] width 43 height 16
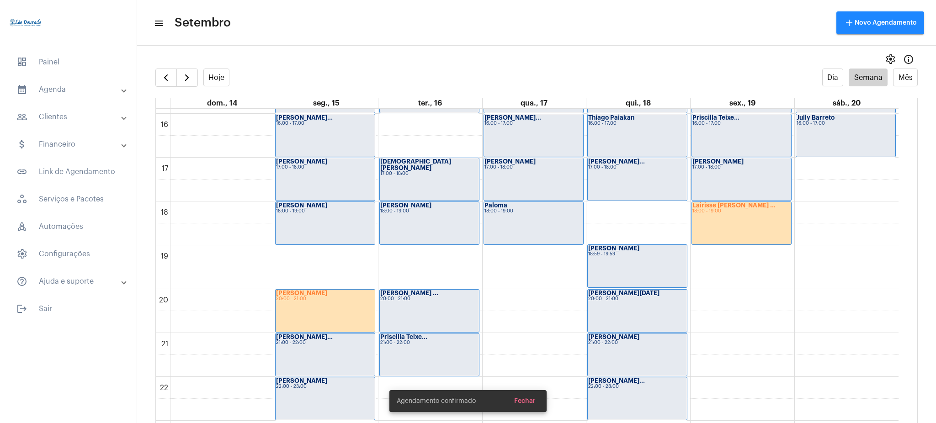
click at [346, 314] on div "[PERSON_NAME] 20:00 - 21:00" at bounding box center [325, 311] width 99 height 43
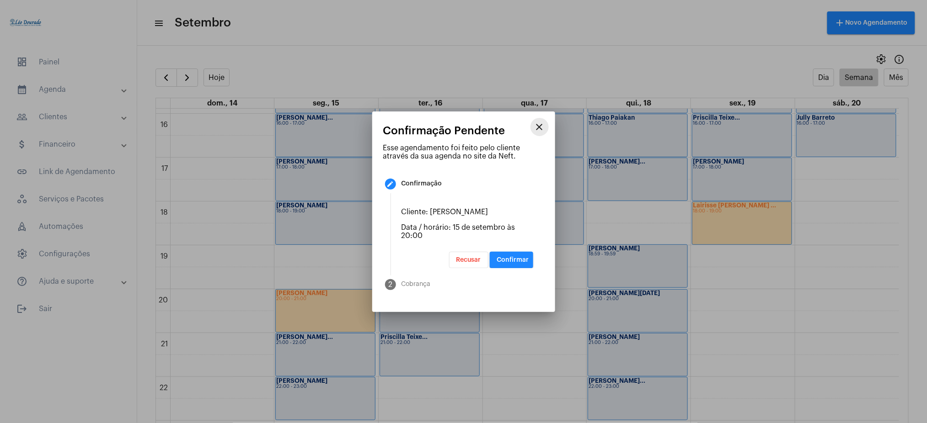
click at [537, 124] on mat-icon "close" at bounding box center [539, 127] width 11 height 11
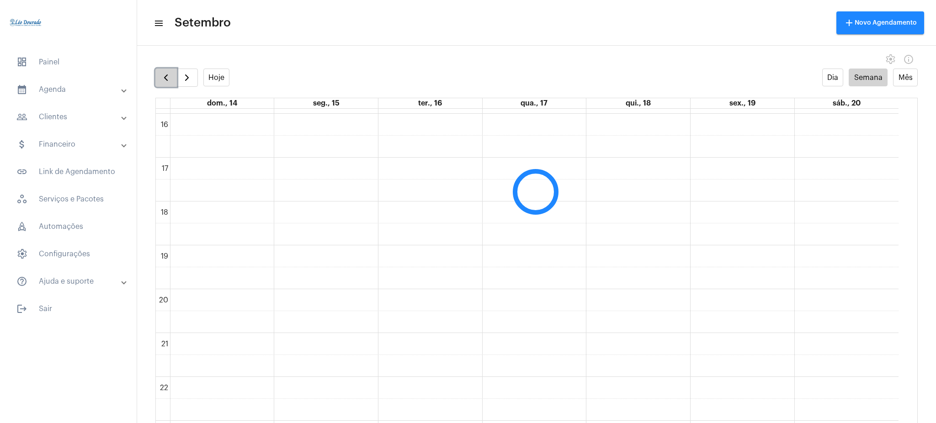
click at [169, 73] on span "button" at bounding box center [165, 77] width 11 height 11
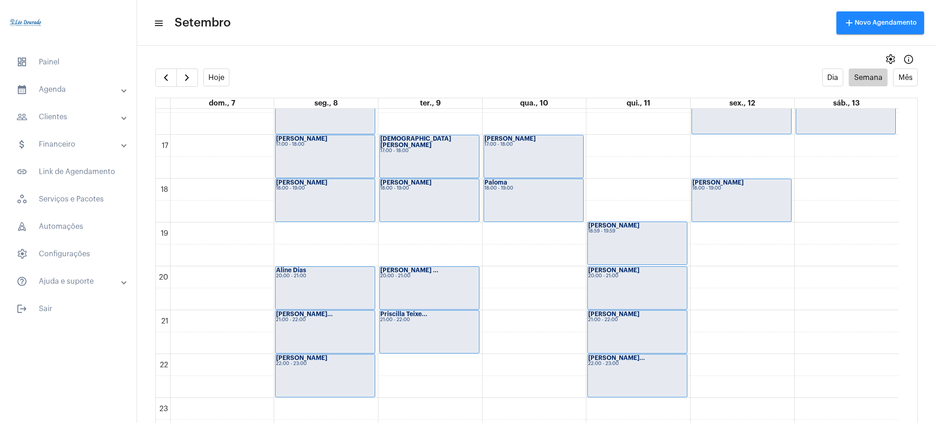
click at [357, 62] on div "settings info_outlined" at bounding box center [536, 59] width 799 height 18
click at [311, 312] on strong "[PERSON_NAME]..." at bounding box center [304, 314] width 57 height 6
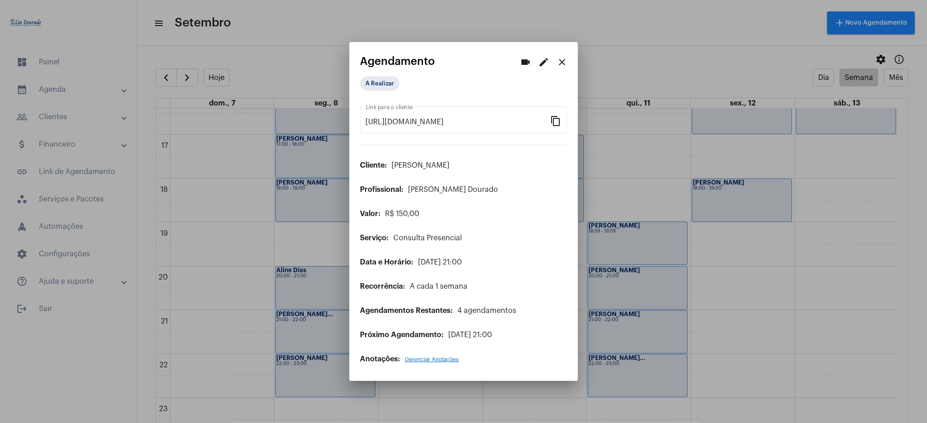
click at [571, 56] on mat-dialog-container "videocam edit close Agendamento A Realizar [URL][DOMAIN_NAME] Link para o clien…" at bounding box center [463, 212] width 229 height 340
click at [563, 59] on mat-icon "close" at bounding box center [562, 62] width 11 height 11
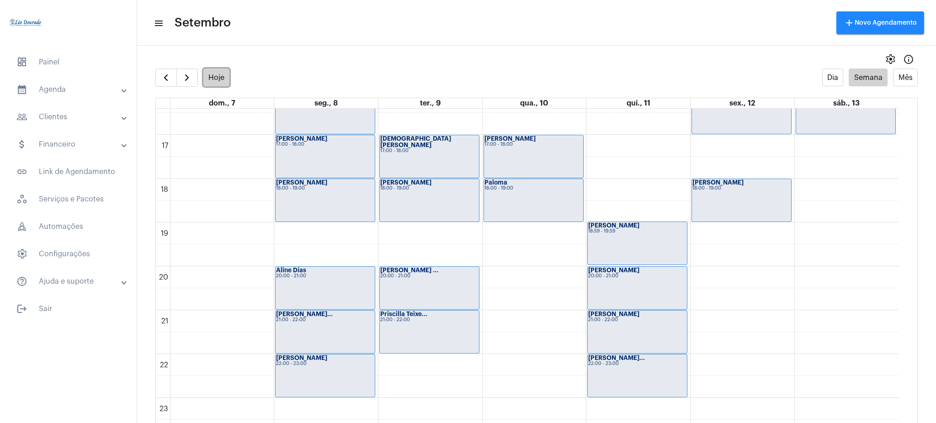
click at [216, 74] on button "Hoje" at bounding box center [216, 78] width 27 height 18
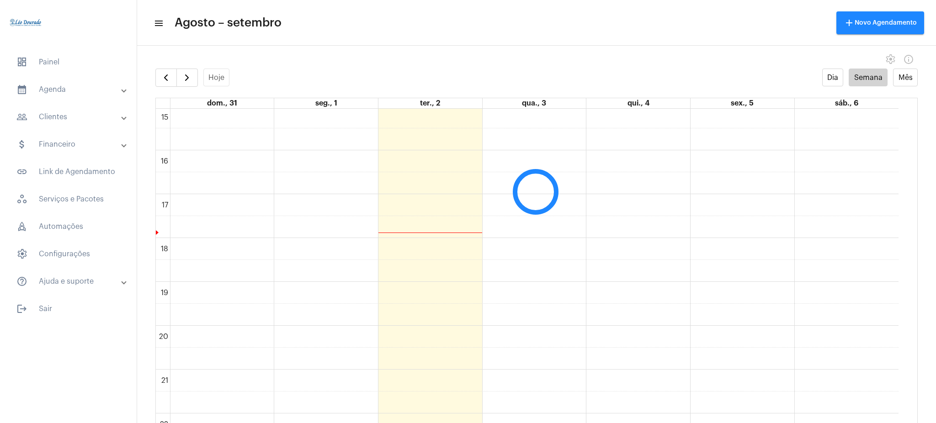
scroll to position [720, 0]
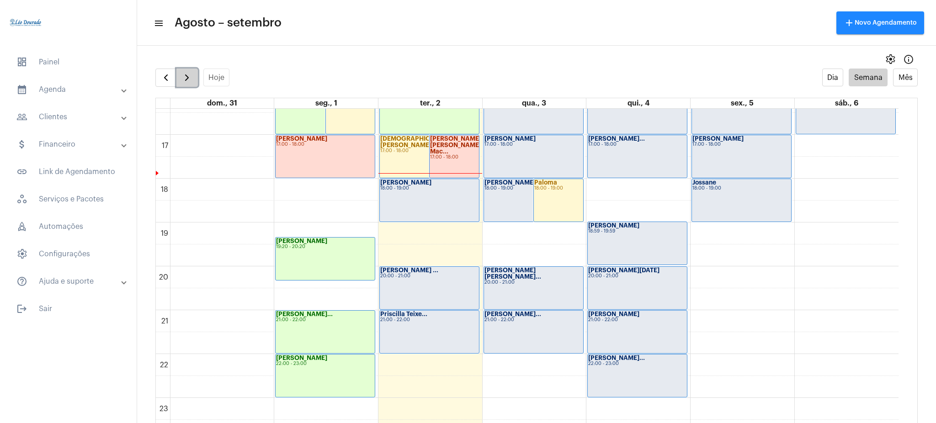
click at [190, 75] on span "button" at bounding box center [186, 77] width 11 height 11
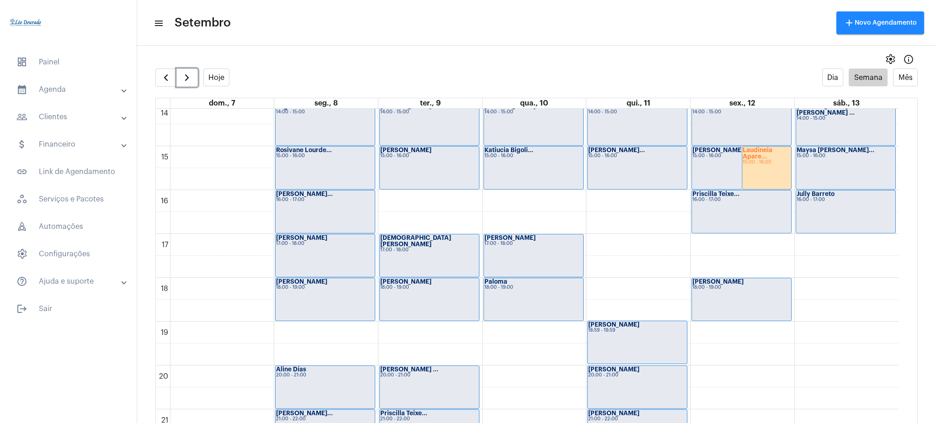
scroll to position [609, 0]
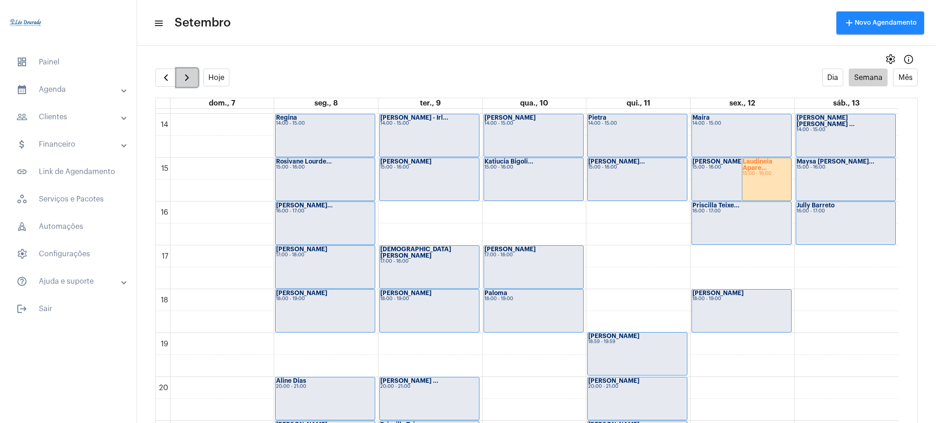
click at [186, 80] on span "button" at bounding box center [186, 77] width 11 height 11
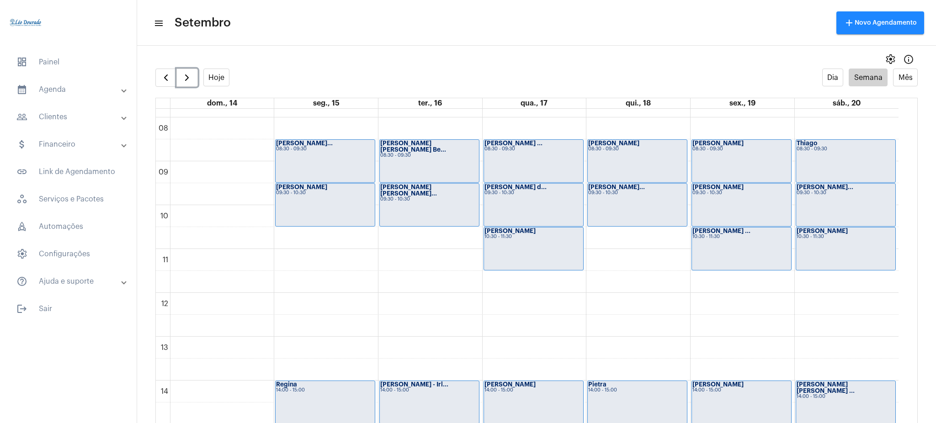
scroll to position [339, 0]
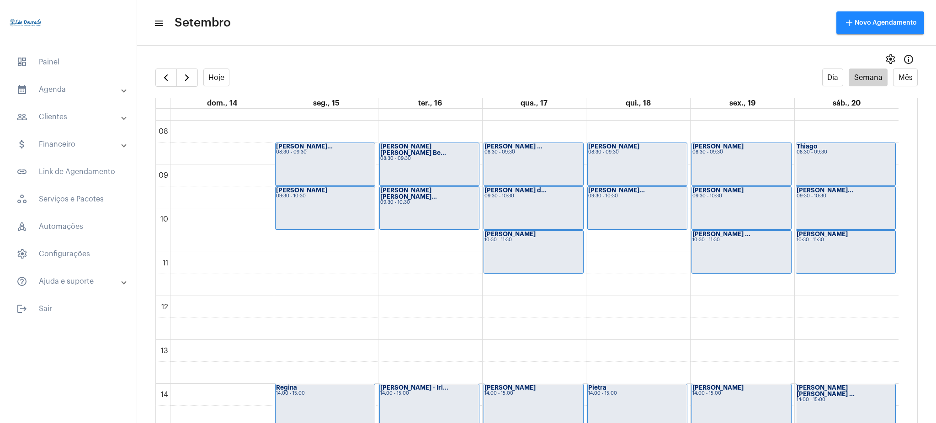
drag, startPoint x: 908, startPoint y: 230, endPoint x: 903, endPoint y: 229, distance: 5.6
click at [903, 229] on td "00 01 02 03 04 05 06 07 08 09 10 11 12 13 14 15 16 17 18 19 20 21 22 23 [PERSON…" at bounding box center [537, 275] width 762 height 333
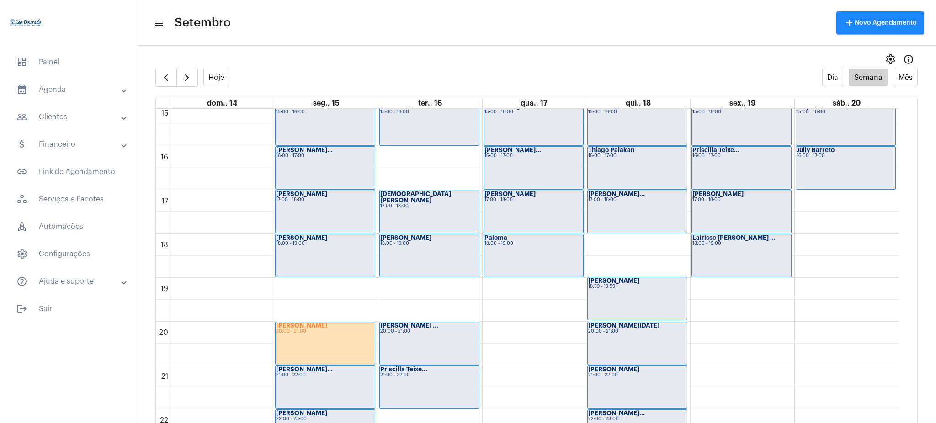
scroll to position [720, 0]
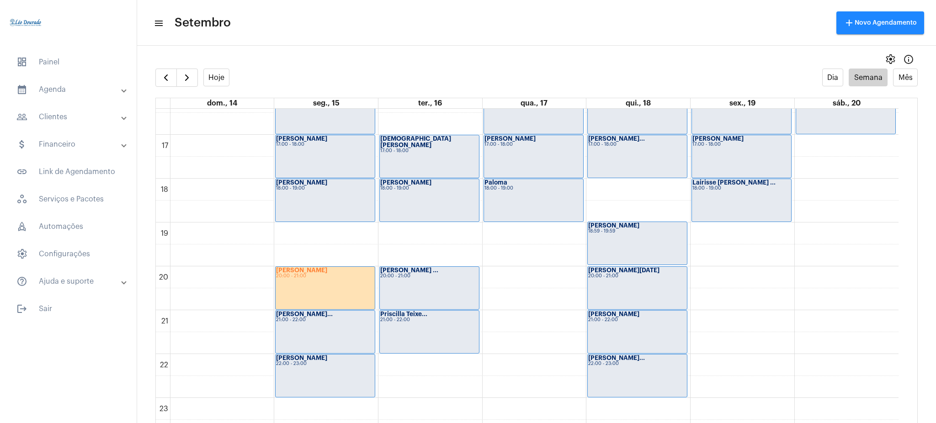
click at [572, 43] on mat-toolbar "menu Setembro add Novo Agendamento" at bounding box center [536, 23] width 799 height 46
click at [348, 303] on div "[PERSON_NAME] 20:00 - 21:00" at bounding box center [325, 288] width 99 height 43
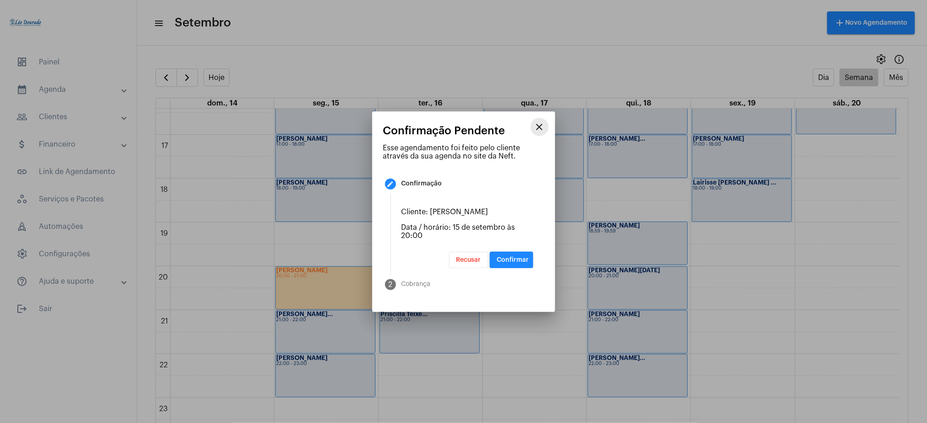
click at [544, 127] on mat-icon "close" at bounding box center [539, 127] width 11 height 11
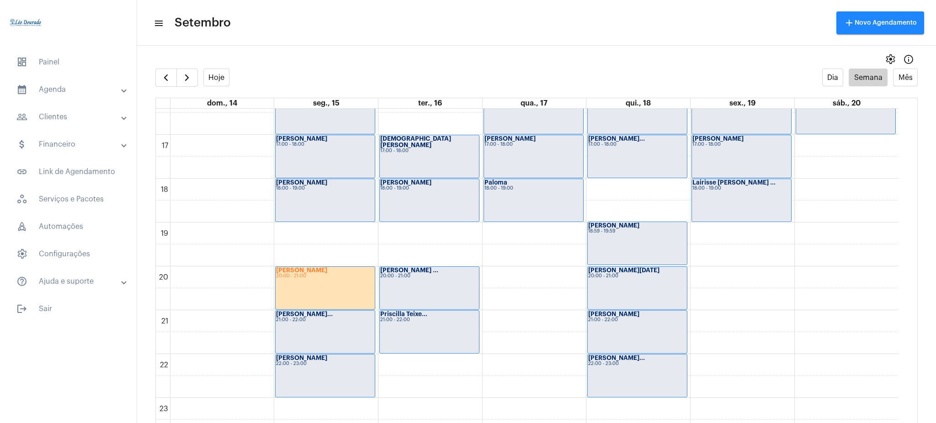
click at [329, 280] on div "[PERSON_NAME] 20:00 - 21:00" at bounding box center [325, 288] width 99 height 43
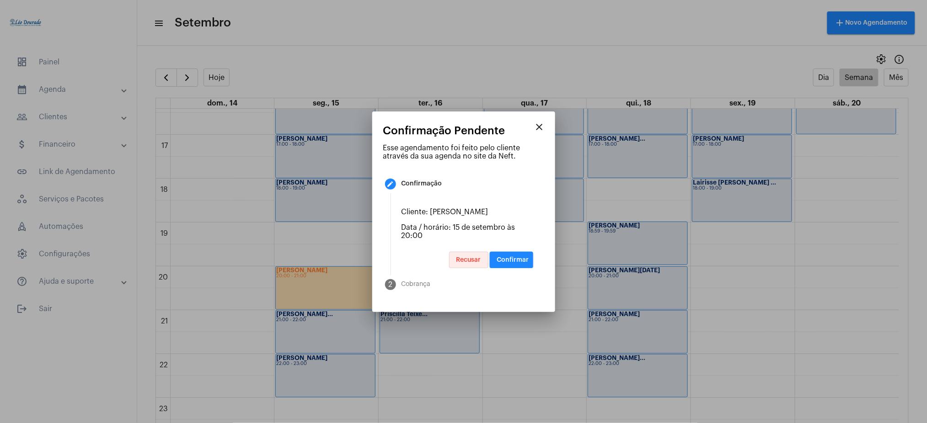
click at [478, 258] on span "Recusar" at bounding box center [468, 260] width 25 height 6
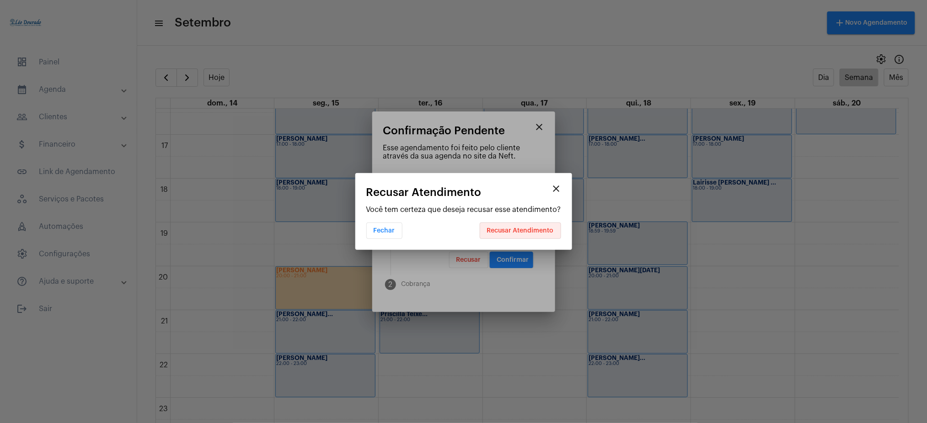
click at [531, 232] on span "Recusar Atendimento" at bounding box center [520, 231] width 67 height 6
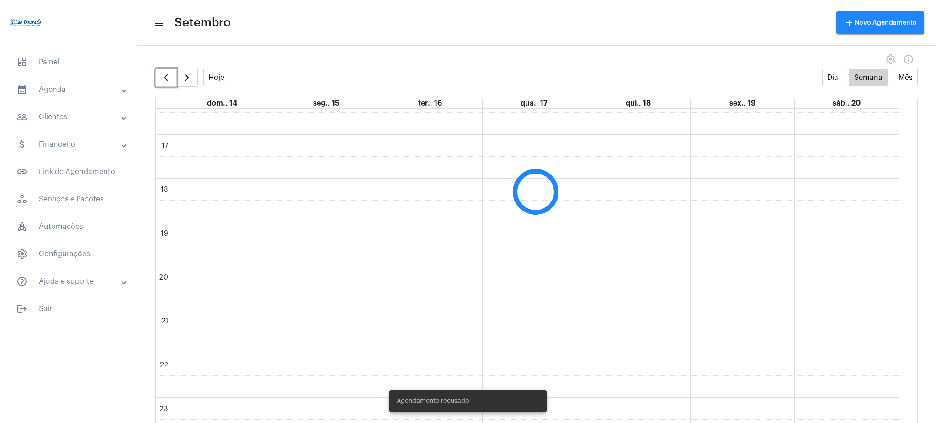
click at [171, 73] on span "button" at bounding box center [165, 77] width 11 height 11
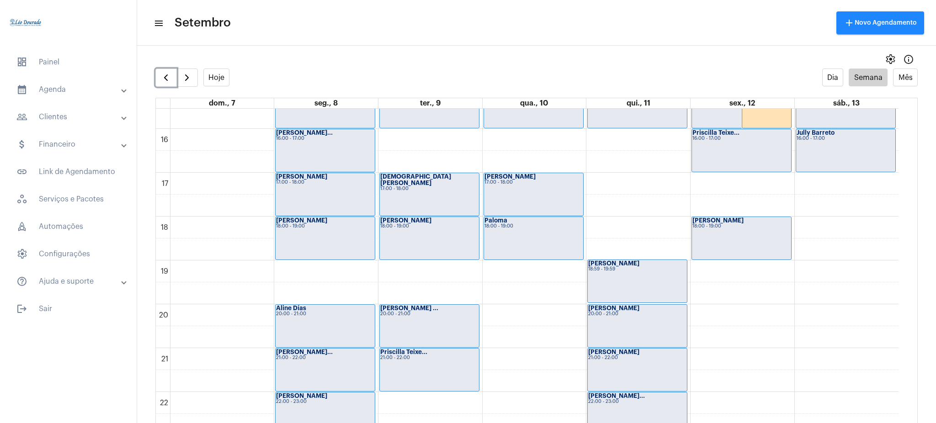
scroll to position [720, 0]
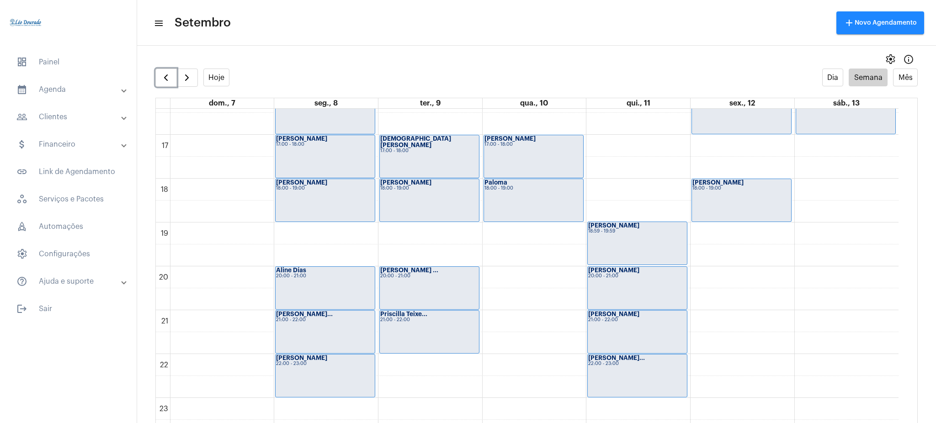
click at [329, 286] on div "[PERSON_NAME] 20:00 - 21:00" at bounding box center [325, 288] width 99 height 43
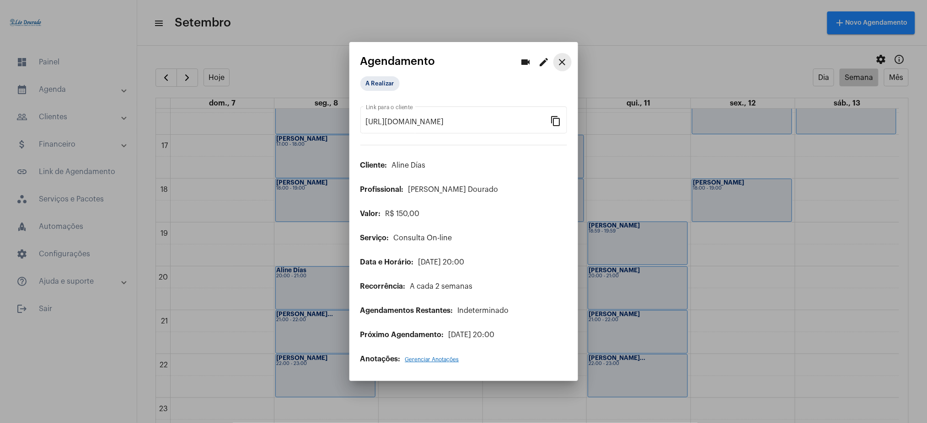
click at [561, 56] on button "close" at bounding box center [562, 62] width 18 height 18
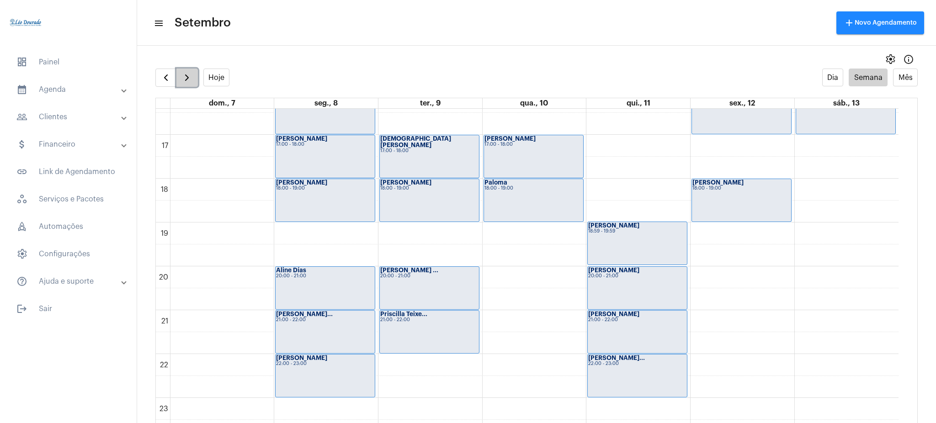
click at [188, 81] on span "button" at bounding box center [186, 77] width 11 height 11
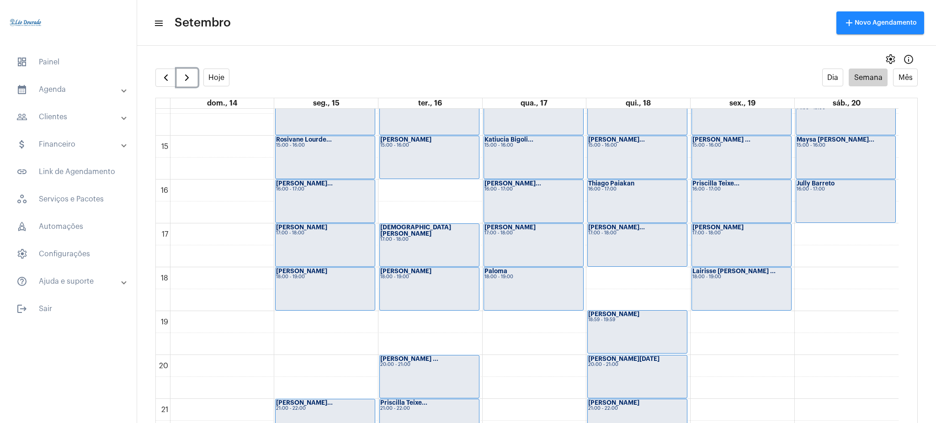
scroll to position [681, 0]
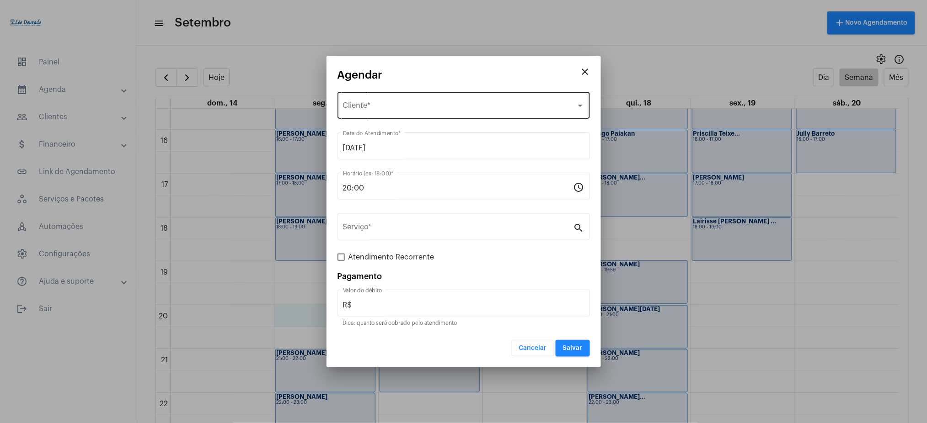
click at [393, 107] on span "Selecione o Cliente" at bounding box center [459, 107] width 233 height 8
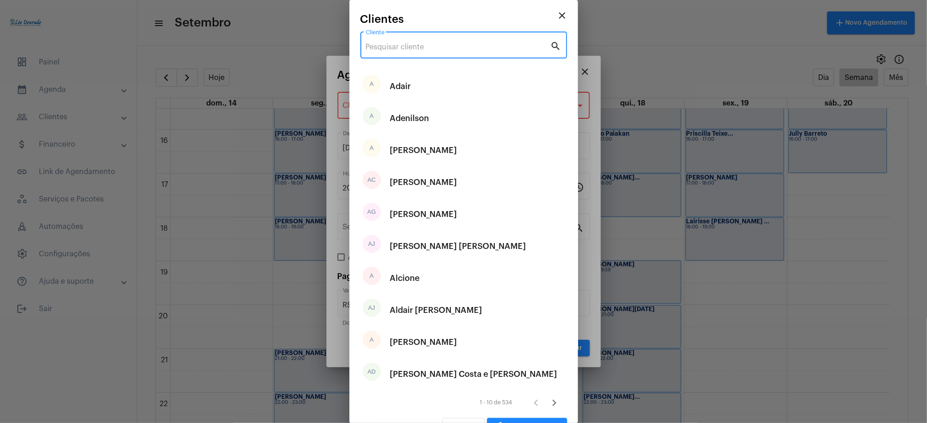
click at [454, 45] on input "Cliente" at bounding box center [458, 47] width 185 height 8
type input "k"
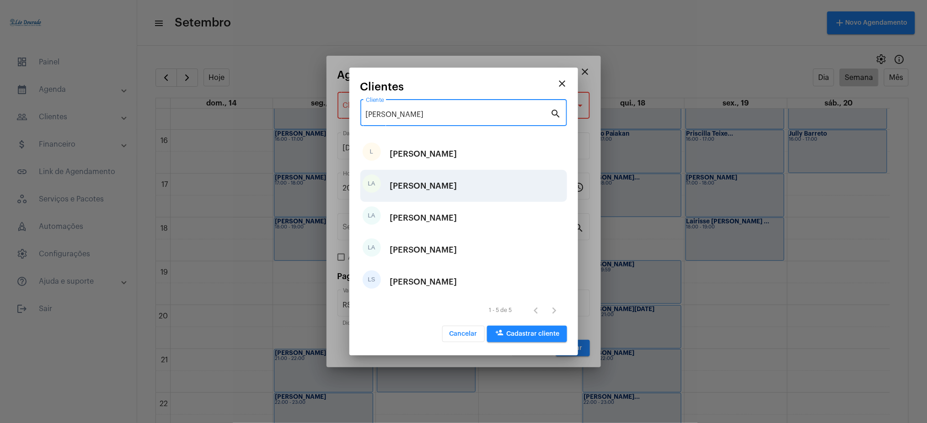
type input "[PERSON_NAME]"
click at [462, 195] on div "LA [PERSON_NAME]" at bounding box center [463, 186] width 207 height 32
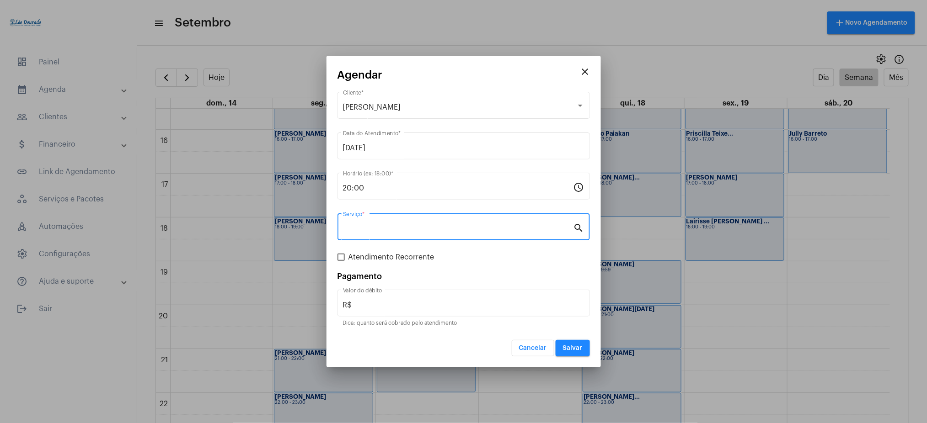
click at [408, 231] on input "Serviço *" at bounding box center [458, 229] width 230 height 8
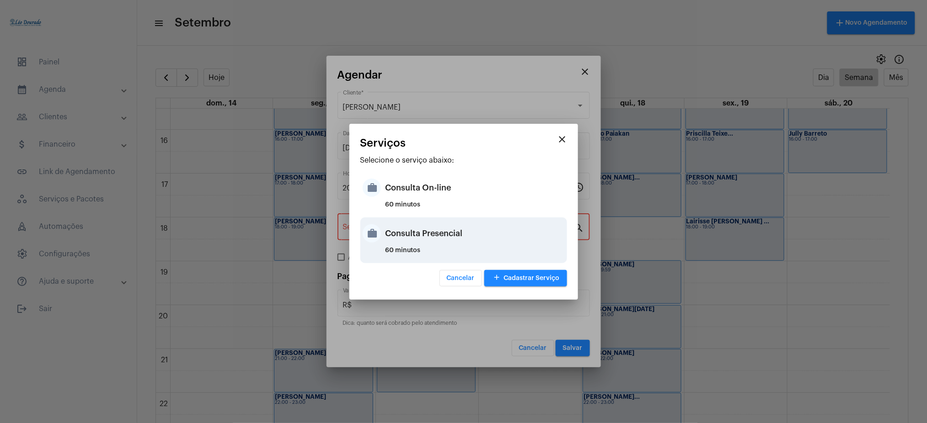
click at [440, 237] on div "Consulta Presencial" at bounding box center [474, 233] width 179 height 27
type input "Consulta Presencial"
type input "R$ 150"
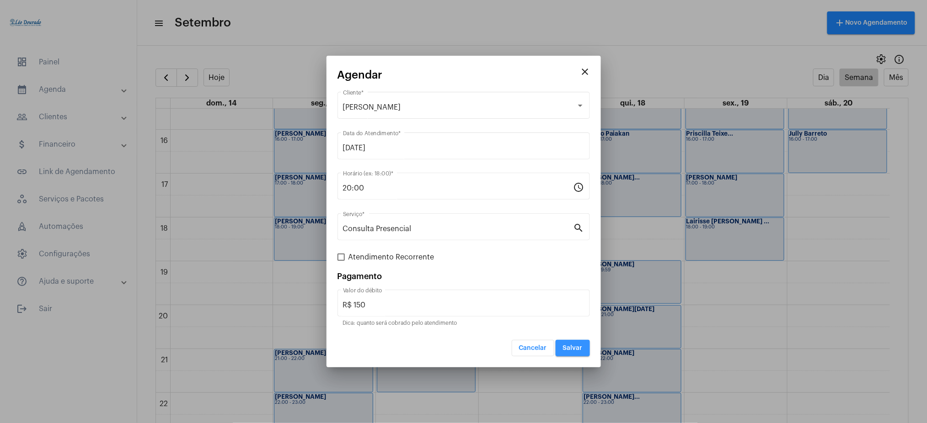
click at [575, 347] on span "Salvar" at bounding box center [573, 348] width 20 height 6
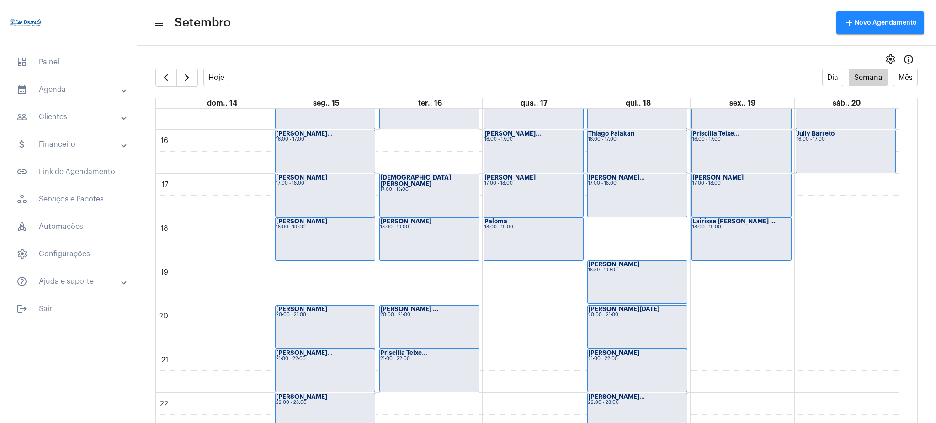
click at [98, 98] on mat-expansion-panel-header "calendar_month_outlined Agenda" at bounding box center [70, 90] width 131 height 22
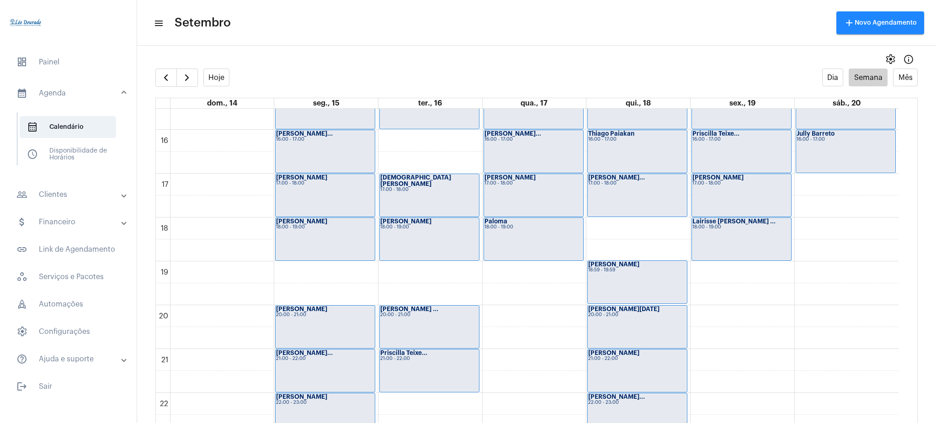
click at [85, 209] on mat-accordion "calendar_month_outlined Agenda calendar_month_outlined Calendário schedule Disp…" at bounding box center [68, 225] width 137 height 292
click at [85, 204] on mat-expansion-panel-header "people_outline Clientes" at bounding box center [70, 195] width 131 height 22
click at [80, 161] on span "people_outline Meus Clientes" at bounding box center [68, 156] width 96 height 22
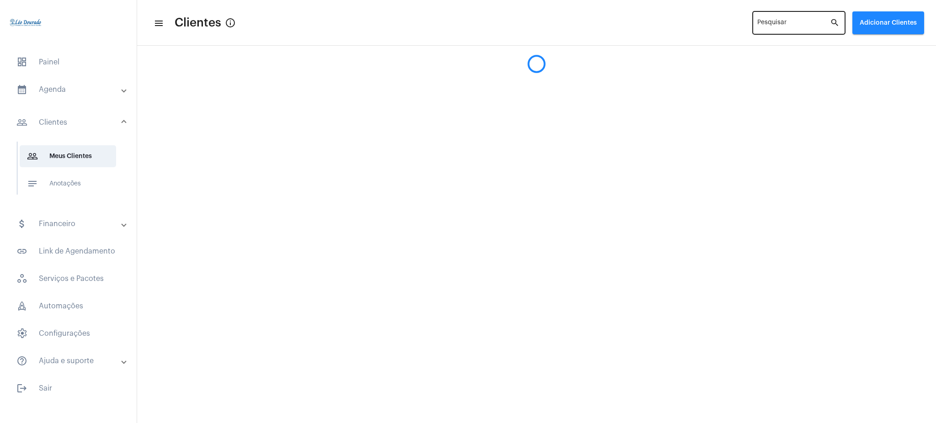
click at [788, 20] on div "Pesquisar" at bounding box center [793, 22] width 73 height 25
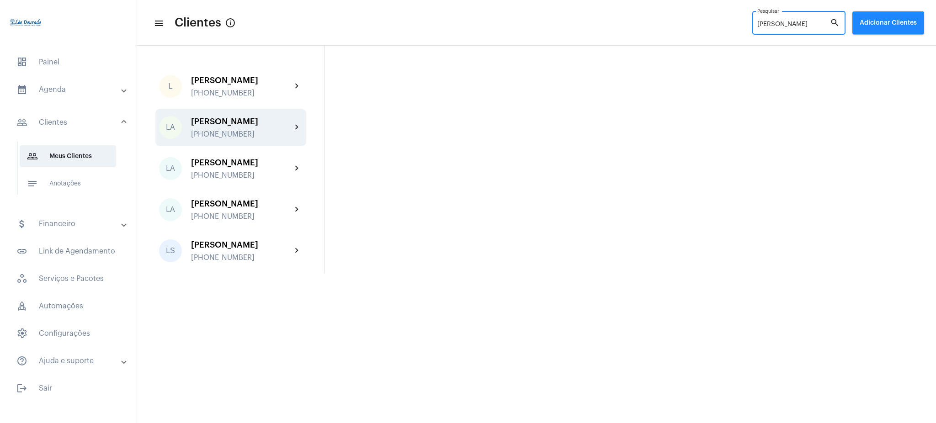
type input "[PERSON_NAME]"
click at [292, 131] on mat-icon "chevron_right" at bounding box center [297, 127] width 11 height 11
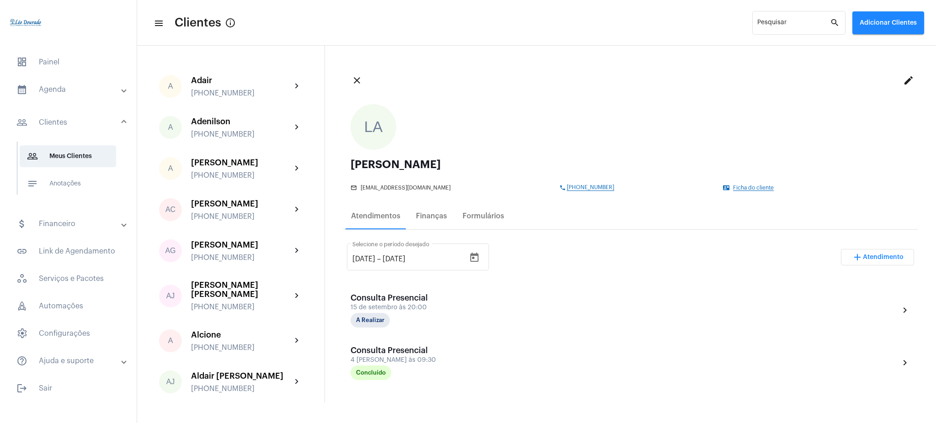
click at [77, 77] on mat-list "dashboard Painel calendar_month_outlined Agenda calendar_month_outlined Calendá…" at bounding box center [68, 224] width 137 height 352
click at [79, 85] on mat-panel-title "calendar_month_outlined Agenda" at bounding box center [69, 89] width 106 height 11
click at [81, 136] on span "calendar_month_outlined Calendário" at bounding box center [68, 127] width 96 height 22
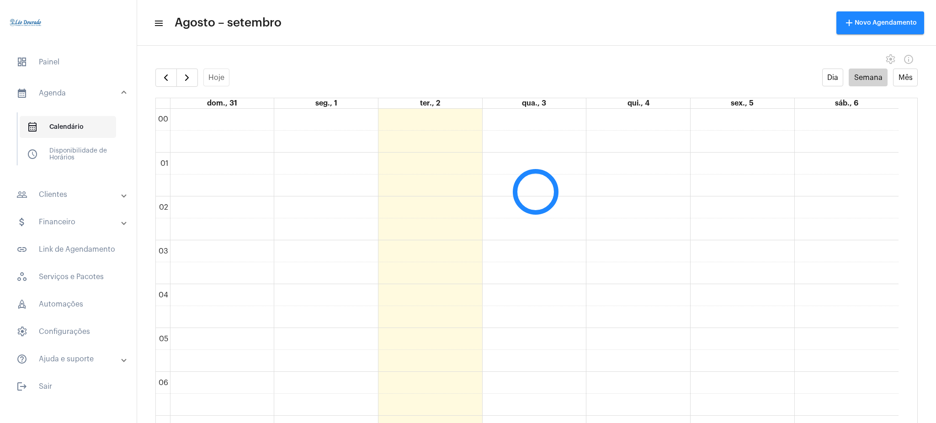
scroll to position [264, 0]
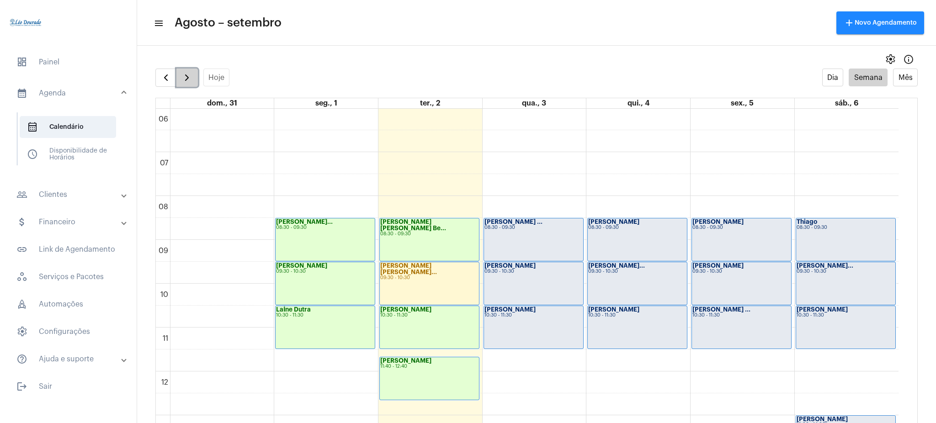
click at [195, 69] on button "button" at bounding box center [186, 78] width 21 height 18
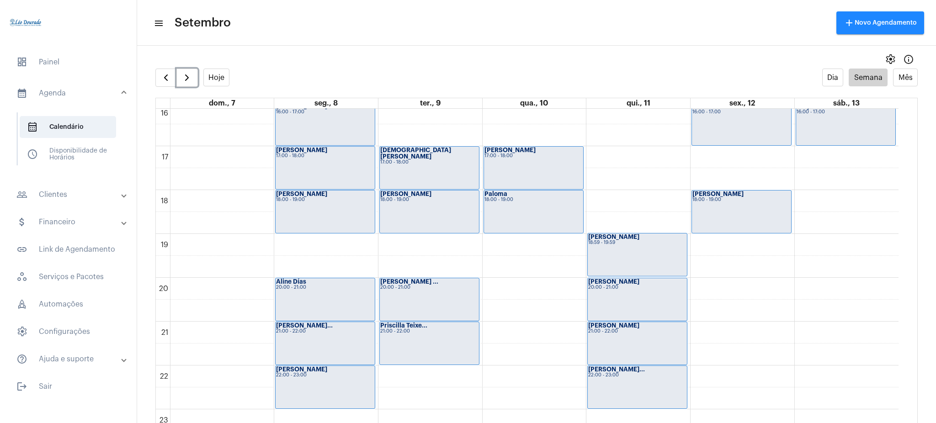
scroll to position [687, 0]
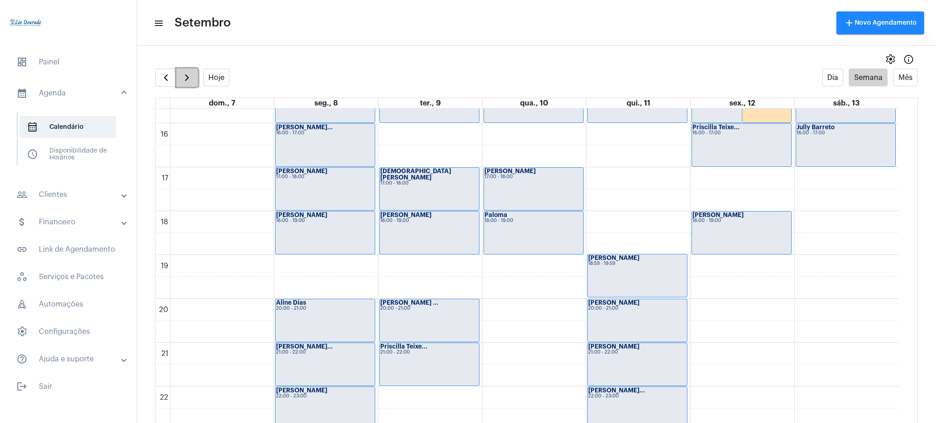
click at [186, 72] on span "button" at bounding box center [186, 77] width 11 height 11
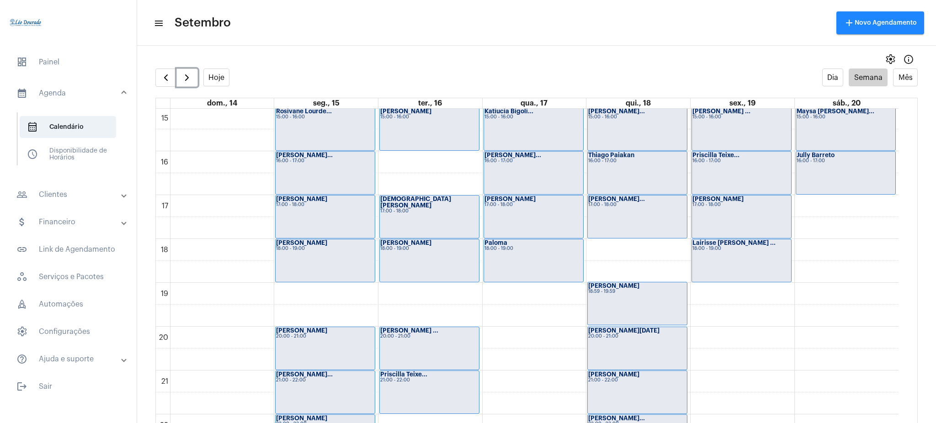
scroll to position [720, 0]
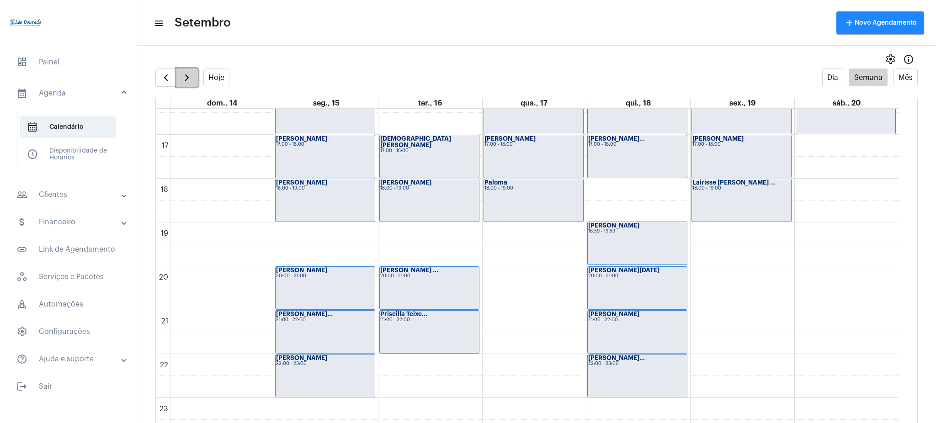
click at [187, 81] on span "button" at bounding box center [186, 77] width 11 height 11
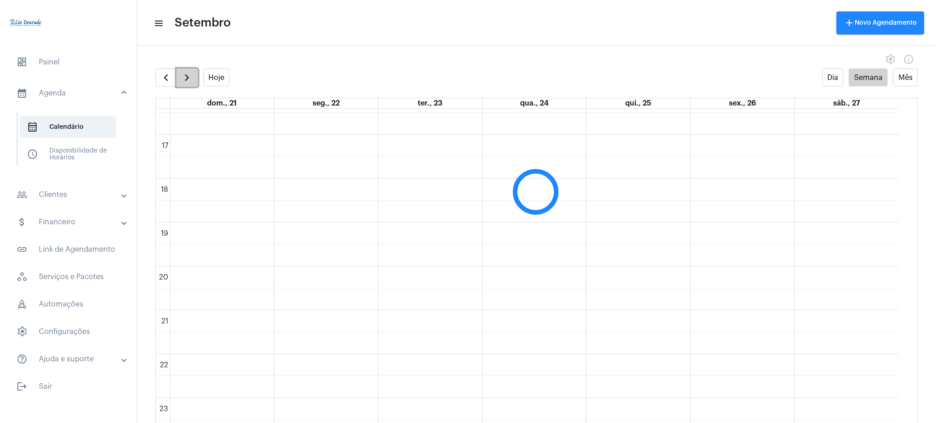
scroll to position [264, 0]
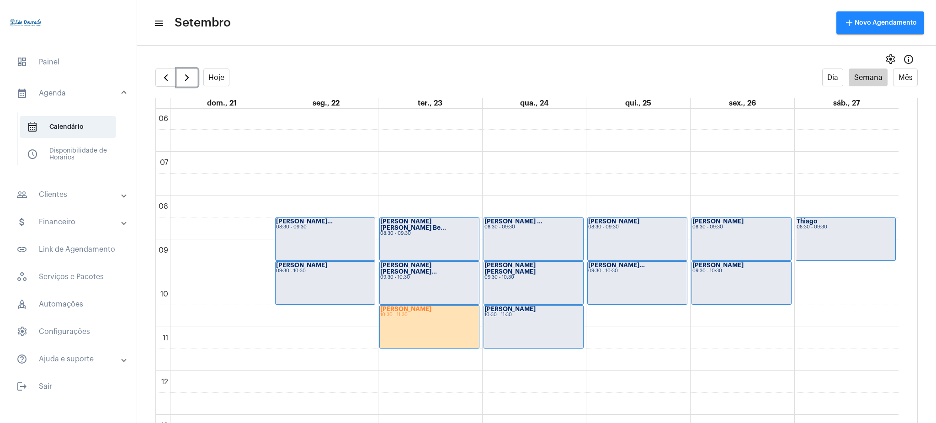
click at [426, 307] on div "[PERSON_NAME]" at bounding box center [429, 309] width 98 height 6
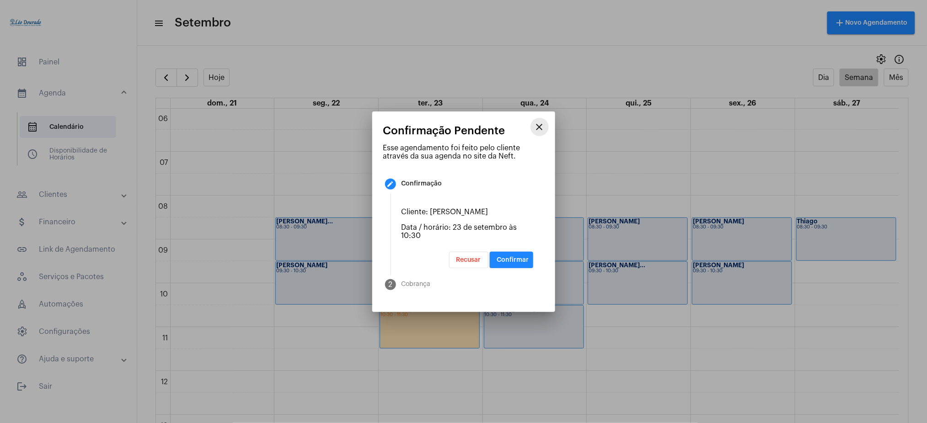
click at [543, 131] on mat-icon "close" at bounding box center [539, 127] width 11 height 11
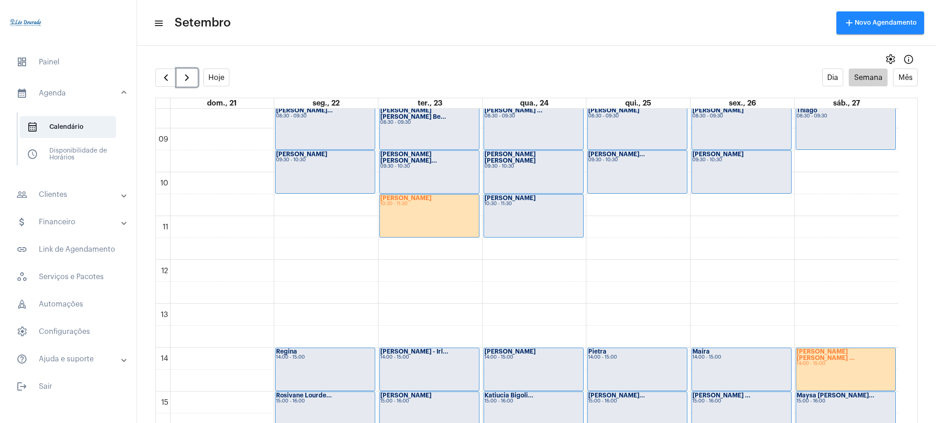
scroll to position [359, 0]
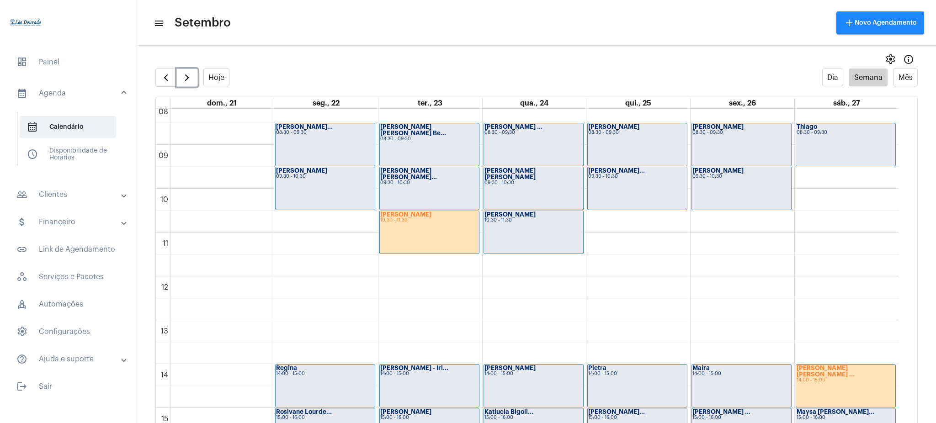
click at [431, 240] on div "[PERSON_NAME] 10:30 - 11:30" at bounding box center [429, 232] width 99 height 43
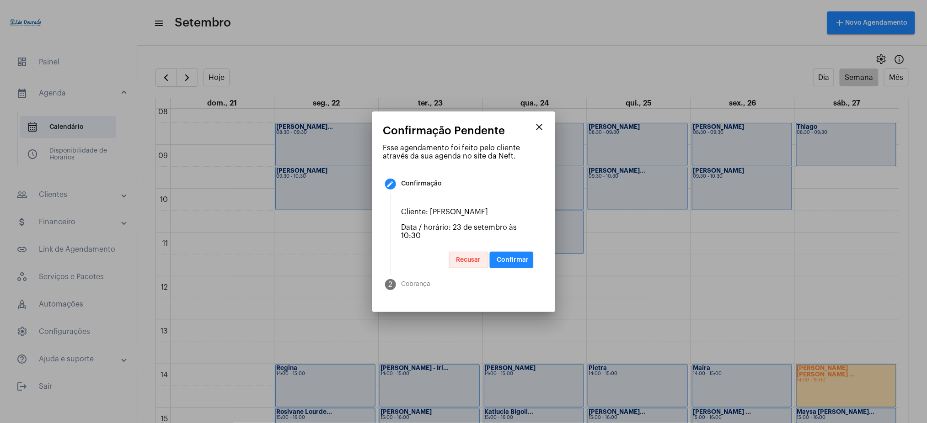
click at [471, 261] on span "Recusar" at bounding box center [468, 260] width 25 height 6
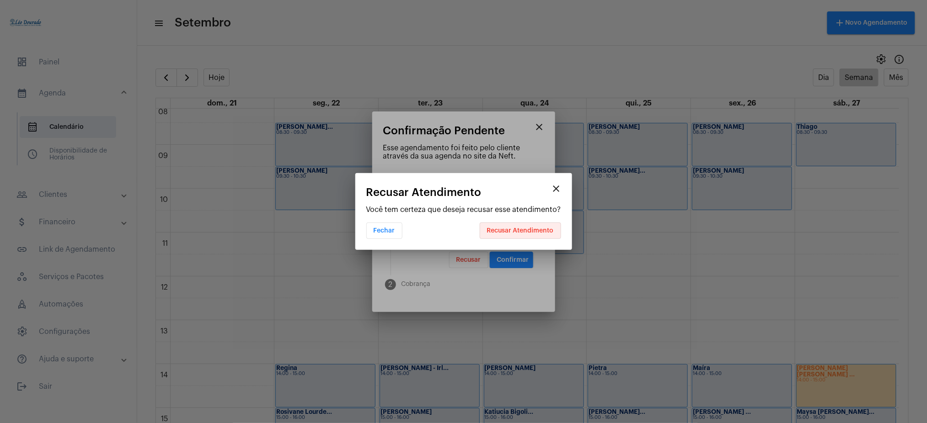
click at [526, 232] on span "Recusar Atendimento" at bounding box center [520, 231] width 67 height 6
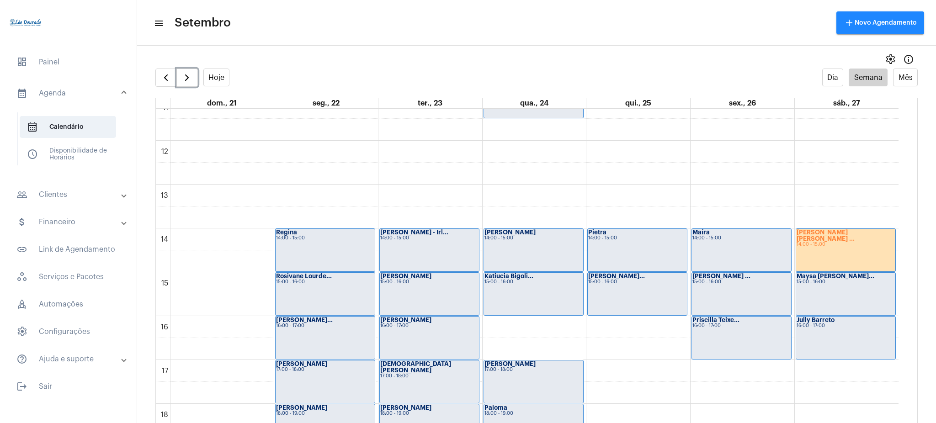
scroll to position [493, 0]
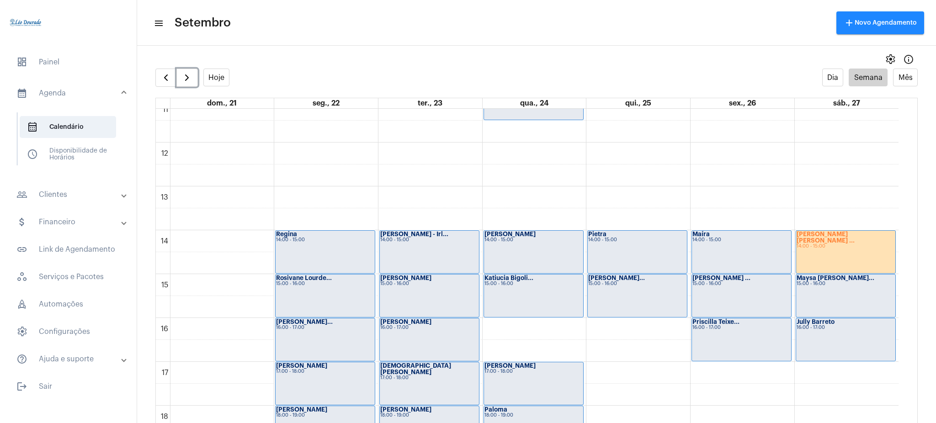
click at [824, 258] on div "[PERSON_NAME] [PERSON_NAME] ... 14:00 - 15:00" at bounding box center [846, 252] width 100 height 43
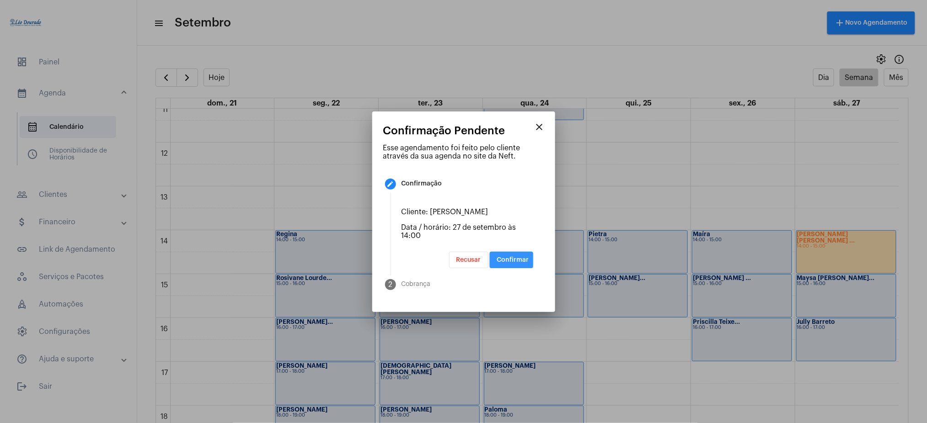
click at [503, 262] on span "Confirmar" at bounding box center [513, 260] width 32 height 6
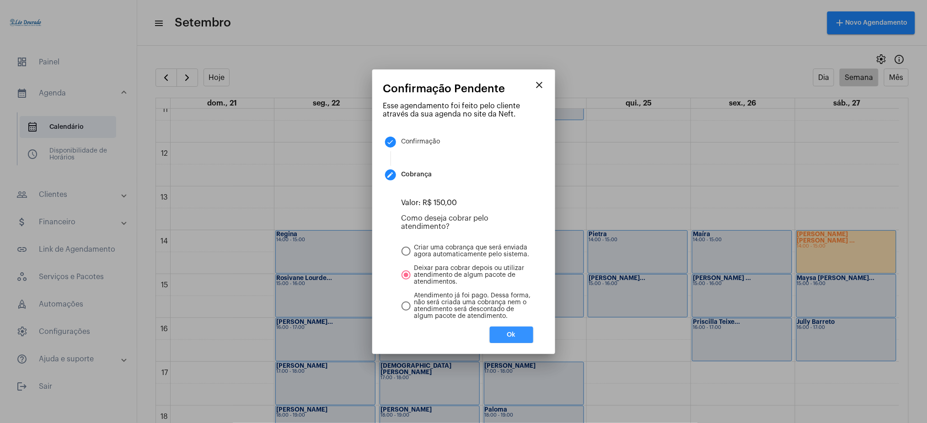
click at [498, 334] on button "Ok" at bounding box center [511, 335] width 43 height 16
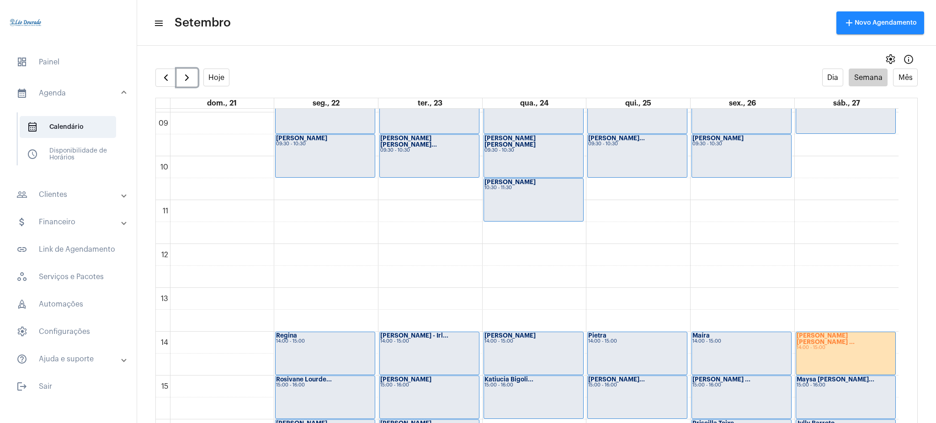
scroll to position [391, 0]
click at [830, 349] on div "[PERSON_NAME] [PERSON_NAME] ... 14:00 - 15:00" at bounding box center [846, 353] width 100 height 43
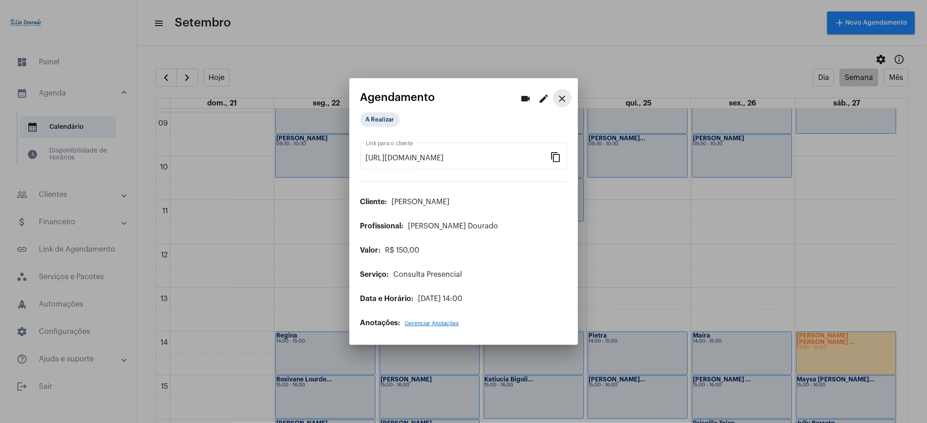
click at [559, 101] on mat-icon "close" at bounding box center [562, 98] width 11 height 11
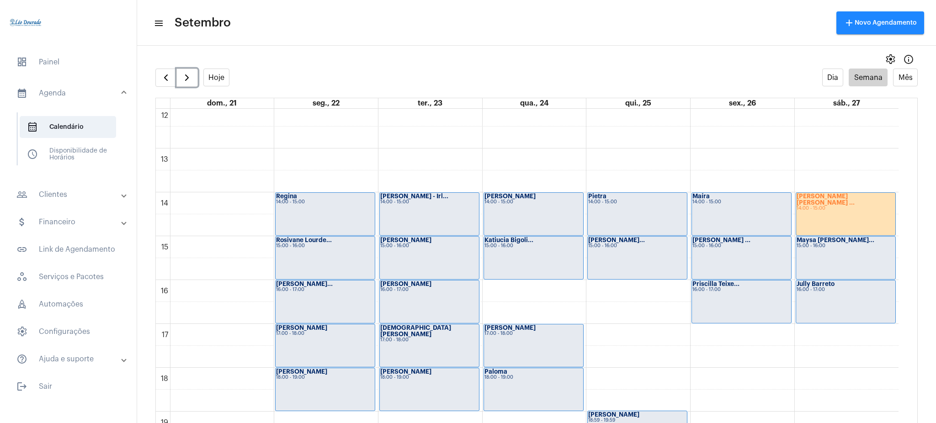
scroll to position [511, 0]
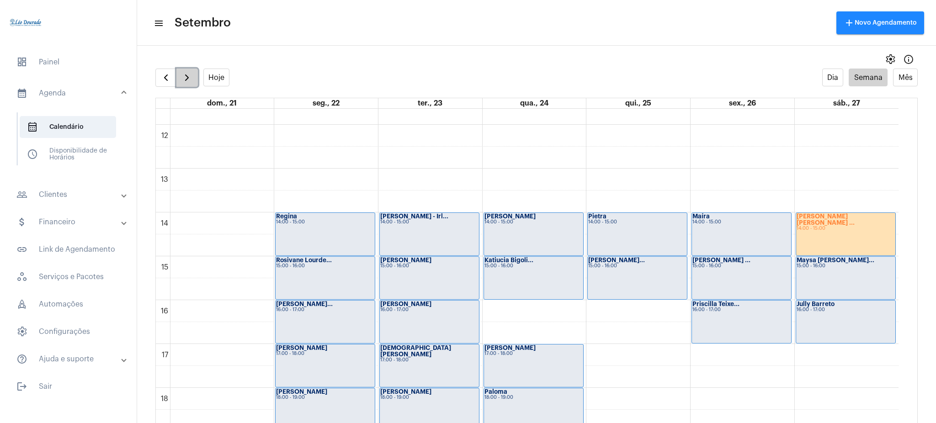
click at [188, 79] on span "button" at bounding box center [186, 77] width 11 height 11
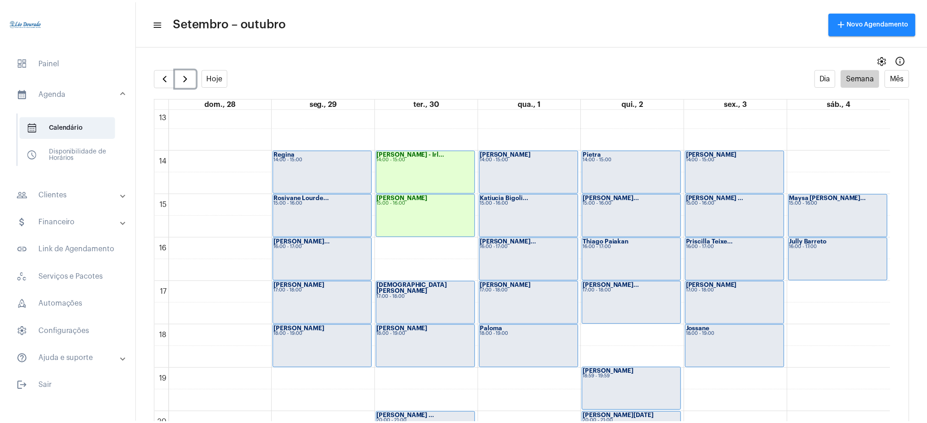
scroll to position [575, 0]
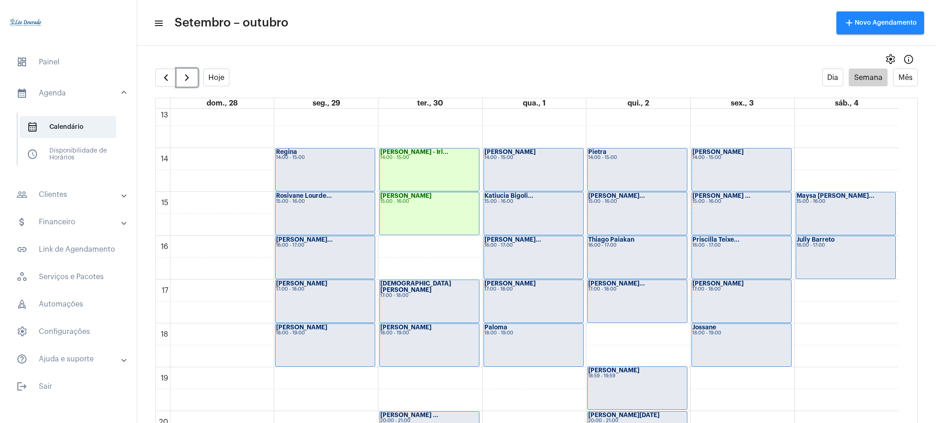
click at [395, 155] on div "14:00 - 15:00" at bounding box center [429, 157] width 98 height 5
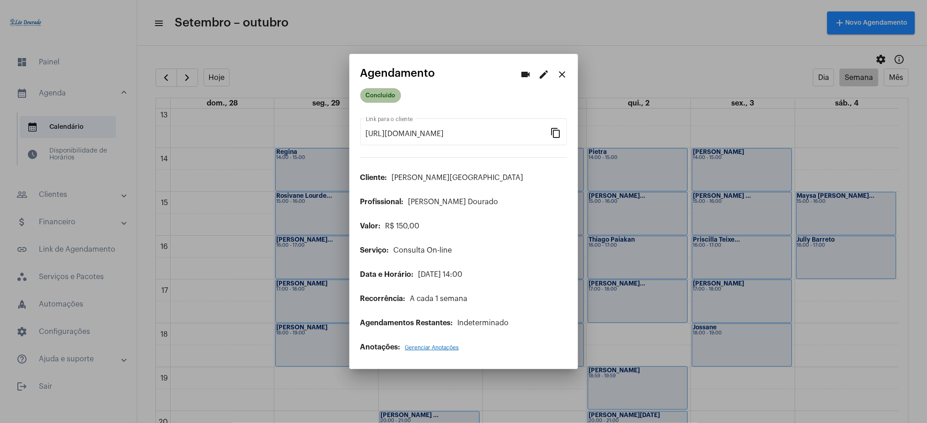
click at [388, 101] on mat-chip "Concluído" at bounding box center [380, 95] width 41 height 15
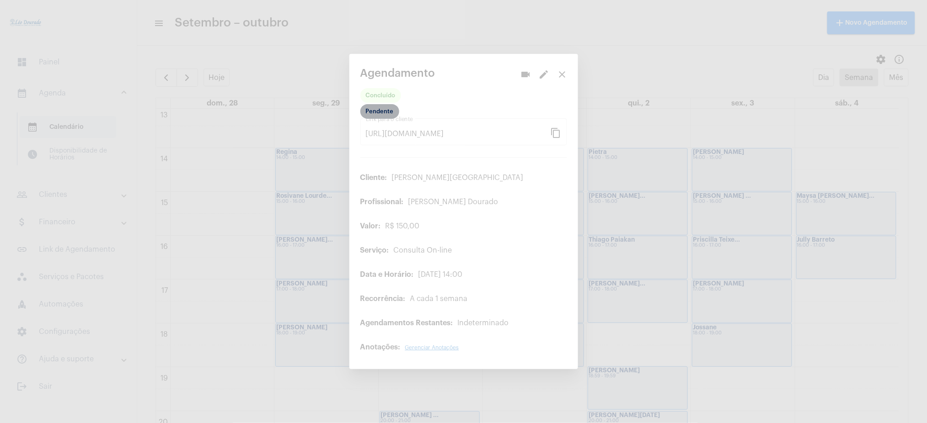
click at [384, 116] on mat-chip "Pendente" at bounding box center [379, 111] width 39 height 15
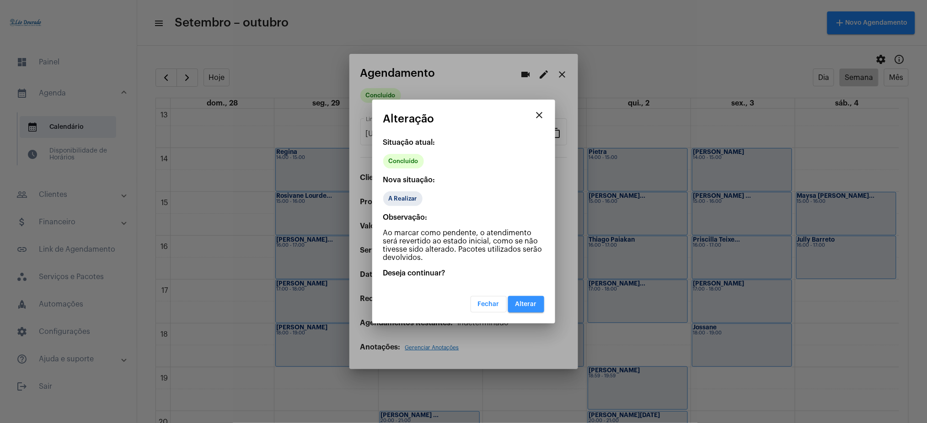
click at [536, 302] on span "Alterar" at bounding box center [525, 304] width 21 height 6
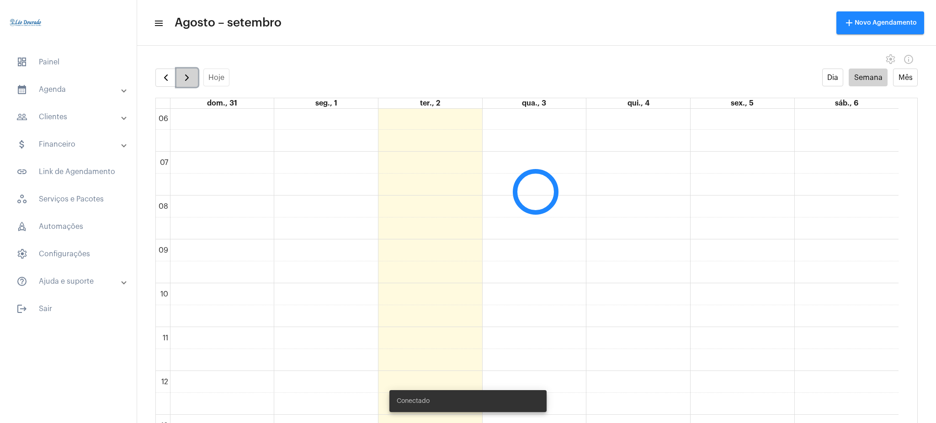
click at [187, 76] on span "button" at bounding box center [186, 77] width 11 height 11
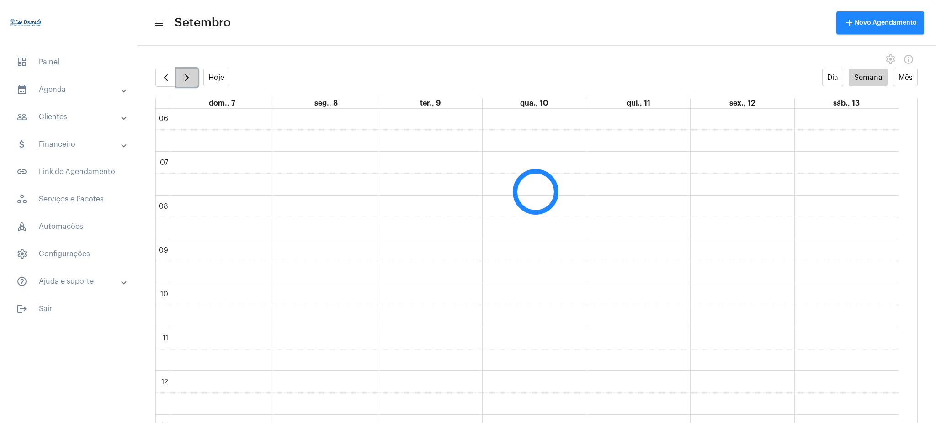
click at [187, 76] on span "button" at bounding box center [186, 77] width 11 height 11
click at [161, 76] on span "button" at bounding box center [165, 77] width 11 height 11
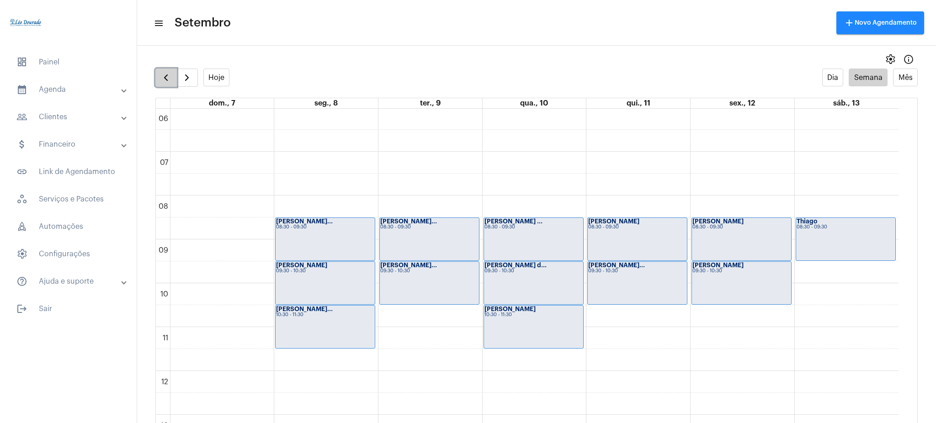
click at [161, 76] on span "button" at bounding box center [165, 77] width 11 height 11
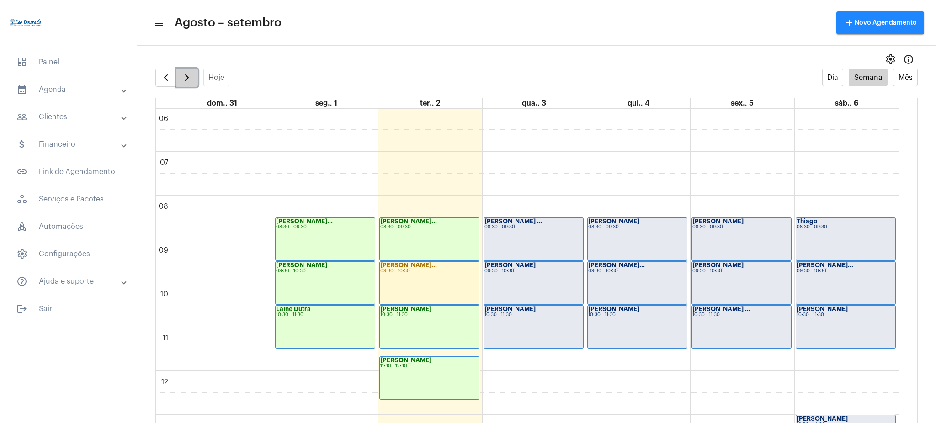
click at [188, 80] on span "button" at bounding box center [186, 77] width 11 height 11
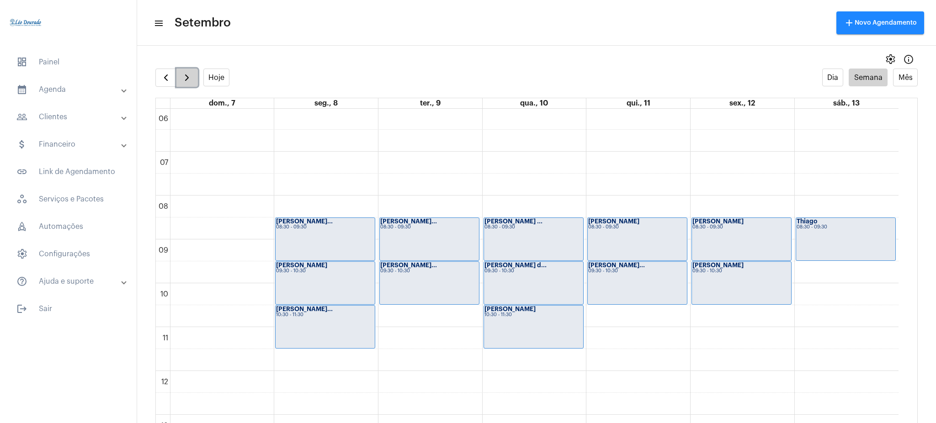
click at [188, 80] on span "button" at bounding box center [186, 77] width 11 height 11
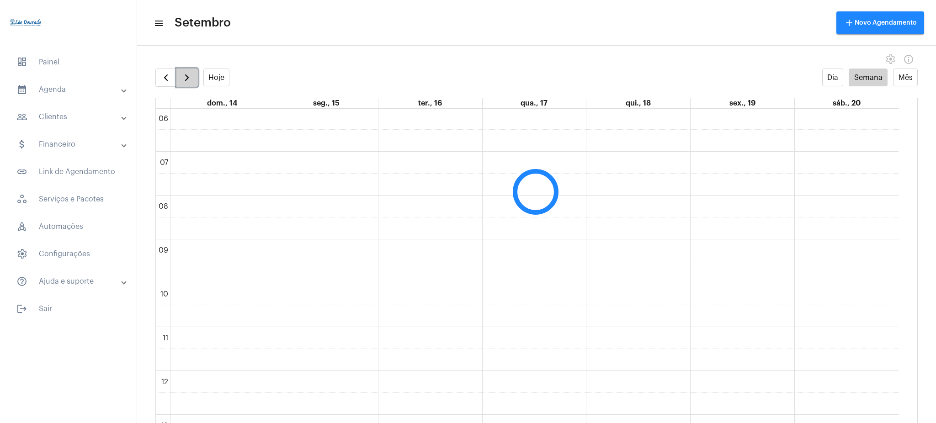
click at [188, 80] on span "button" at bounding box center [186, 77] width 11 height 11
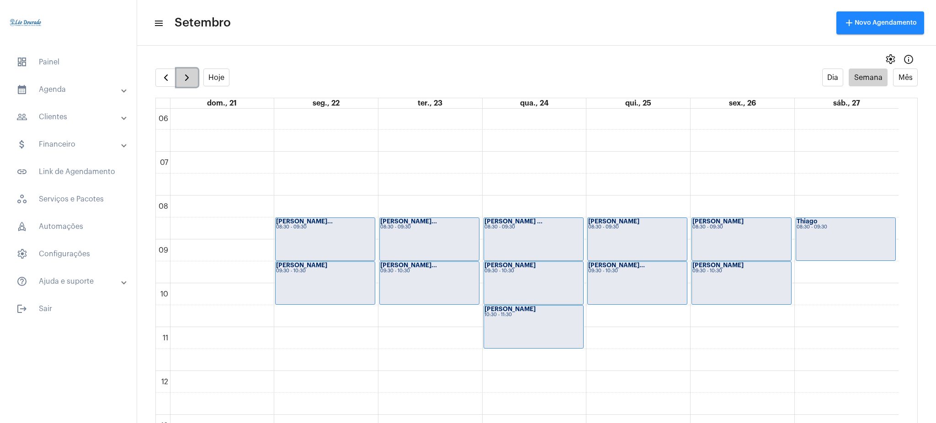
click at [191, 81] on span "button" at bounding box center [186, 77] width 11 height 11
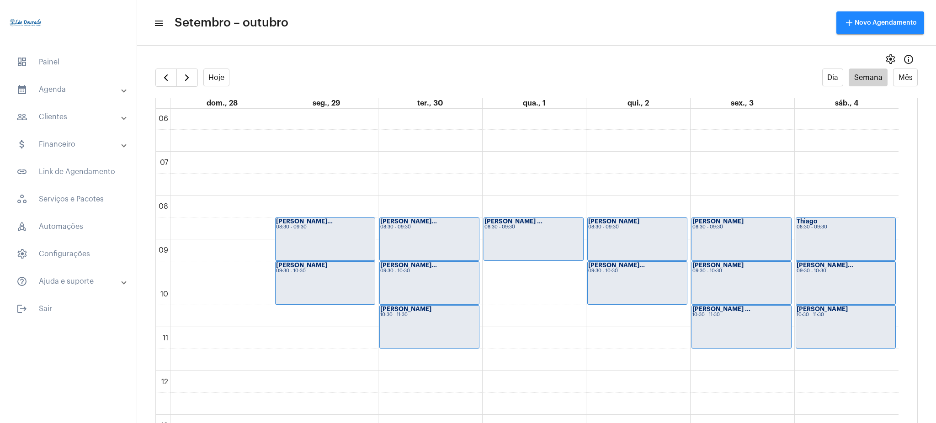
click at [909, 241] on full-calendar "Hoje Dia Semana Mês dom., 28 seg., 29 ter., 30 qua., 1 qui., 2 sex., 3 sáb., 4 …" at bounding box center [536, 255] width 799 height 373
drag, startPoint x: 909, startPoint y: 241, endPoint x: 900, endPoint y: 239, distance: 9.4
click at [900, 239] on full-calendar "Hoje Dia Semana Mês dom., 28 seg., 29 ter., 30 qua., 1 qui., 2 sex., 3 sáb., 4 …" at bounding box center [536, 255] width 799 height 373
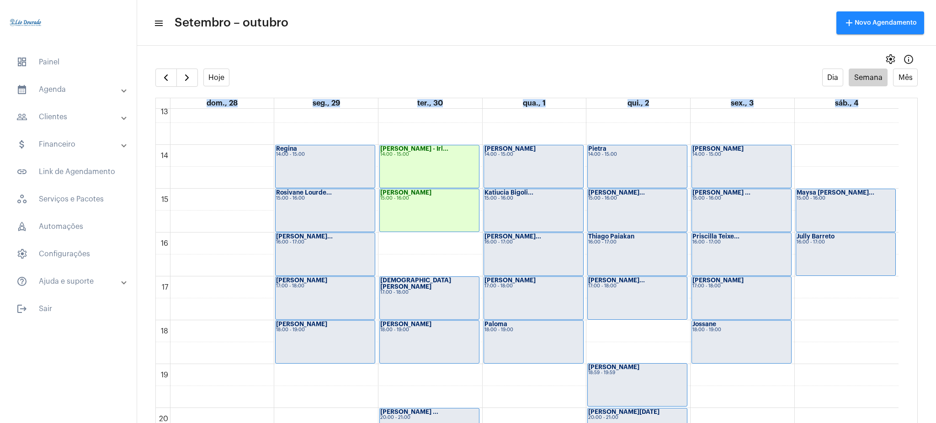
scroll to position [576, 0]
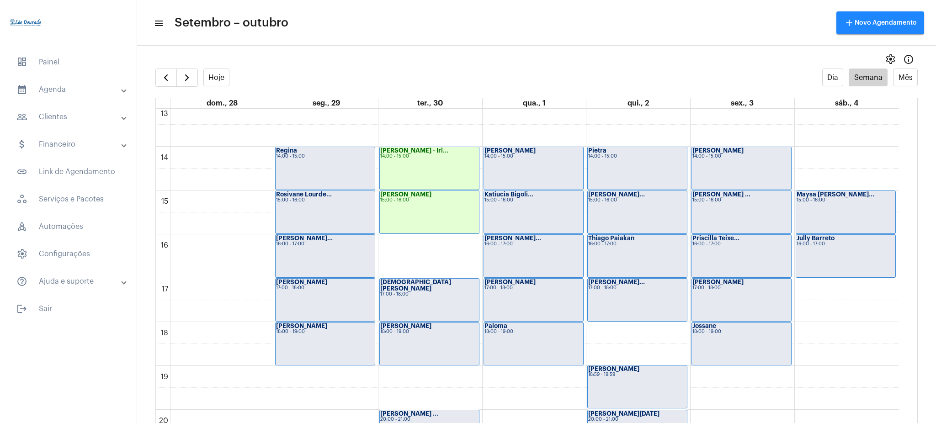
click at [425, 154] on div "14:00 - 15:00" at bounding box center [429, 156] width 98 height 5
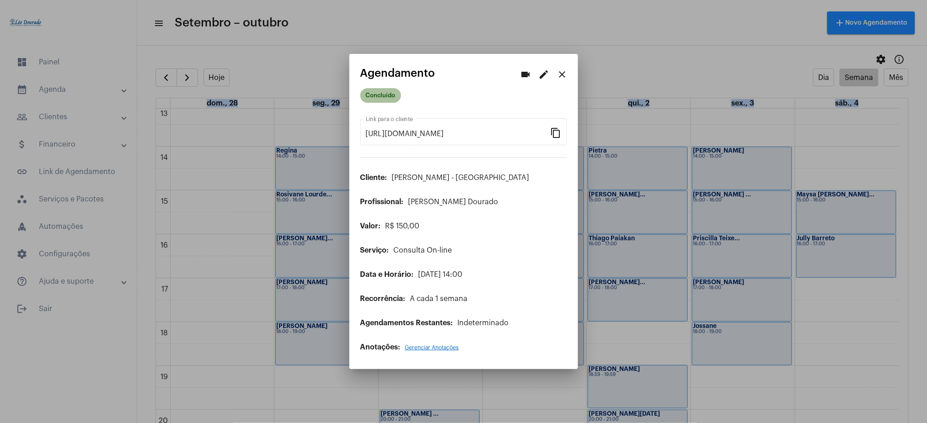
click at [382, 94] on mat-chip "Concluído" at bounding box center [380, 95] width 41 height 15
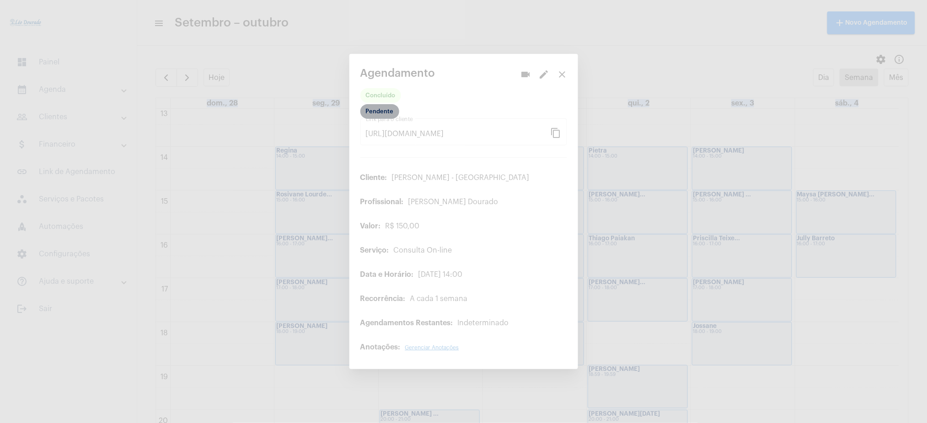
click at [392, 113] on mat-chip "Pendente" at bounding box center [379, 111] width 39 height 15
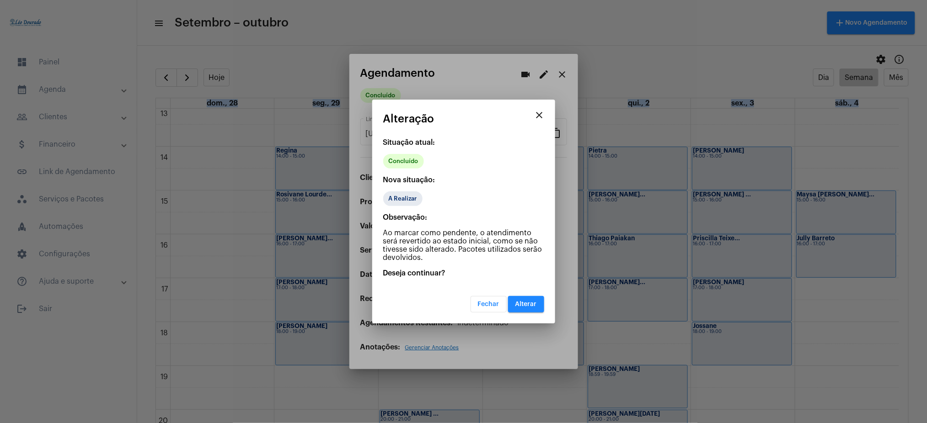
drag, startPoint x: 392, startPoint y: 113, endPoint x: 528, endPoint y: 313, distance: 241.4
click at [528, 313] on app-change-status "close Alteração Situação atual: Concluído Nova situação: A Realizar Observação:…" at bounding box center [463, 213] width 161 height 200
click at [528, 308] on button "Alterar" at bounding box center [526, 304] width 36 height 16
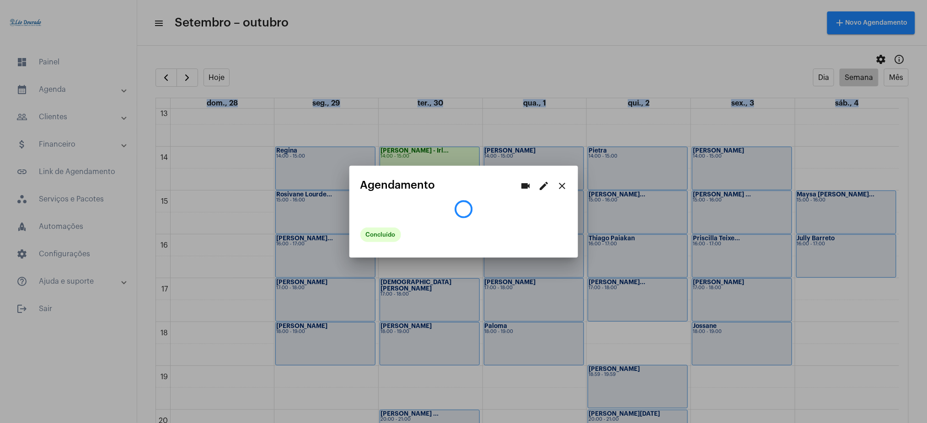
click at [561, 183] on mat-icon "close" at bounding box center [562, 186] width 11 height 11
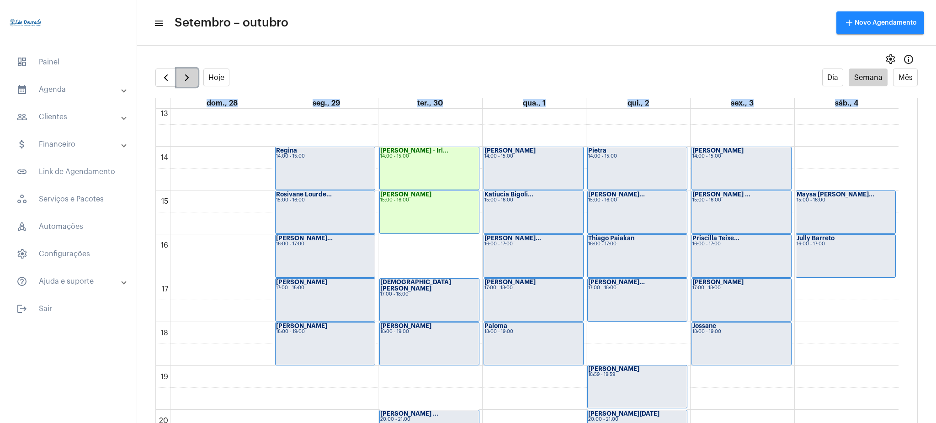
click at [195, 78] on button "button" at bounding box center [186, 78] width 21 height 18
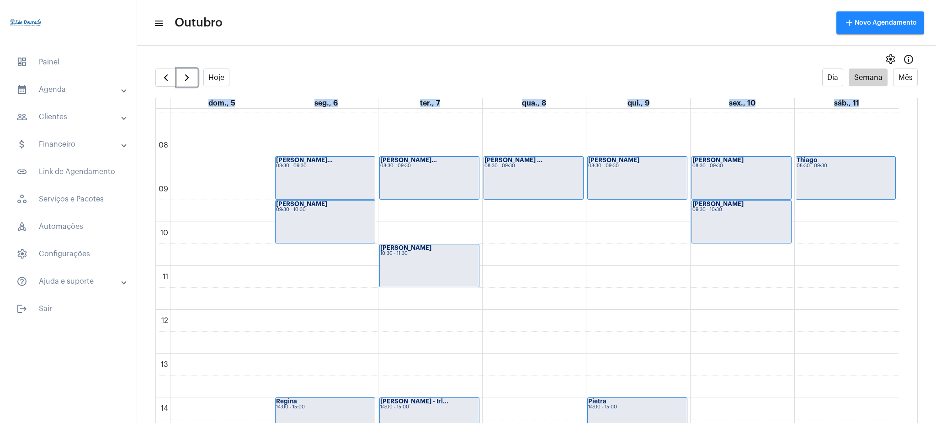
scroll to position [327, 0]
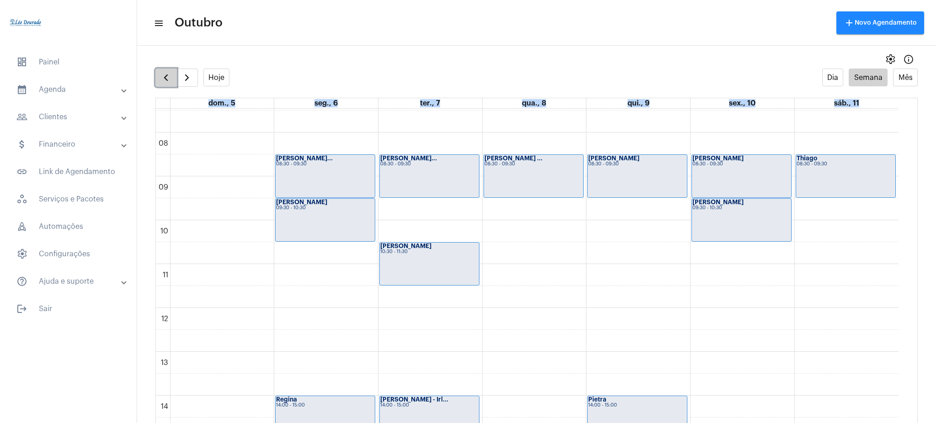
click at [161, 77] on span "button" at bounding box center [165, 77] width 11 height 11
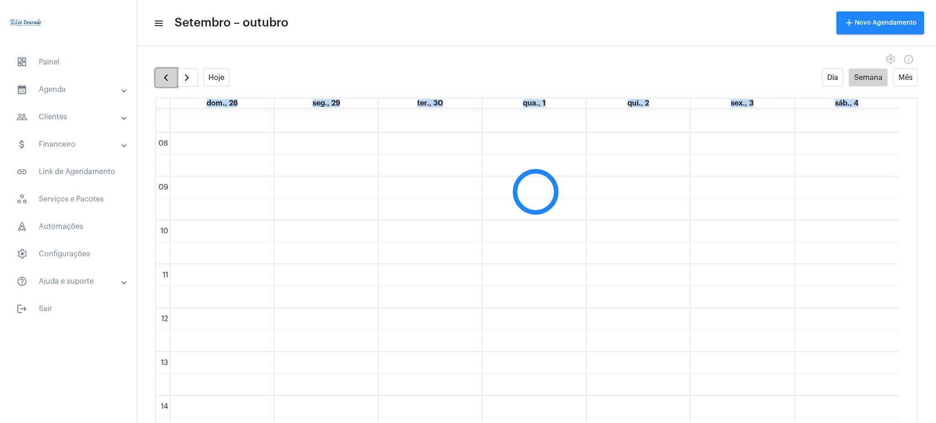
scroll to position [264, 0]
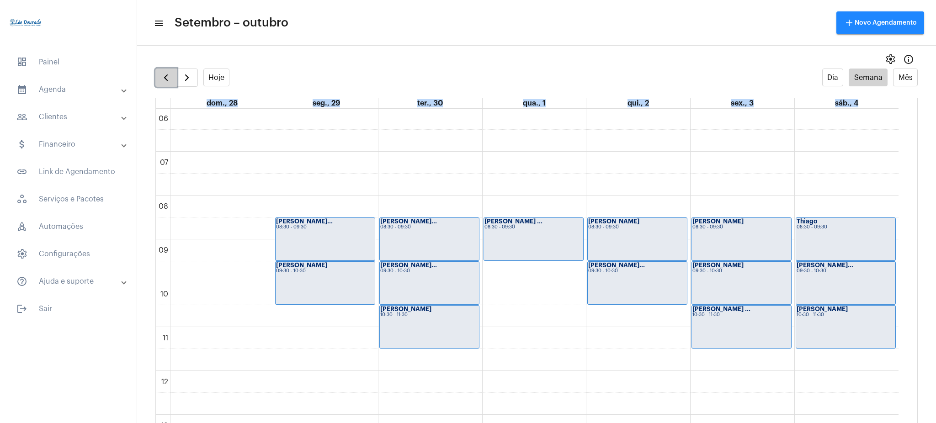
click at [163, 74] on span "button" at bounding box center [165, 77] width 11 height 11
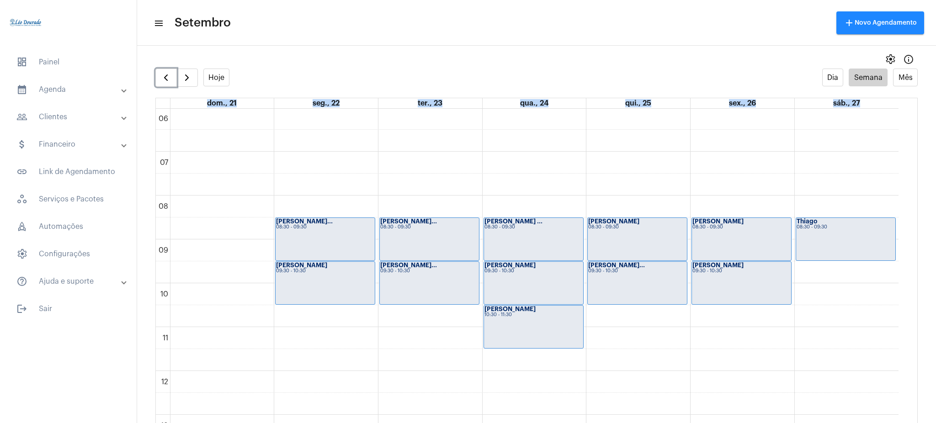
scroll to position [299, 0]
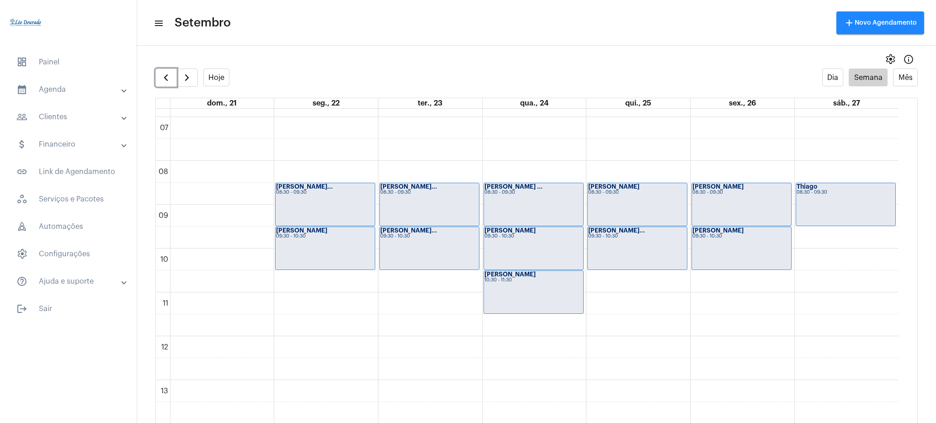
click at [533, 292] on div "Natália Silva G... 10:30 - 11:30" at bounding box center [533, 292] width 99 height 43
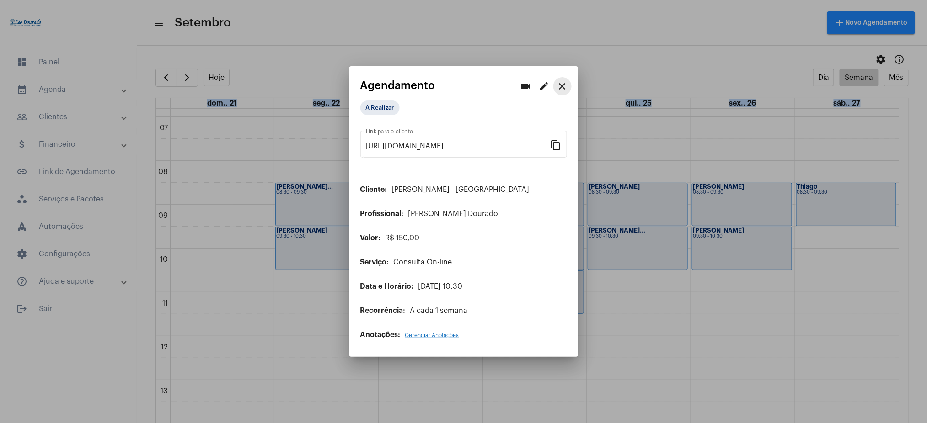
click at [562, 81] on mat-icon "close" at bounding box center [562, 86] width 11 height 11
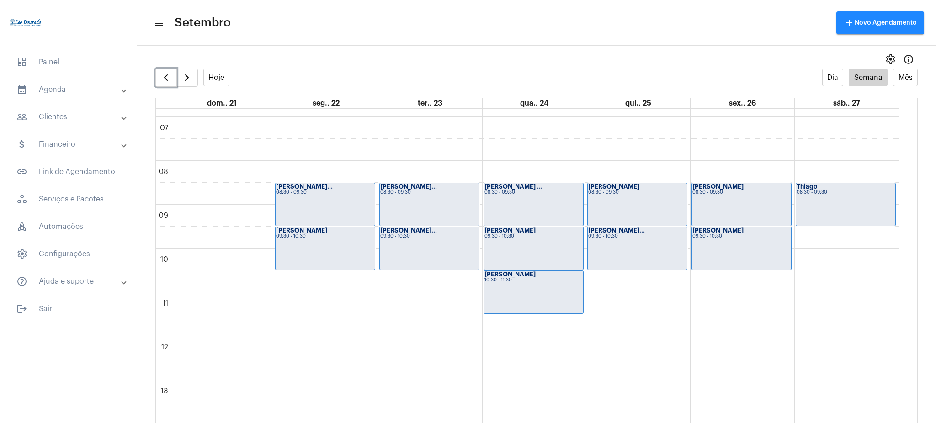
click at [508, 272] on strong "[PERSON_NAME]" at bounding box center [510, 275] width 51 height 6
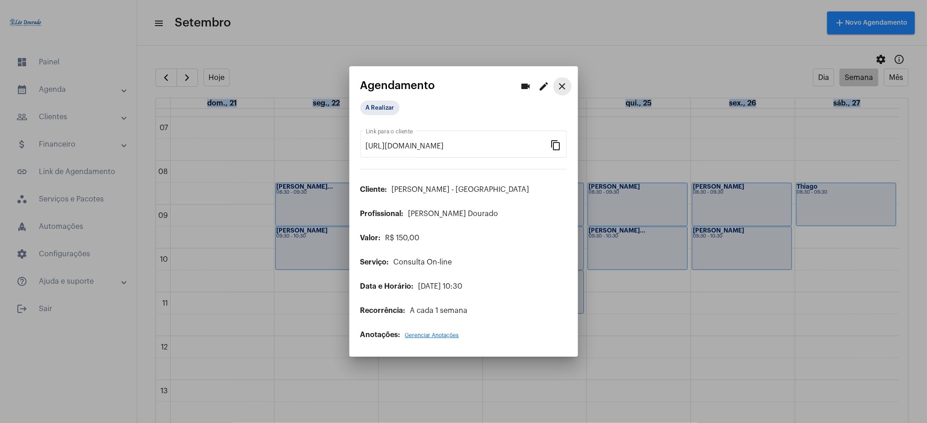
click at [564, 81] on mat-icon "close" at bounding box center [562, 86] width 11 height 11
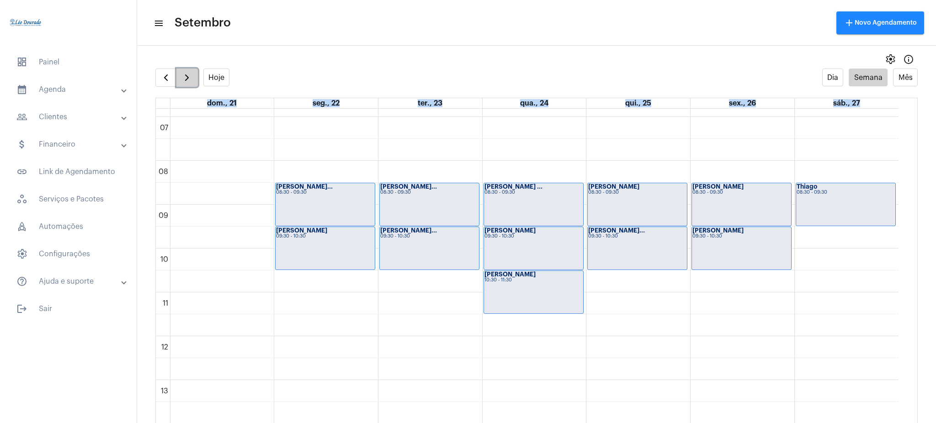
click at [186, 72] on span "button" at bounding box center [186, 77] width 11 height 11
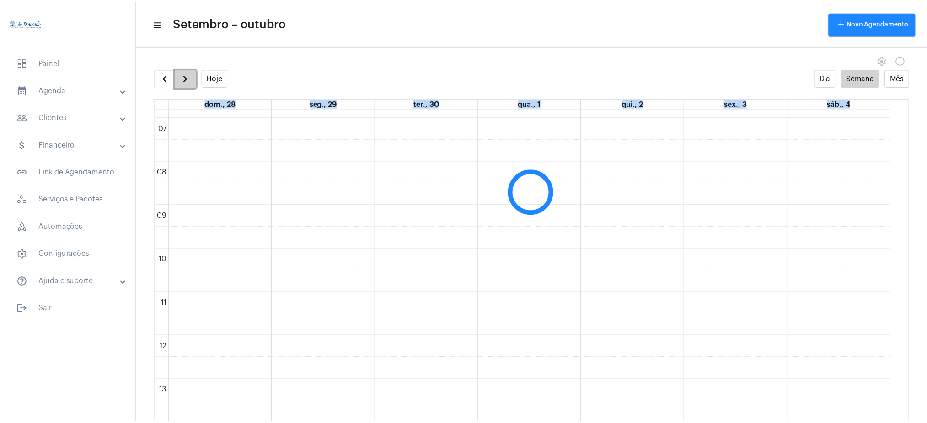
scroll to position [264, 0]
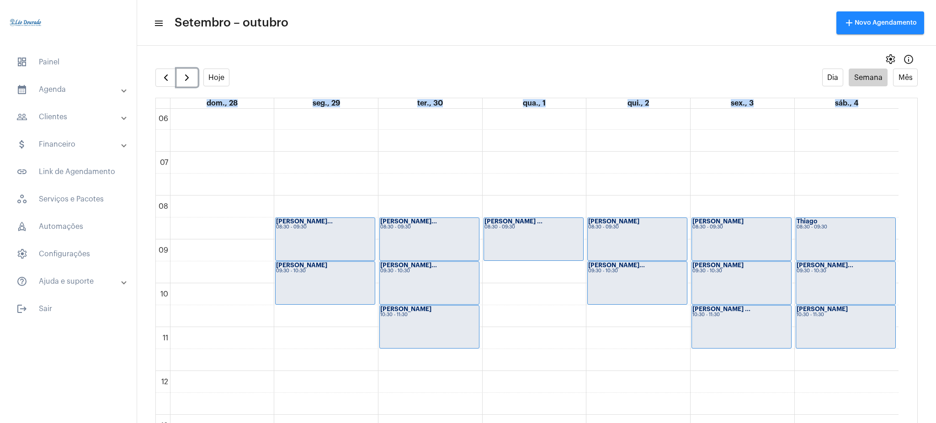
click at [498, 320] on div "00 01 02 03 04 05 06 07 08 09 10 11 12 13 14 15 16 17 18 19 20 21 22 23 [PERSON…" at bounding box center [527, 371] width 743 height 1053
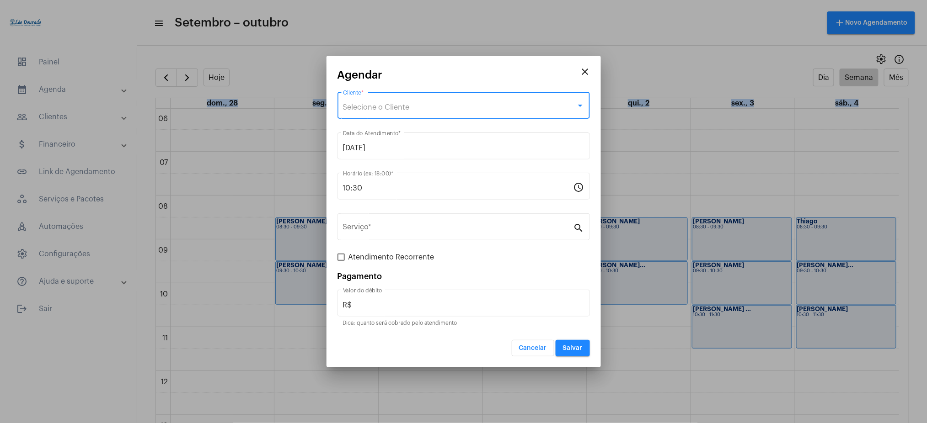
click at [355, 108] on span "Selecione o Cliente" at bounding box center [376, 107] width 67 height 7
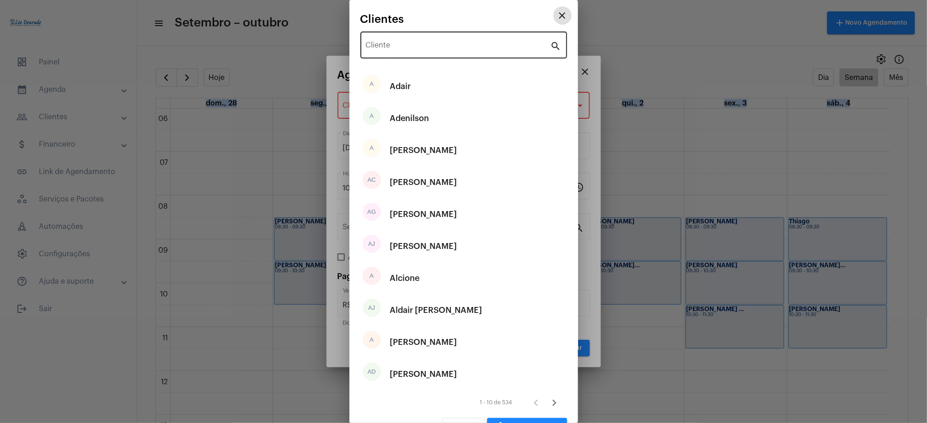
click at [405, 40] on div "Cliente" at bounding box center [458, 44] width 185 height 29
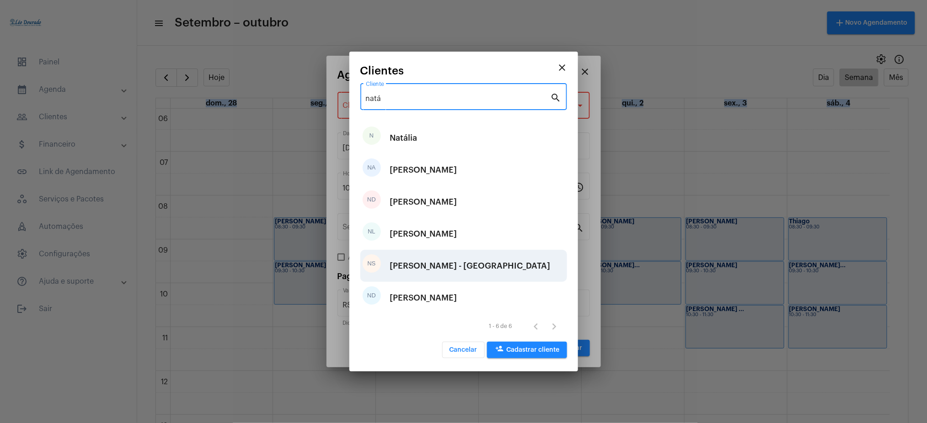
type input "natá"
click at [471, 261] on div "[PERSON_NAME] [PERSON_NAME][GEOGRAPHIC_DATA]" at bounding box center [470, 265] width 160 height 27
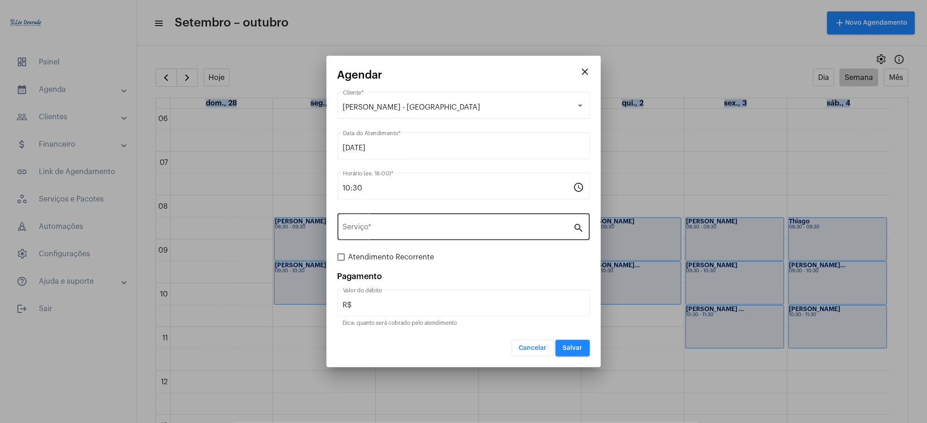
click at [397, 239] on div "Serviço *" at bounding box center [458, 226] width 230 height 29
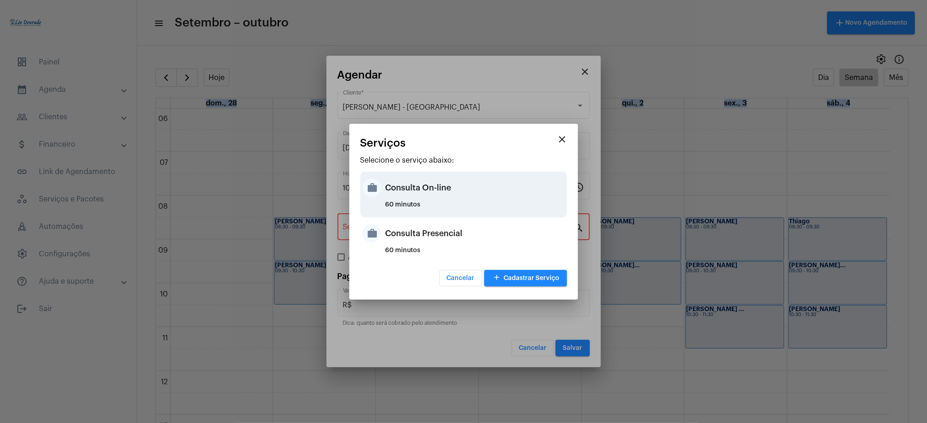
click at [428, 202] on div "60 minutos" at bounding box center [474, 209] width 179 height 14
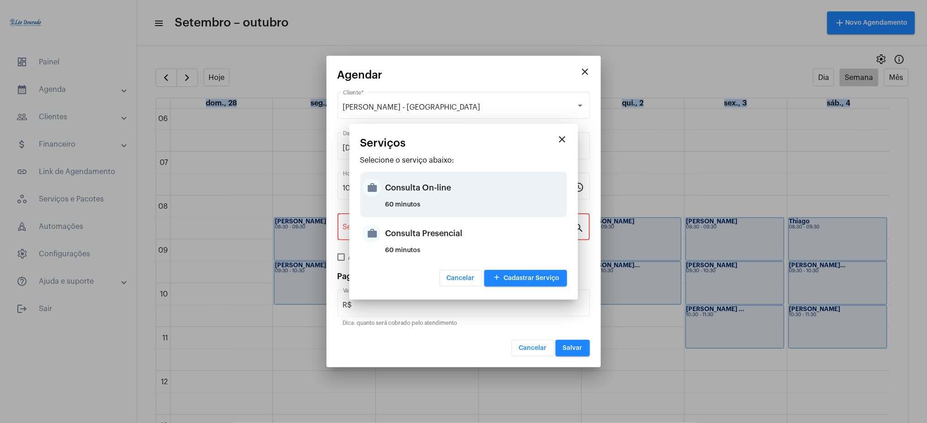
type input "Consulta On-line"
type input "R$ 150"
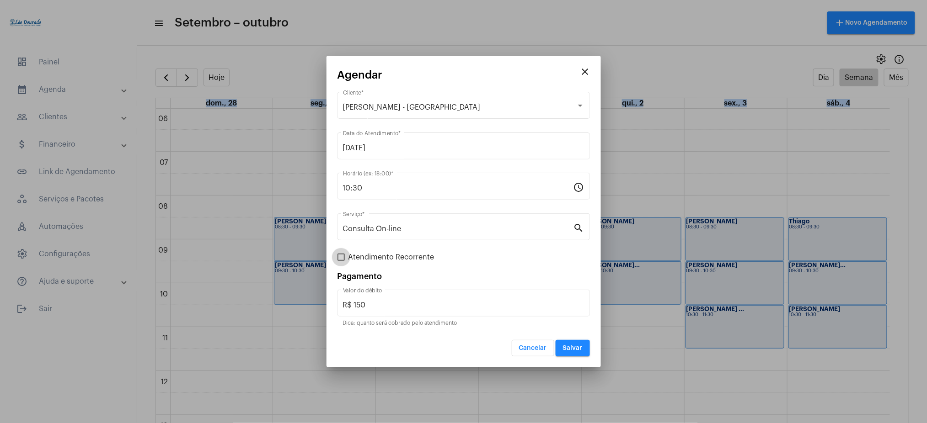
click at [343, 258] on span at bounding box center [340, 257] width 7 height 7
click at [341, 261] on input "Atendimento Recorrente" at bounding box center [341, 261] width 0 height 0
checkbox input "true"
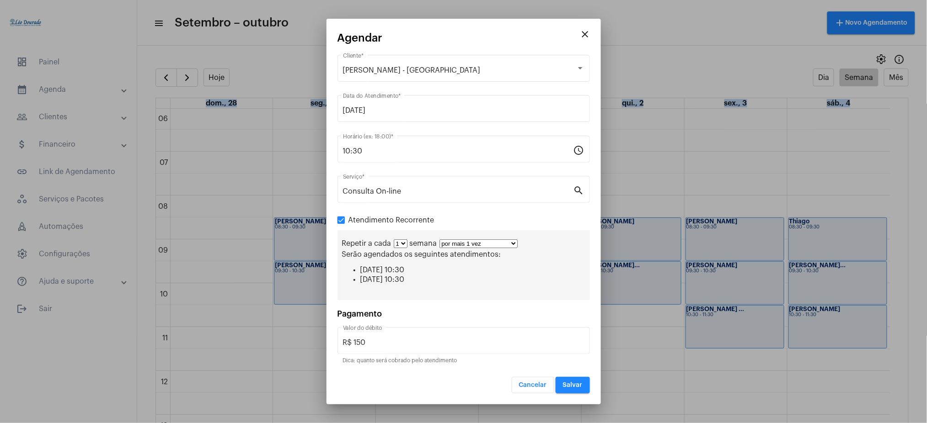
drag, startPoint x: 489, startPoint y: 244, endPoint x: 485, endPoint y: 400, distance: 156.4
click at [485, 400] on mat-dialog-container "close Agendar Natália Silva Gomes - França Cliente * 01/10/2025 Data do Atendim…" at bounding box center [463, 212] width 274 height 386
select select "10: 0"
click at [439, 240] on select "por mais 1 vez por mais 2 vezes por mais 3 vezes por mais 4 vezes por mais 5 ve…" at bounding box center [478, 244] width 78 height 9
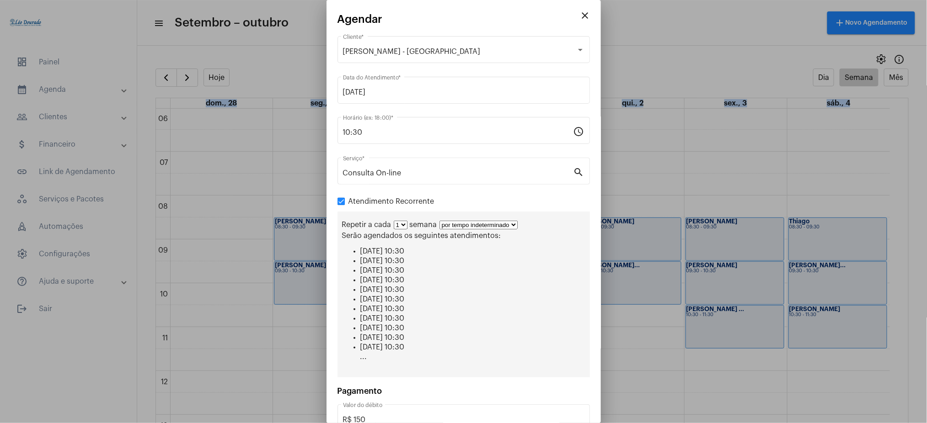
scroll to position [58, 0]
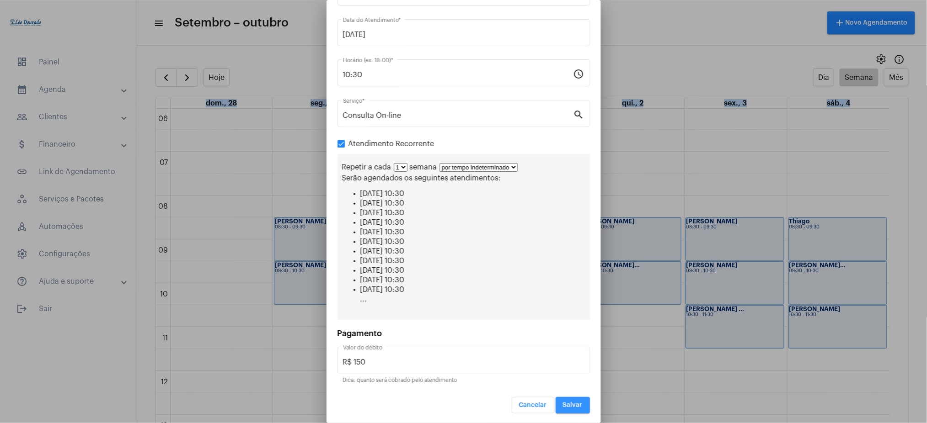
click at [555, 401] on button "Salvar" at bounding box center [572, 405] width 34 height 16
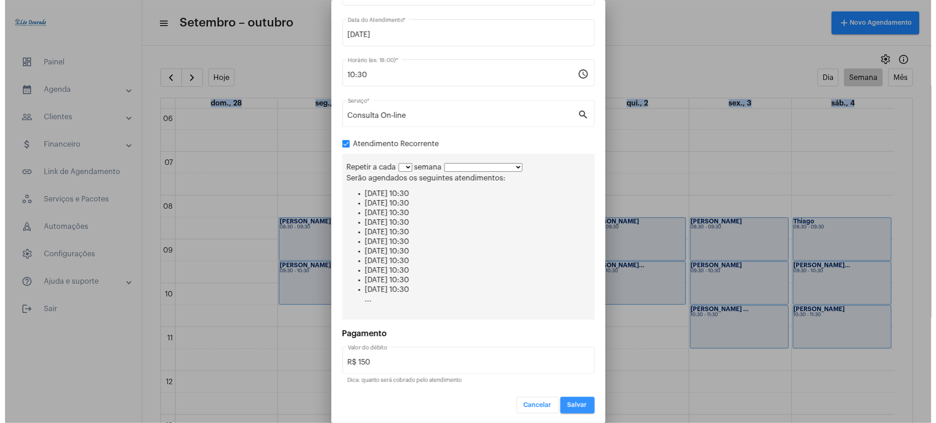
scroll to position [0, 0]
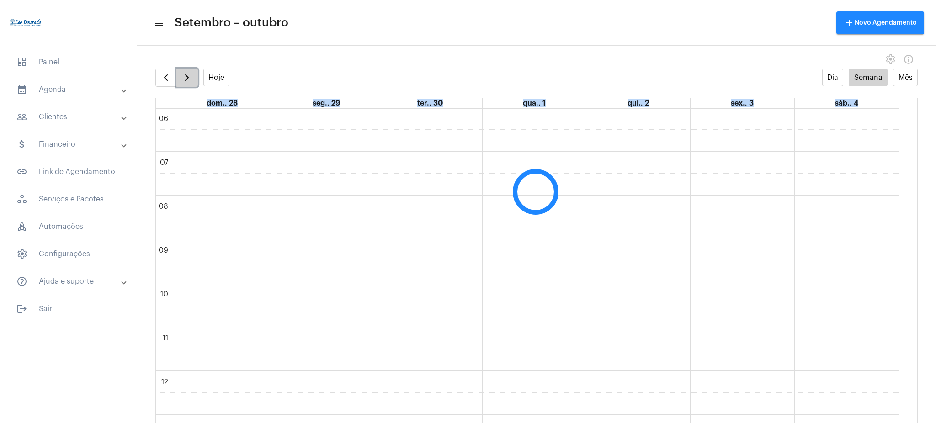
click at [193, 77] on button "button" at bounding box center [186, 78] width 21 height 18
